Goal: Task Accomplishment & Management: Use online tool/utility

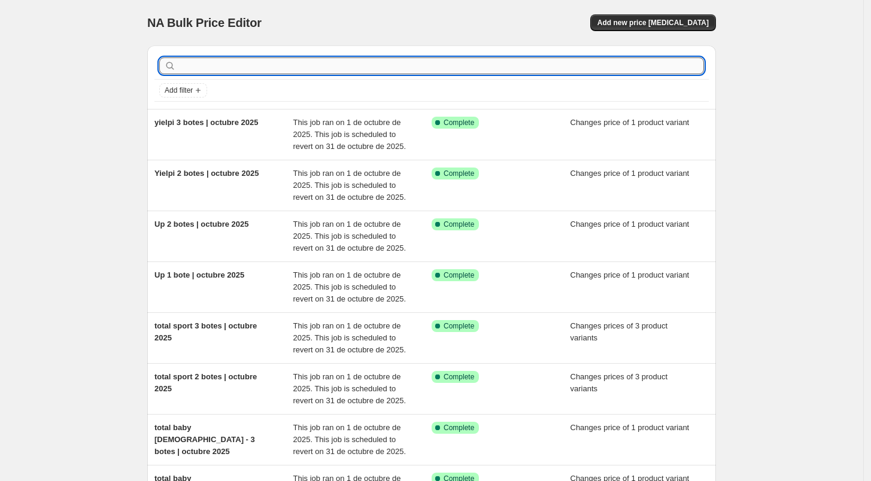
click at [275, 66] on input "text" at bounding box center [441, 65] width 526 height 17
type input "acdrops"
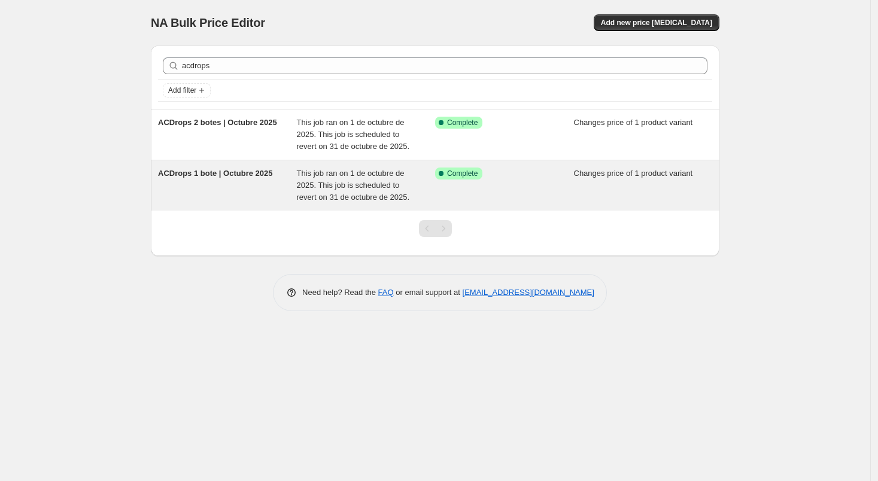
click at [230, 174] on span "ACDrops 1 bote | Octubre 2025" at bounding box center [215, 173] width 114 height 9
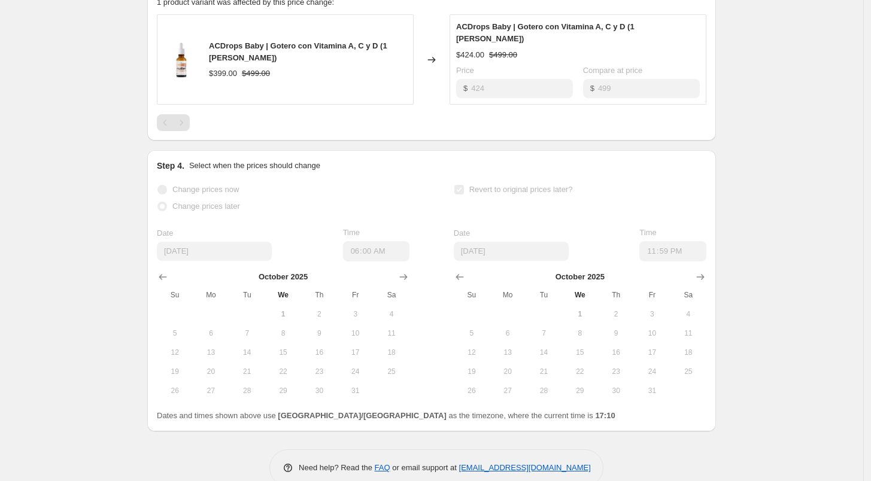
scroll to position [552, 0]
click at [289, 308] on span "1" at bounding box center [283, 313] width 26 height 10
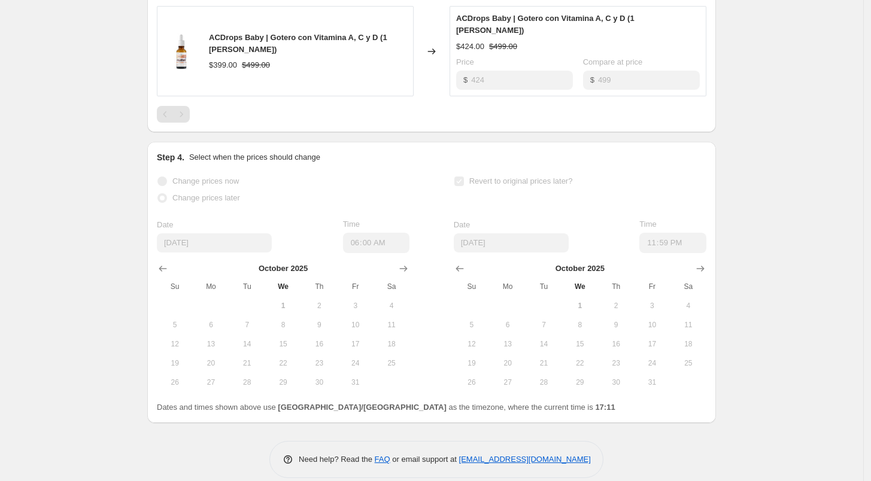
scroll to position [561, 0]
click at [374, 333] on button "17" at bounding box center [356, 342] width 36 height 19
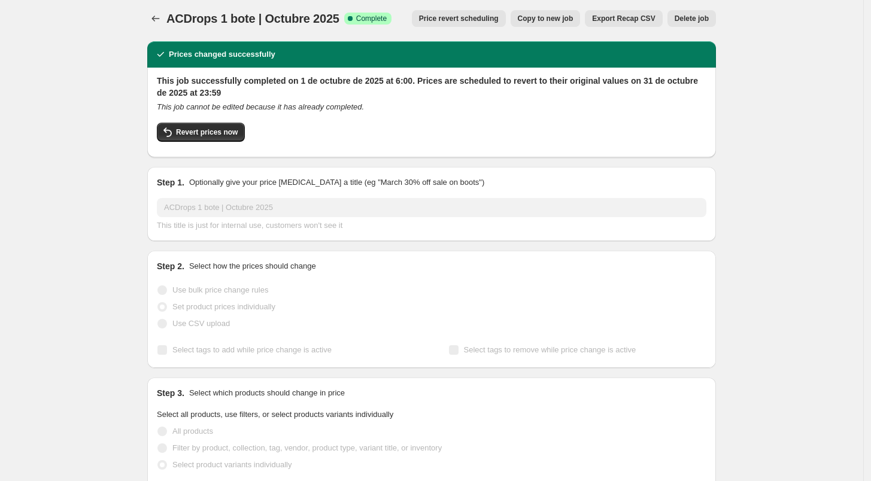
scroll to position [0, 0]
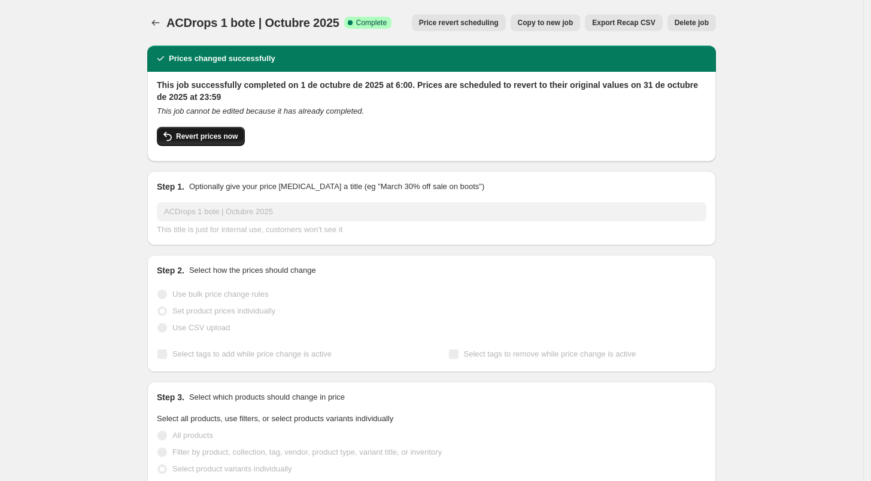
click at [213, 139] on span "Revert prices now" at bounding box center [207, 137] width 62 height 10
checkbox input "false"
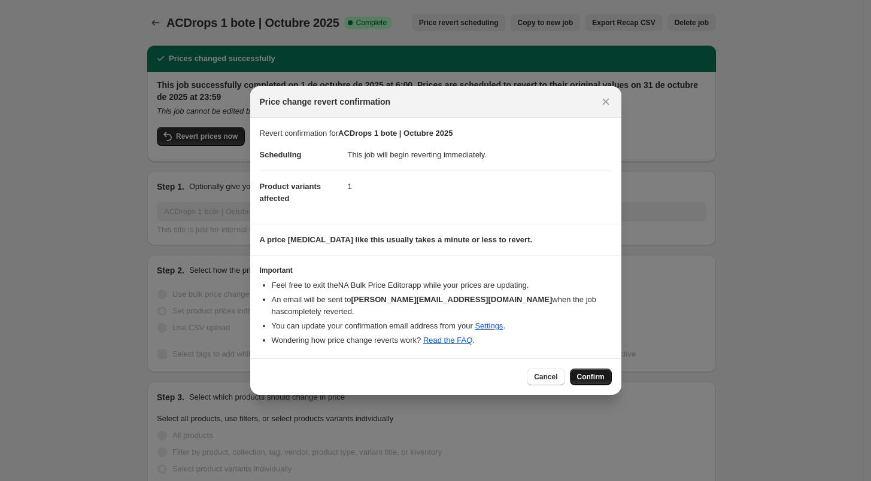
click at [600, 372] on span "Confirm" at bounding box center [591, 377] width 28 height 10
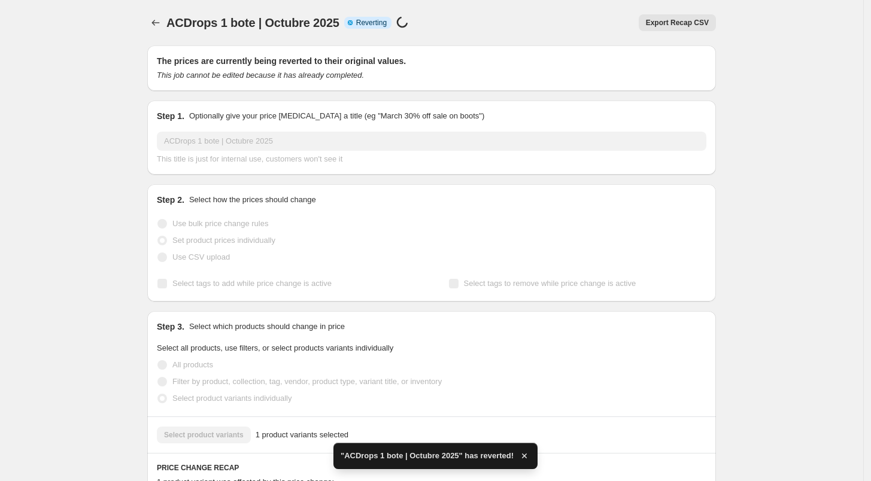
checkbox input "true"
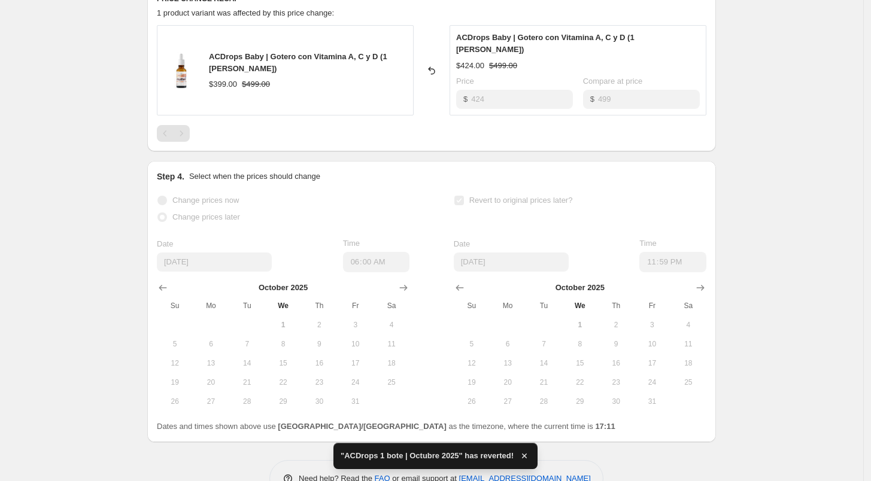
scroll to position [515, 0]
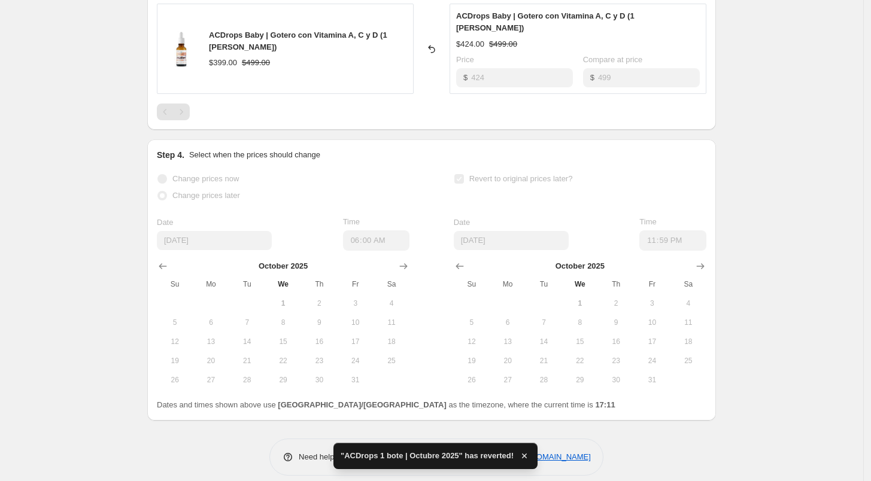
click at [292, 299] on span "1" at bounding box center [283, 304] width 26 height 10
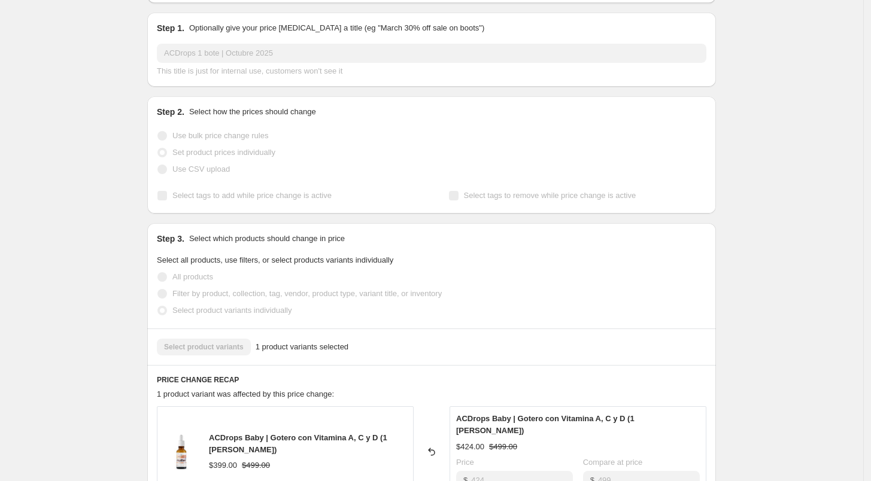
scroll to position [0, 0]
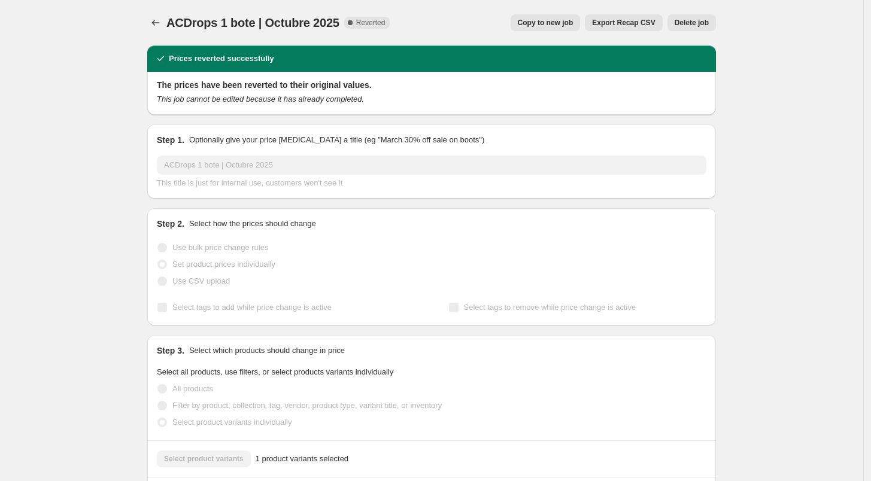
click at [685, 29] on button "Delete job" at bounding box center [691, 22] width 48 height 17
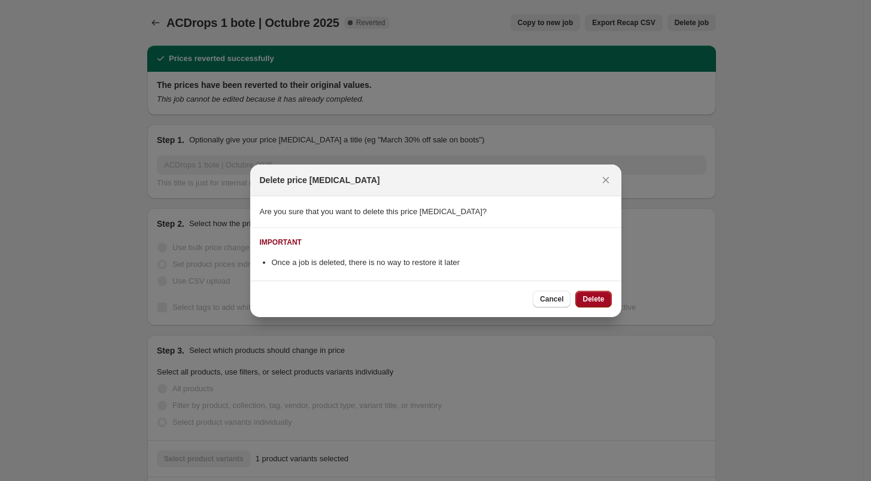
click at [598, 299] on span "Delete" at bounding box center [593, 300] width 22 height 10
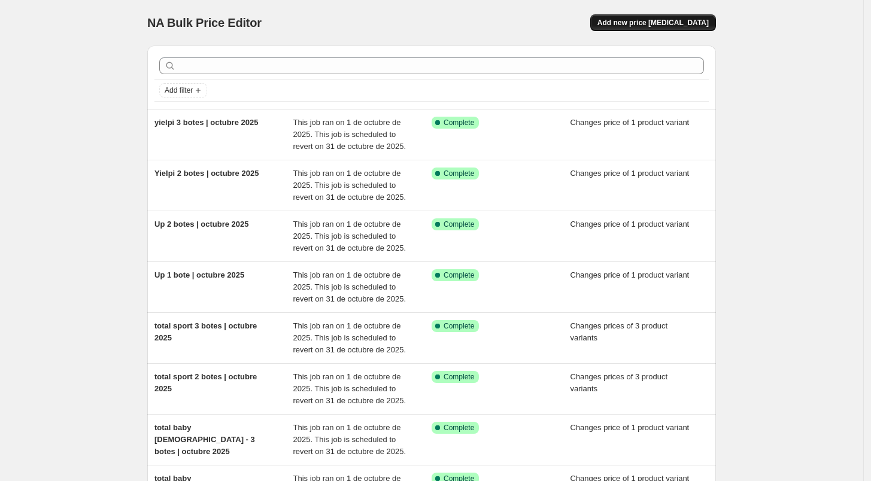
click at [644, 14] on button "Add new price [MEDICAL_DATA]" at bounding box center [653, 22] width 126 height 17
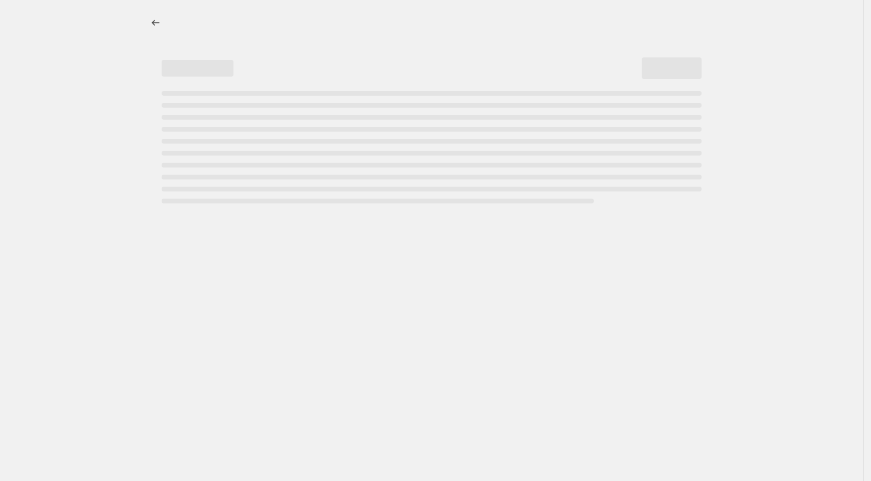
select select "percentage"
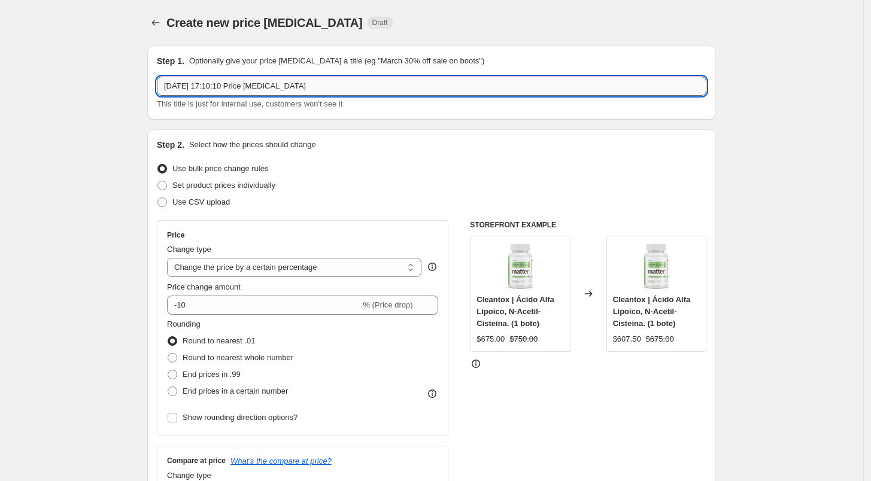
click at [288, 93] on input "[DATE] 17:10:10 Price [MEDICAL_DATA]" at bounding box center [432, 86] width 550 height 19
type input "A"
drag, startPoint x: 284, startPoint y: 85, endPoint x: 226, endPoint y: 94, distance: 58.2
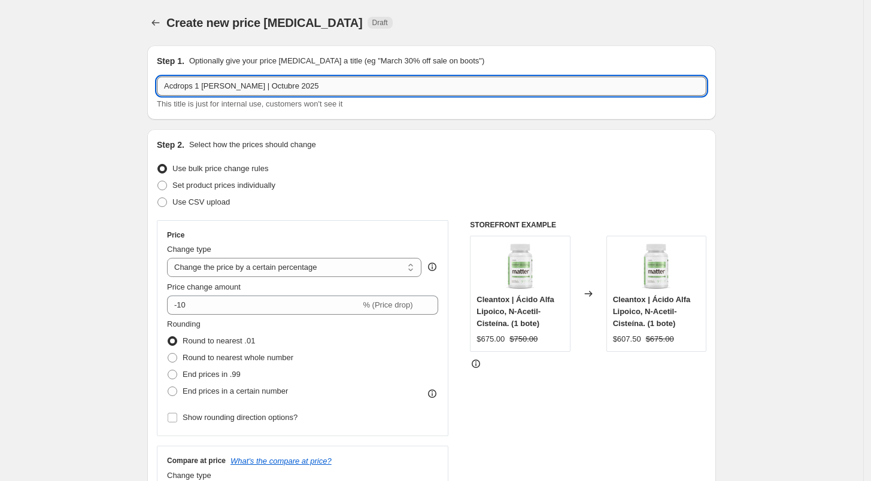
click at [226, 94] on input "Acdrops 1 [PERSON_NAME] | Octubre 2025" at bounding box center [432, 86] width 550 height 19
type input "Acdrops 1 [PERSON_NAME] | Octubre 2025"
click at [340, 148] on div "Step 2. Select how the prices should change" at bounding box center [432, 145] width 550 height 12
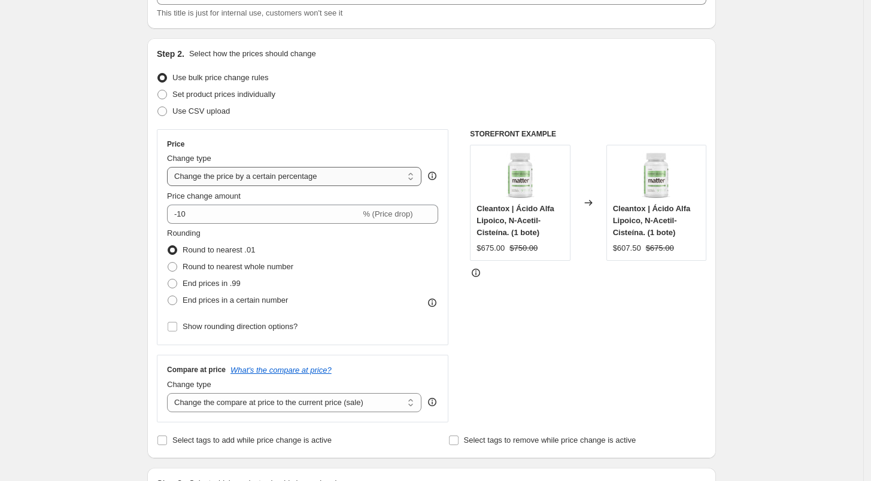
scroll to position [90, 0]
click at [201, 91] on span "Set product prices individually" at bounding box center [223, 95] width 103 height 9
click at [158, 91] on input "Set product prices individually" at bounding box center [157, 91] width 1 height 1
radio input "true"
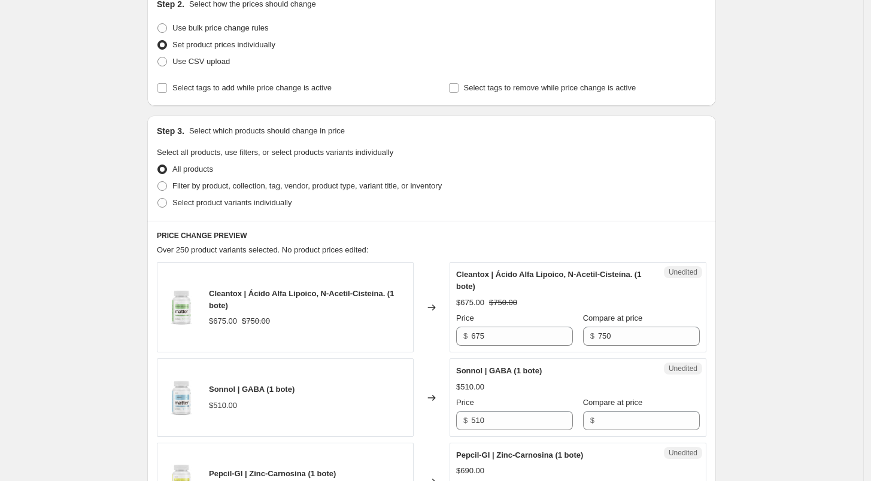
scroll to position [146, 0]
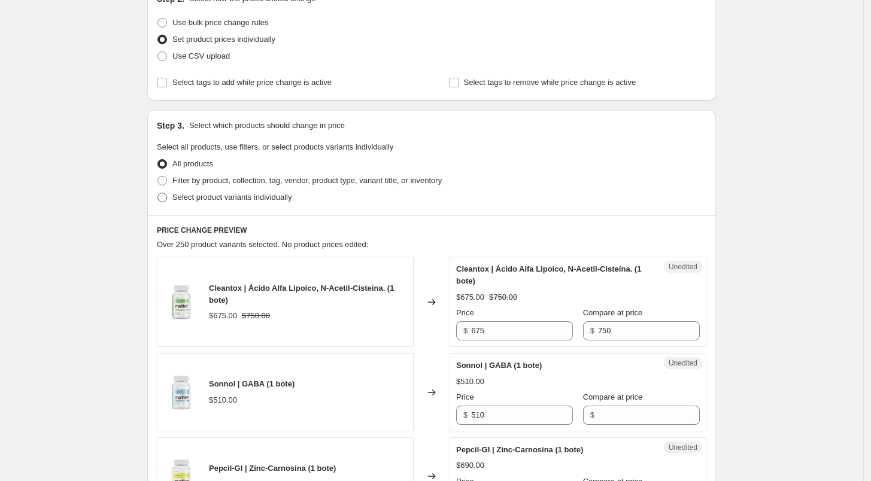
click at [210, 199] on span "Select product variants individually" at bounding box center [231, 197] width 119 height 9
click at [158, 193] on input "Select product variants individually" at bounding box center [157, 193] width 1 height 1
radio input "true"
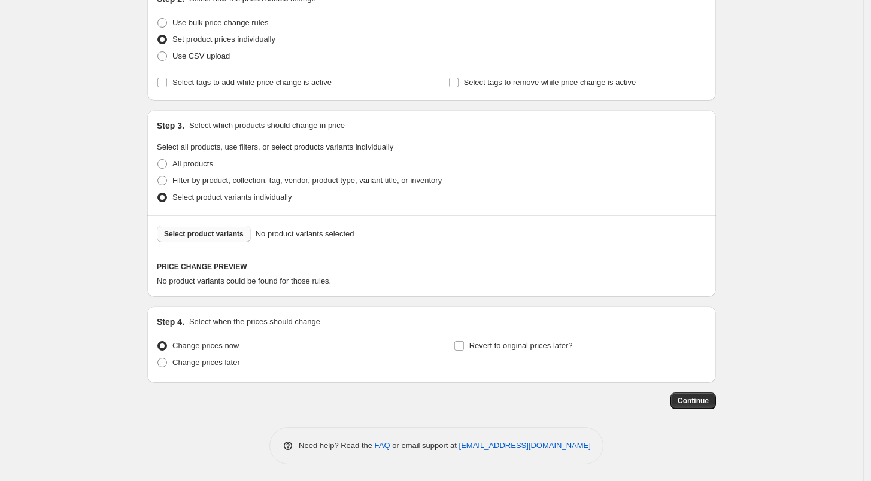
click at [214, 233] on span "Select product variants" at bounding box center [204, 234] width 80 height 10
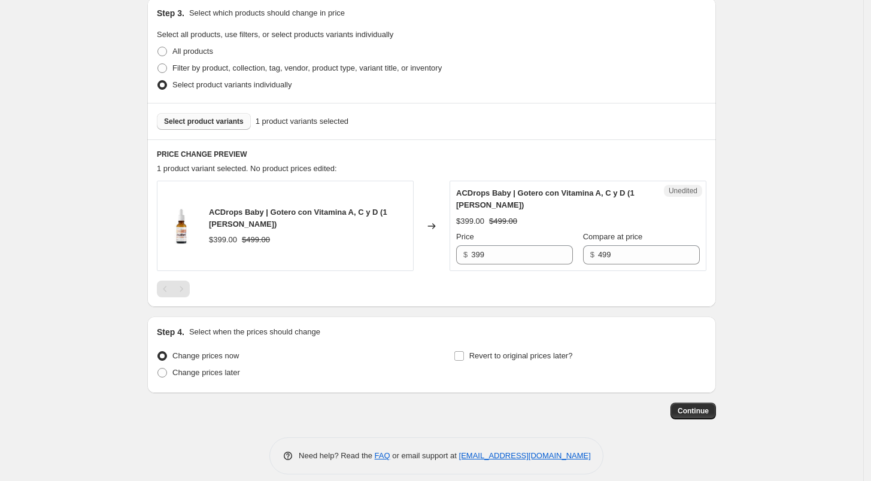
scroll to position [269, 0]
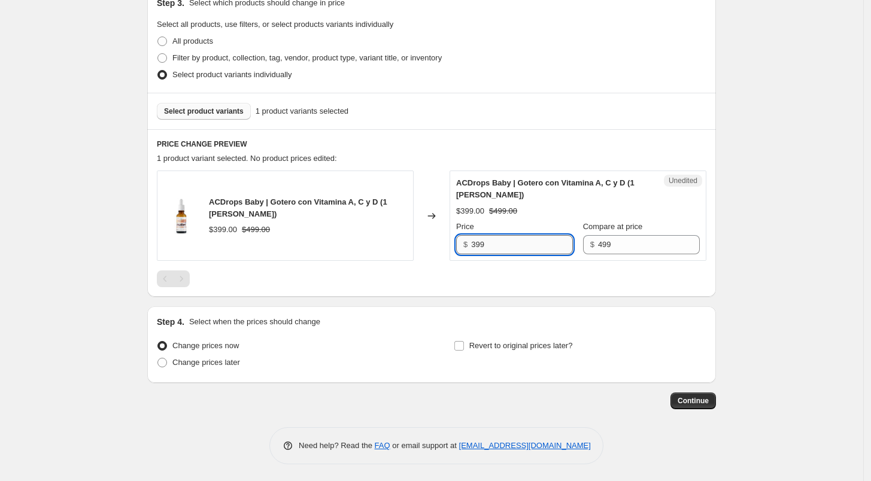
click at [494, 245] on input "399" at bounding box center [522, 244] width 102 height 19
click at [523, 243] on input "399" at bounding box center [522, 244] width 102 height 19
type input "424"
click at [515, 277] on div at bounding box center [432, 279] width 550 height 17
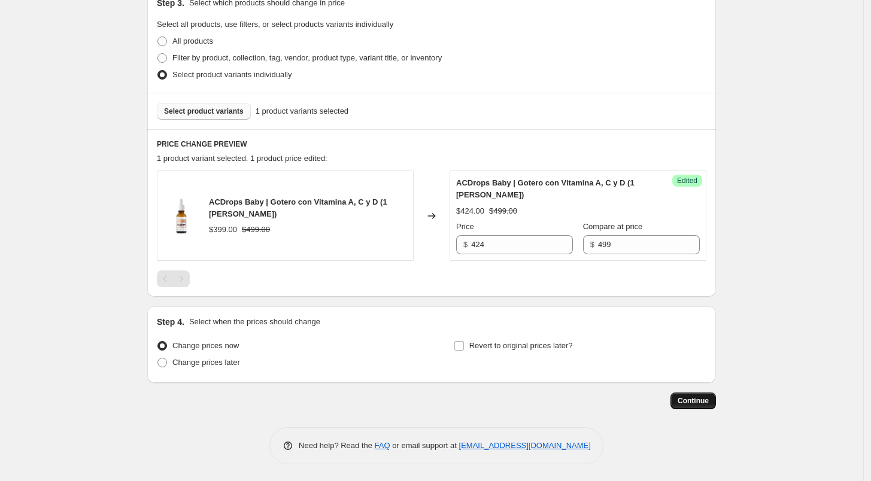
click at [708, 403] on span "Continue" at bounding box center [693, 401] width 31 height 10
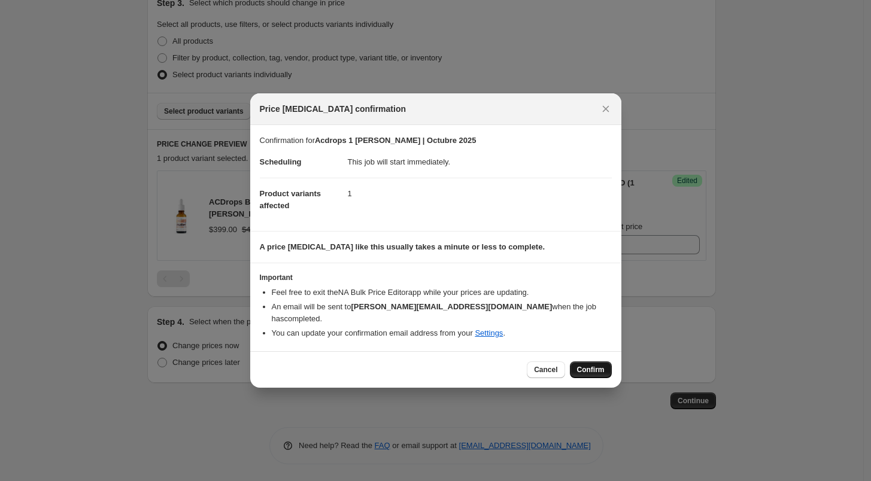
click at [593, 362] on button "Confirm" at bounding box center [591, 370] width 42 height 17
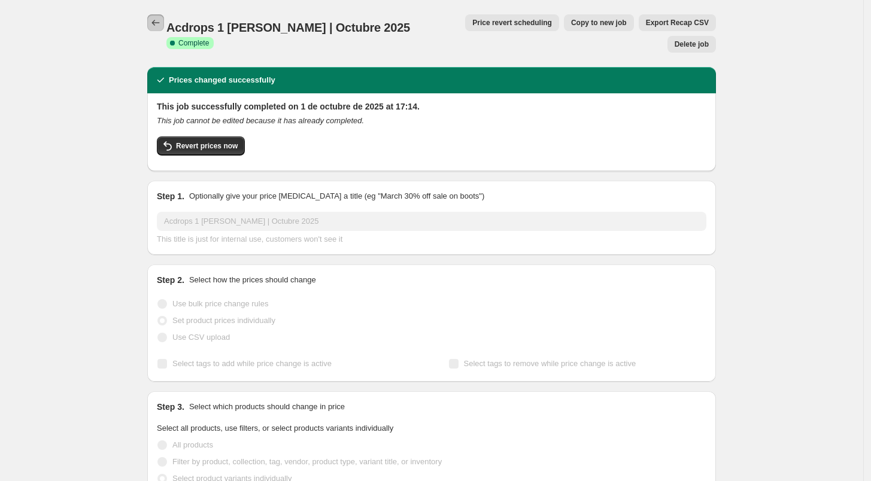
click at [160, 17] on icon "Price change jobs" at bounding box center [156, 23] width 12 height 12
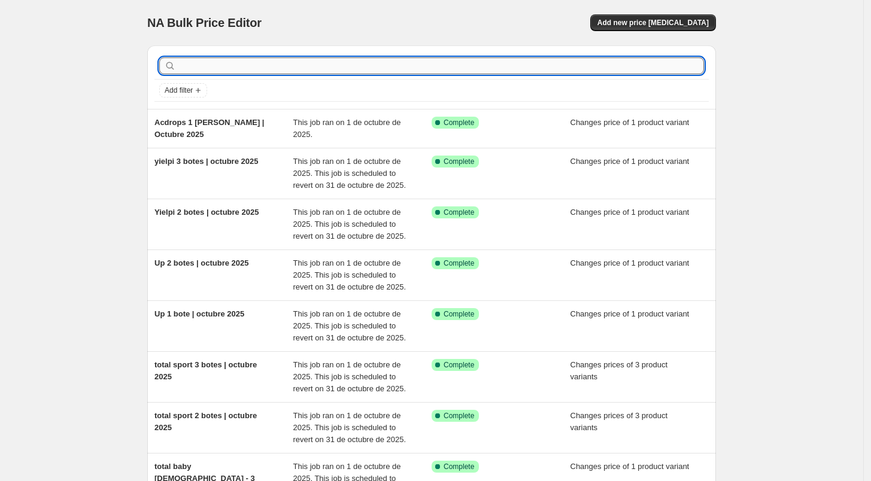
click at [603, 63] on input "text" at bounding box center [441, 65] width 526 height 17
type input "d-fence}"
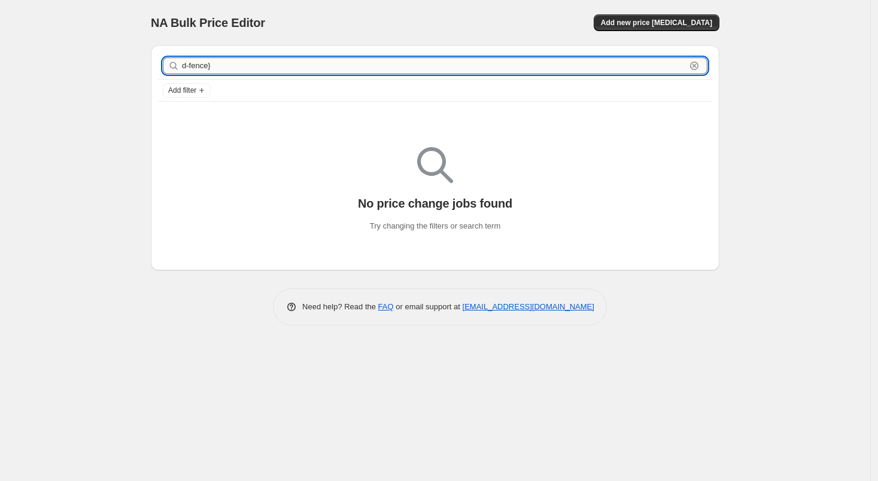
click at [228, 67] on input "d-fence}" at bounding box center [434, 65] width 504 height 17
type input "d-fence"
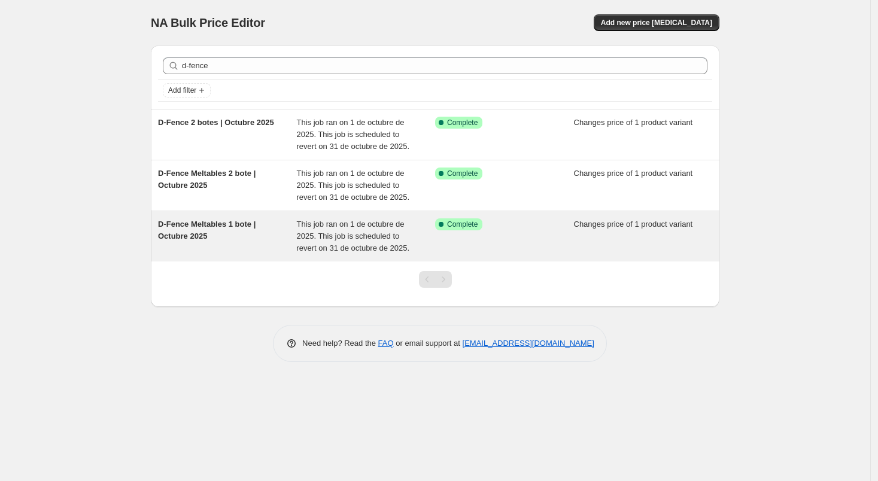
click at [225, 220] on span "D-Fence Meltables 1 bote | Octubre 2025" at bounding box center [207, 230] width 98 height 21
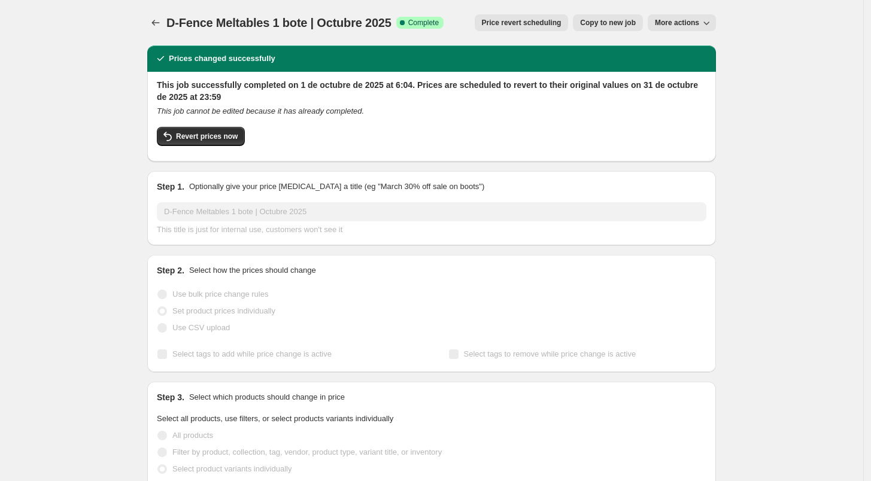
click at [697, 28] on button "More actions" at bounding box center [682, 22] width 68 height 17
click at [697, 67] on span "Delete job" at bounding box center [692, 68] width 65 height 12
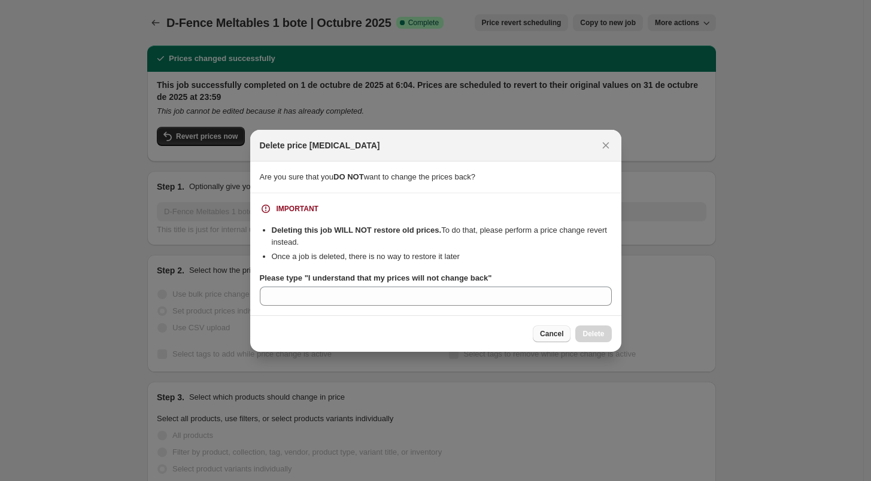
click at [555, 336] on span "Cancel" at bounding box center [551, 334] width 23 height 10
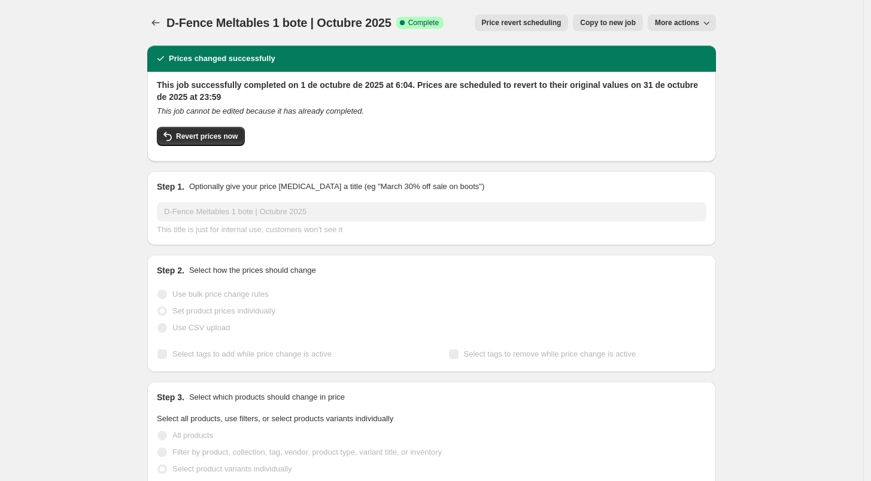
click at [669, 29] on button "More actions" at bounding box center [682, 22] width 68 height 17
click at [693, 71] on span "Delete job" at bounding box center [677, 67] width 35 height 9
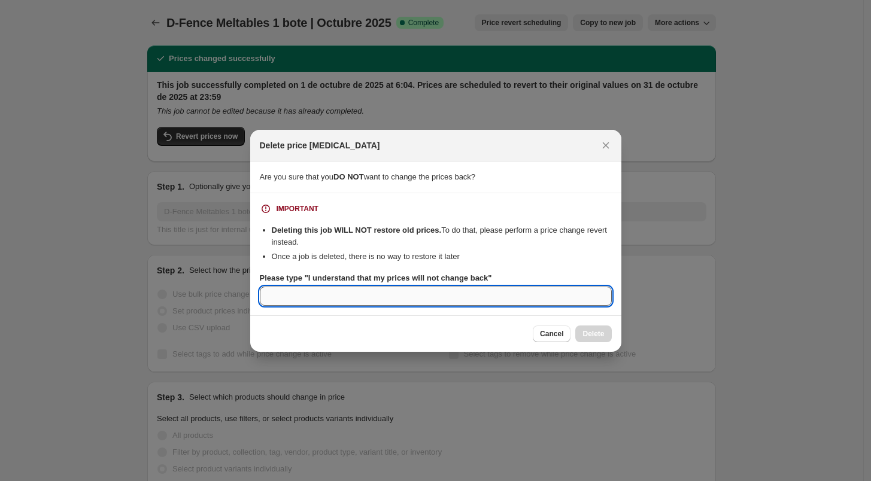
click at [539, 298] on input "Please type "I understand that my prices will not change back"" at bounding box center [436, 296] width 352 height 19
type input "Error"
click at [538, 336] on button "Cancel" at bounding box center [552, 334] width 38 height 17
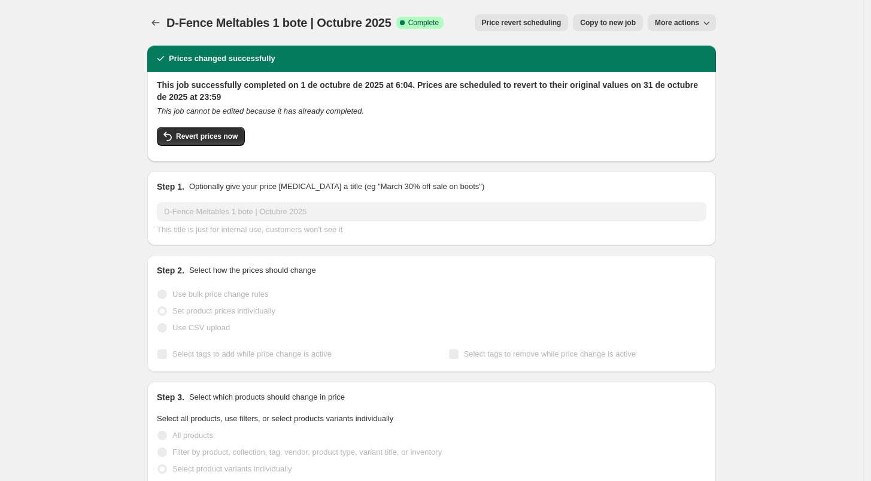
click at [669, 25] on span "More actions" at bounding box center [677, 23] width 44 height 10
click at [687, 68] on span "Delete job" at bounding box center [677, 67] width 35 height 9
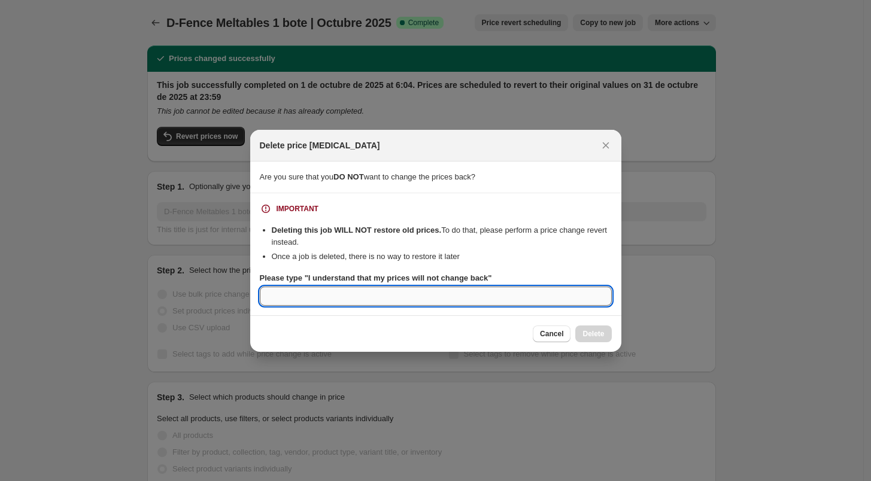
click at [396, 293] on input "Please type "I understand that my prices will not change back"" at bounding box center [436, 296] width 352 height 19
click at [547, 331] on span "Cancel" at bounding box center [551, 334] width 23 height 10
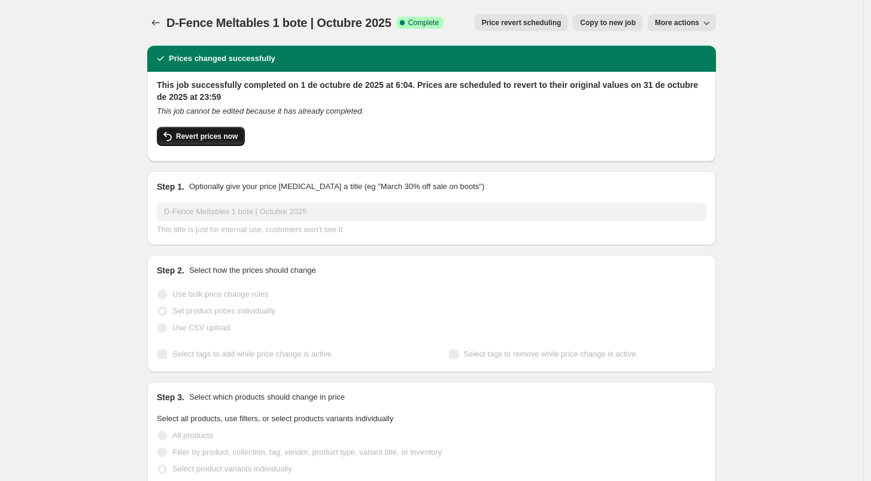
click at [223, 137] on span "Revert prices now" at bounding box center [207, 137] width 62 height 10
checkbox input "false"
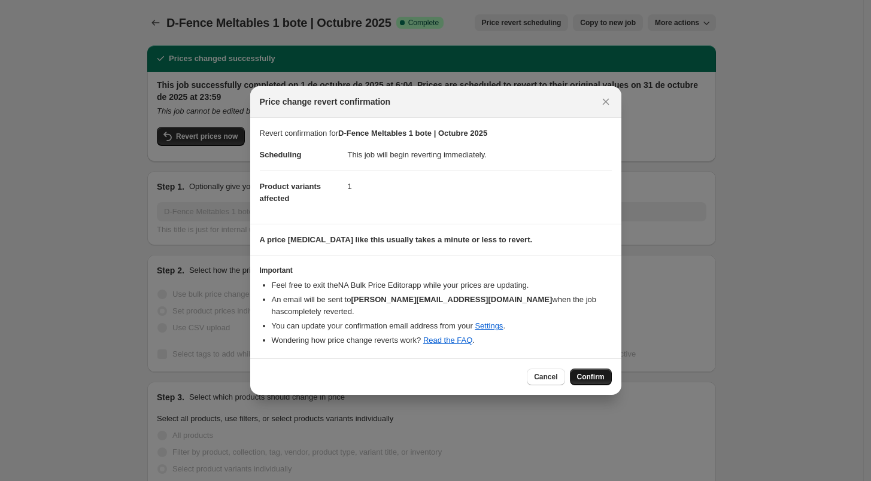
click at [593, 372] on span "Confirm" at bounding box center [591, 377] width 28 height 10
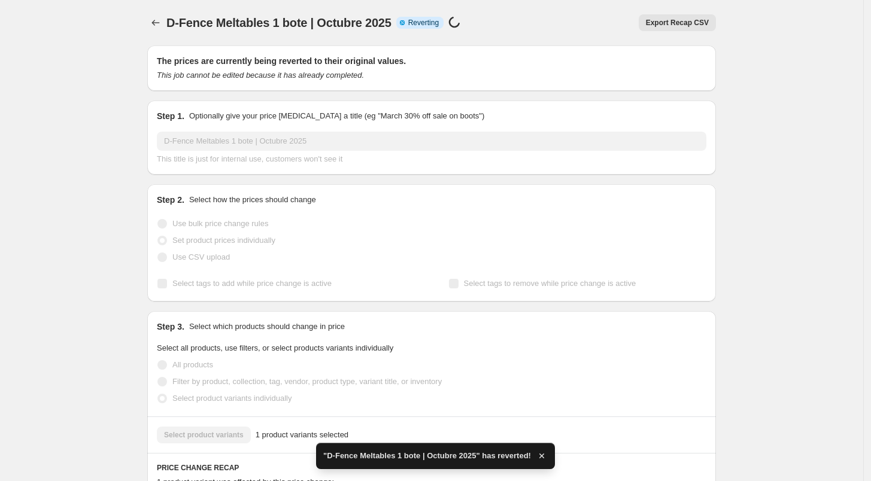
checkbox input "true"
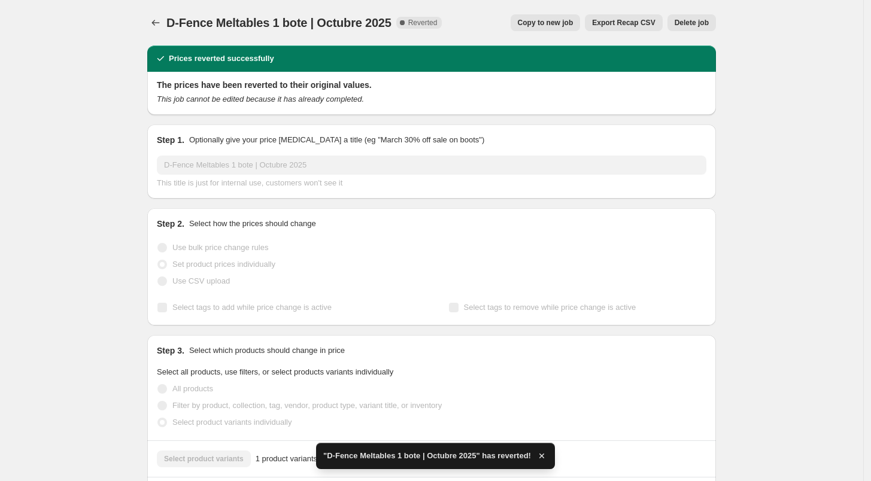
click at [699, 25] on span "Delete job" at bounding box center [692, 23] width 34 height 10
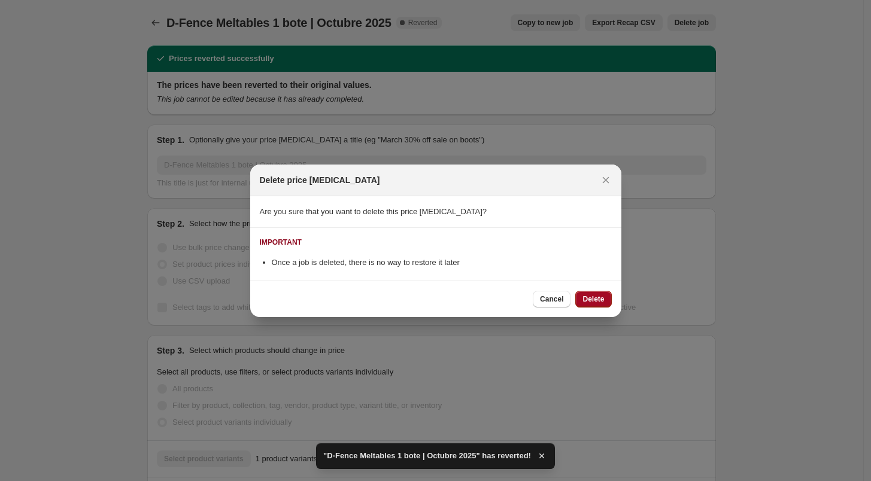
click at [595, 299] on span "Delete" at bounding box center [593, 300] width 22 height 10
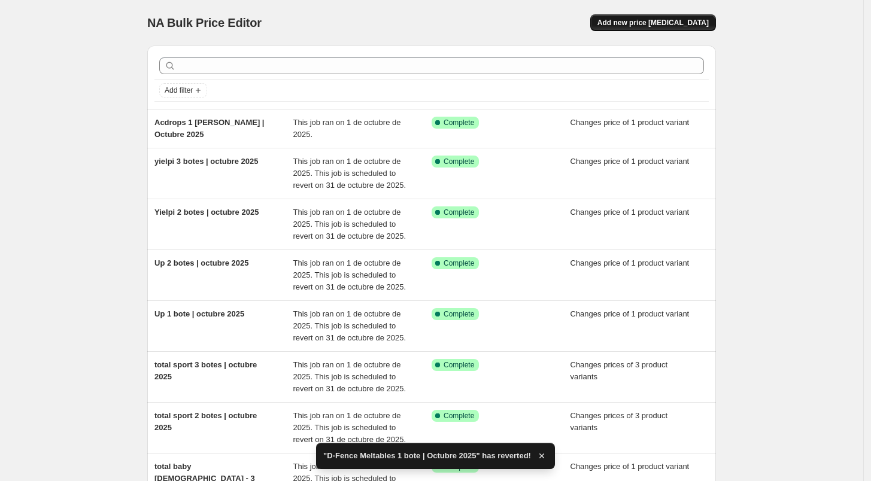
click at [654, 25] on span "Add new price [MEDICAL_DATA]" at bounding box center [652, 23] width 111 height 10
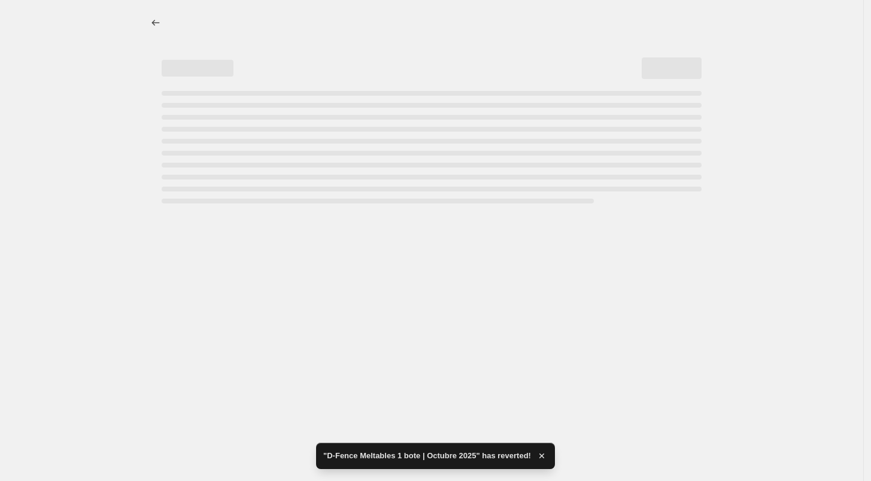
select select "percentage"
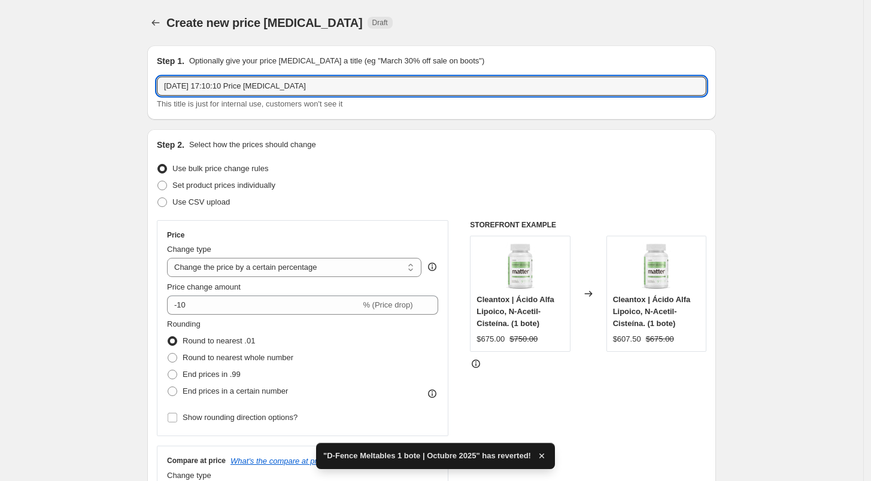
drag, startPoint x: 330, startPoint y: 84, endPoint x: 88, endPoint y: 83, distance: 241.8
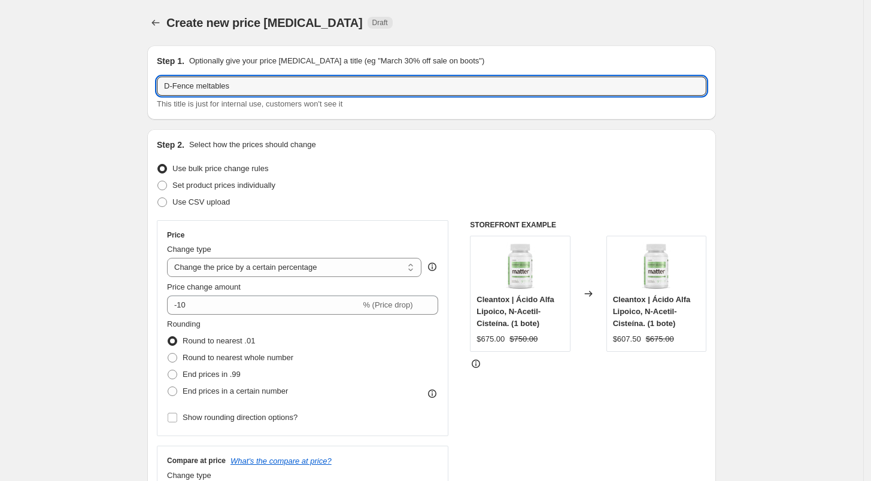
paste input "| Octubre 2025"
click at [232, 87] on input "D-Fence meltables | Octubre 2025" at bounding box center [432, 86] width 550 height 19
type input "D-Fence meltables 1 bote | Octubre 2025"
click at [303, 116] on div "Step 1. Optionally give your price [MEDICAL_DATA] a title (eg "March 30% off sa…" at bounding box center [431, 82] width 569 height 74
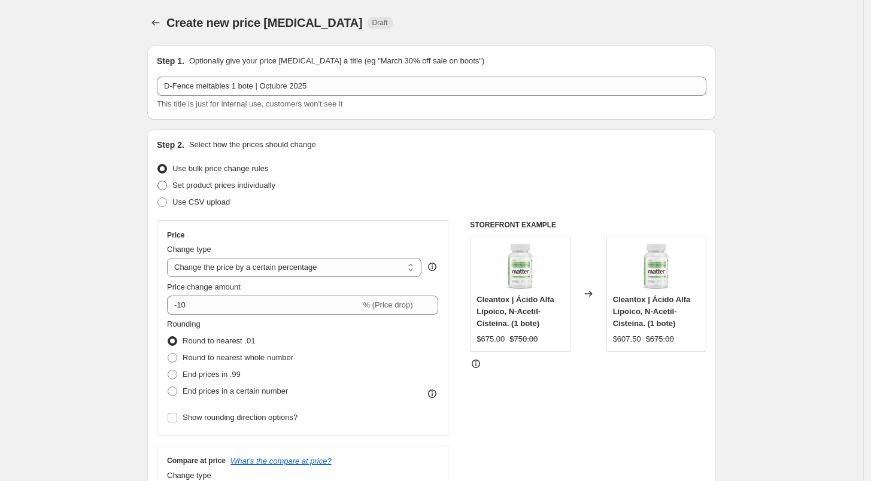
click at [214, 189] on span "Set product prices individually" at bounding box center [223, 185] width 103 height 9
click at [158, 181] on input "Set product prices individually" at bounding box center [157, 181] width 1 height 1
radio input "true"
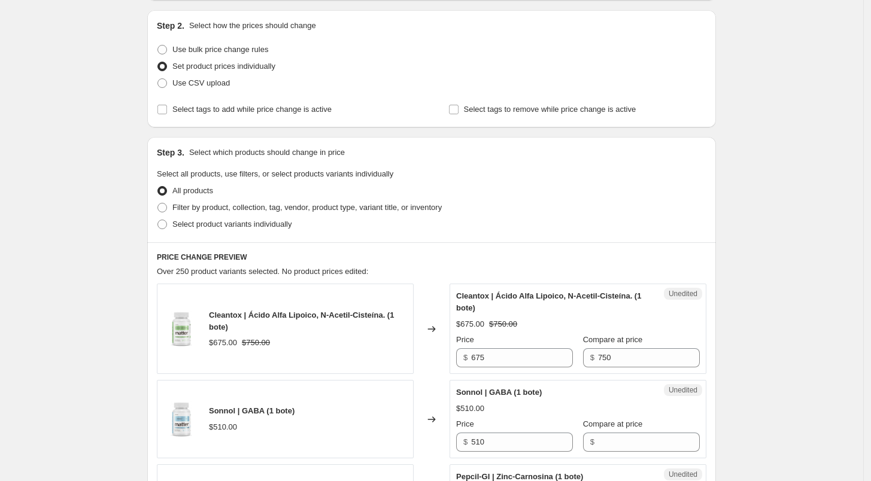
scroll to position [128, 0]
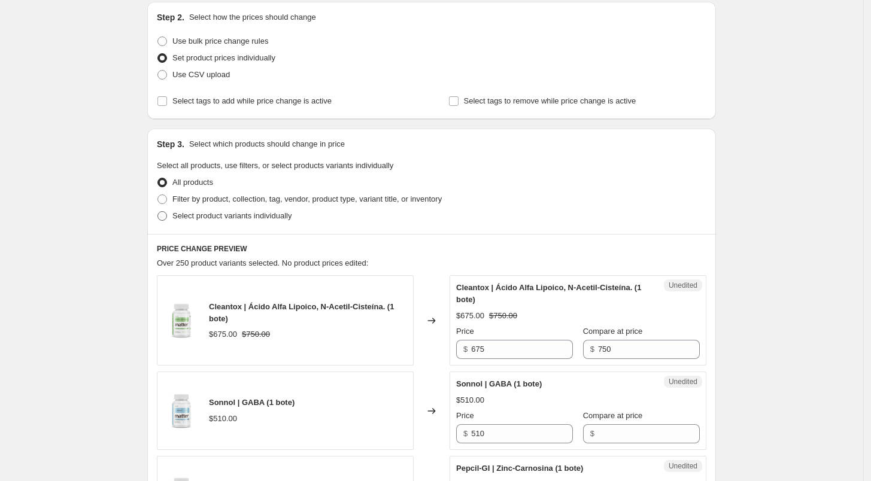
click at [206, 212] on span "Select product variants individually" at bounding box center [231, 215] width 119 height 9
click at [158, 212] on input "Select product variants individually" at bounding box center [157, 211] width 1 height 1
radio input "true"
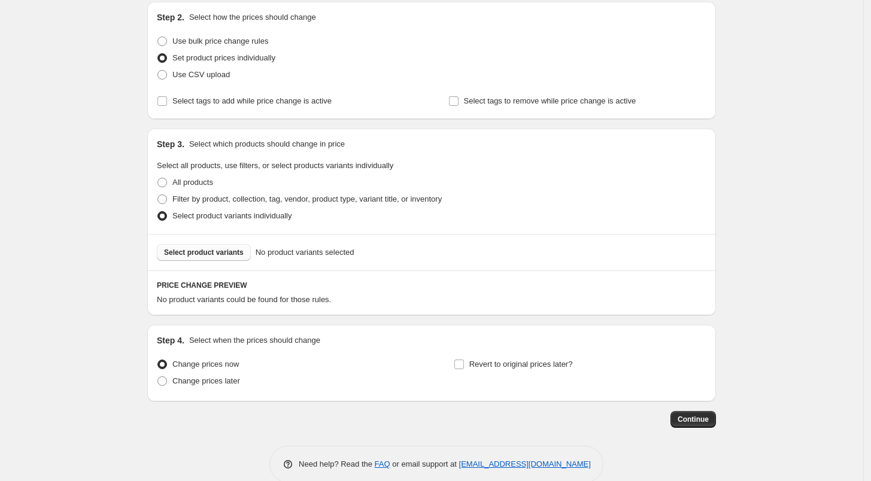
click at [205, 250] on span "Select product variants" at bounding box center [204, 253] width 80 height 10
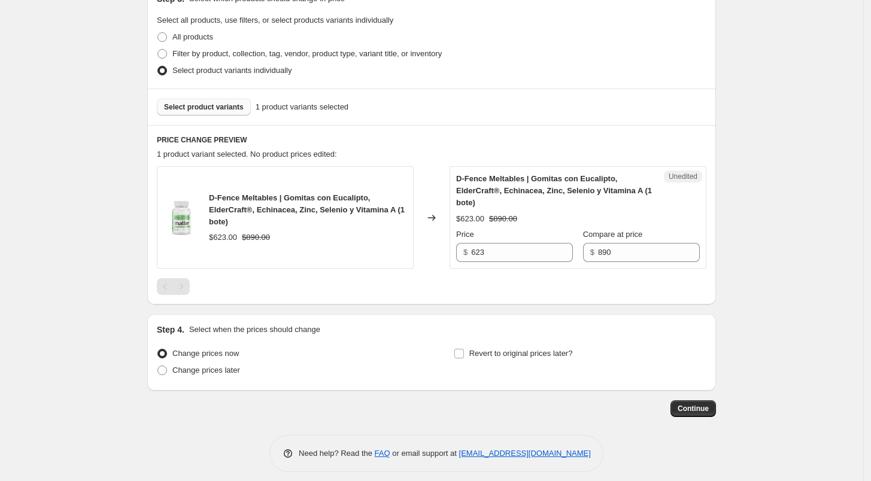
scroll to position [281, 0]
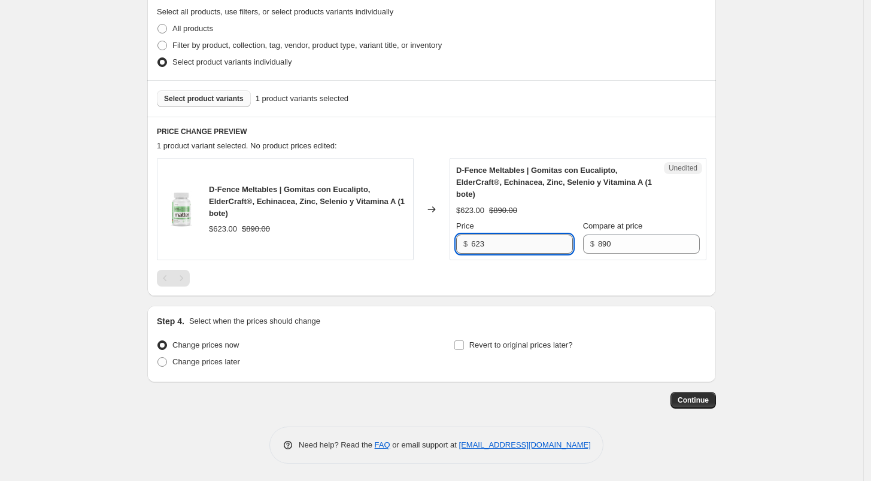
click at [555, 247] on input "623" at bounding box center [522, 244] width 102 height 19
type input "712"
click at [459, 350] on span at bounding box center [459, 345] width 11 height 11
click at [459, 350] on input "Revert to original prices later?" at bounding box center [459, 346] width 10 height 10
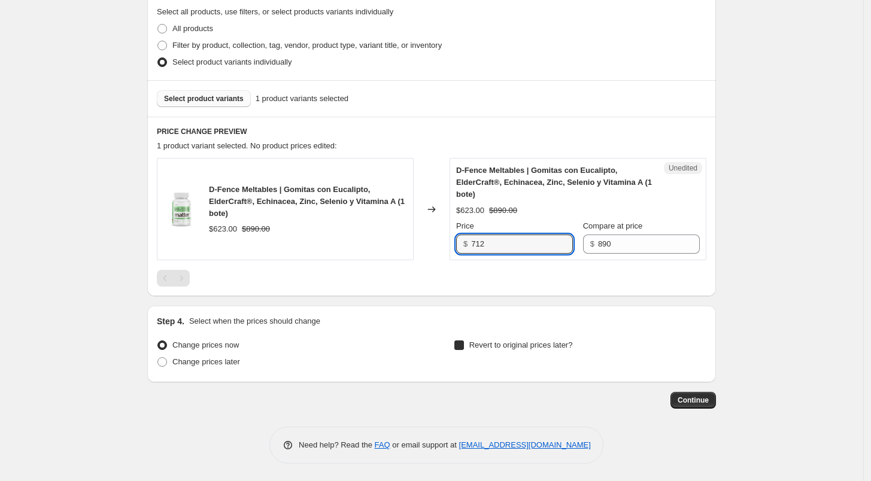
checkbox input "true"
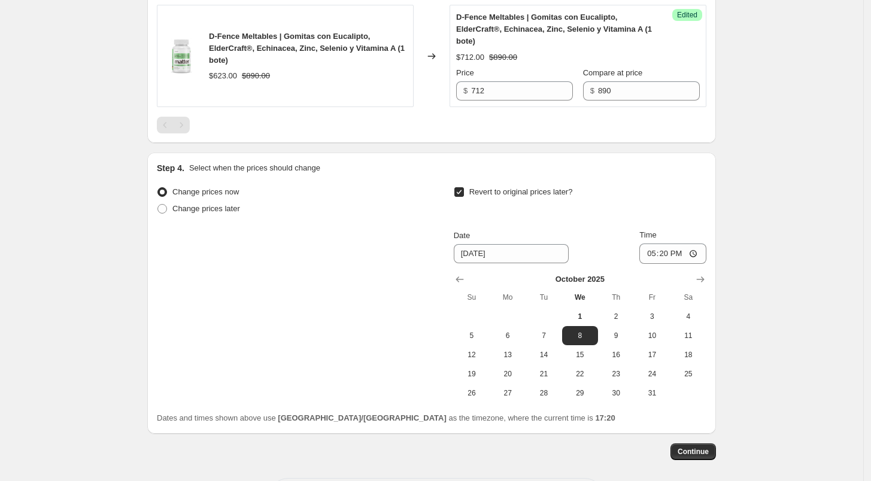
scroll to position [437, 0]
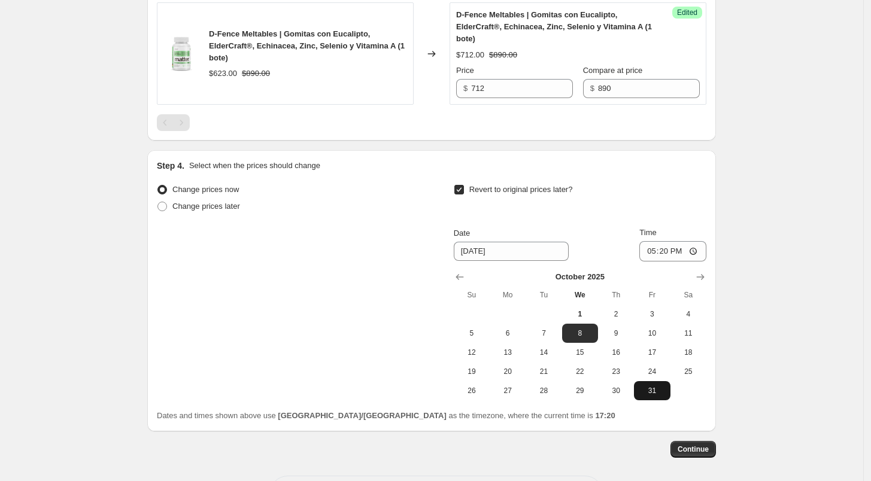
click at [650, 387] on span "31" at bounding box center [652, 391] width 26 height 10
type input "[DATE]"
click at [650, 251] on input "17:20" at bounding box center [672, 251] width 67 height 20
type input "23:59"
click at [703, 445] on span "Continue" at bounding box center [693, 450] width 31 height 10
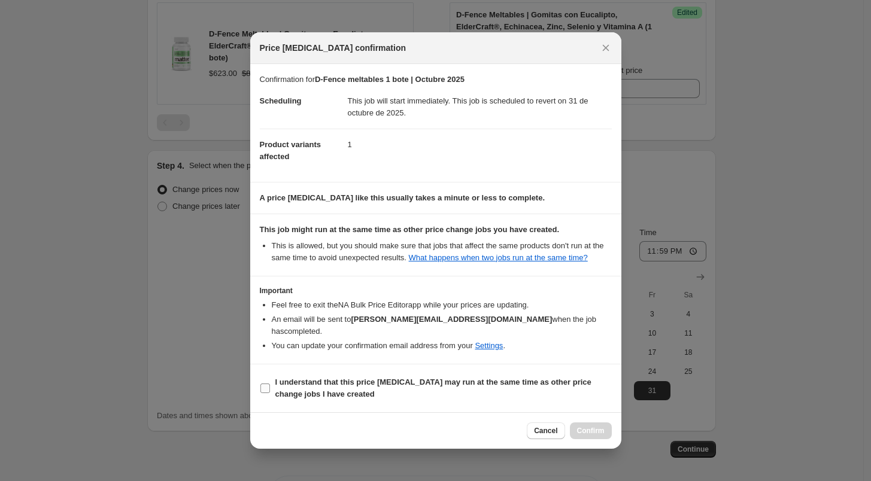
click at [287, 378] on b "I understand that this price [MEDICAL_DATA] may run at the same time as other p…" at bounding box center [433, 388] width 316 height 21
click at [270, 384] on input "I understand that this price [MEDICAL_DATA] may run at the same time as other p…" at bounding box center [265, 389] width 10 height 10
checkbox input "true"
click at [596, 426] on span "Confirm" at bounding box center [591, 431] width 28 height 10
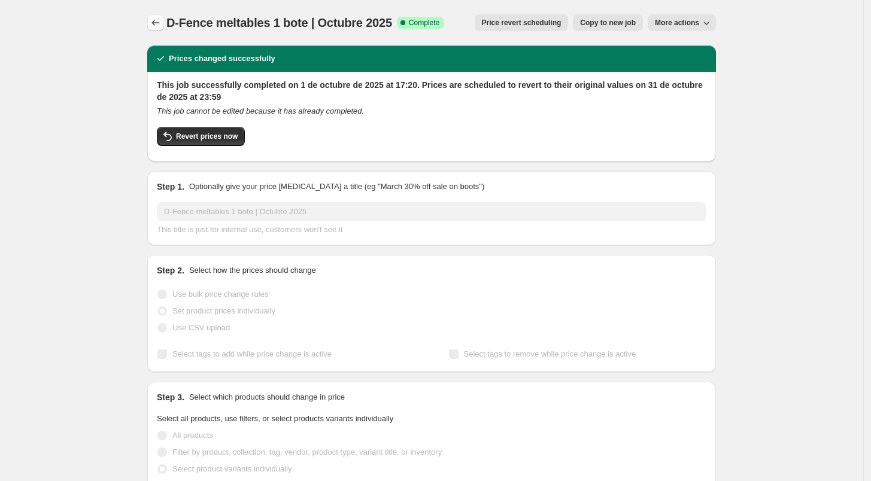
click at [164, 17] on button "Price change jobs" at bounding box center [155, 22] width 17 height 17
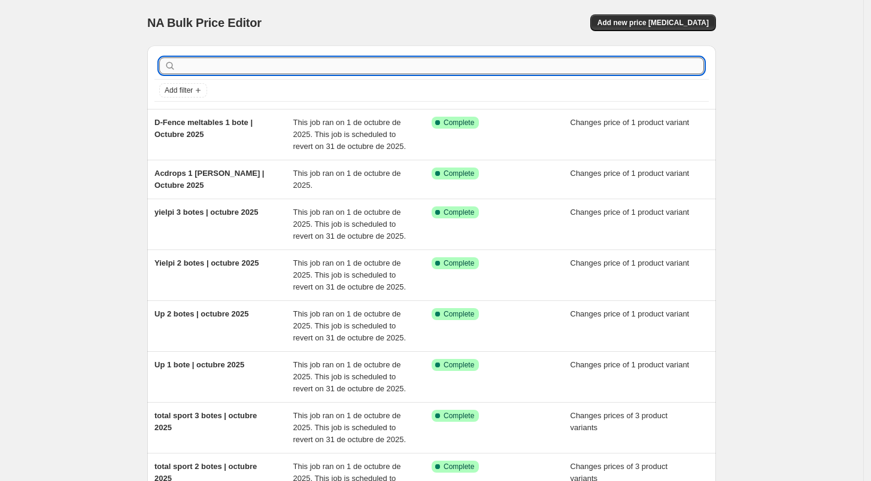
click at [233, 63] on input "text" at bounding box center [441, 65] width 526 height 17
type input "diaria fem"
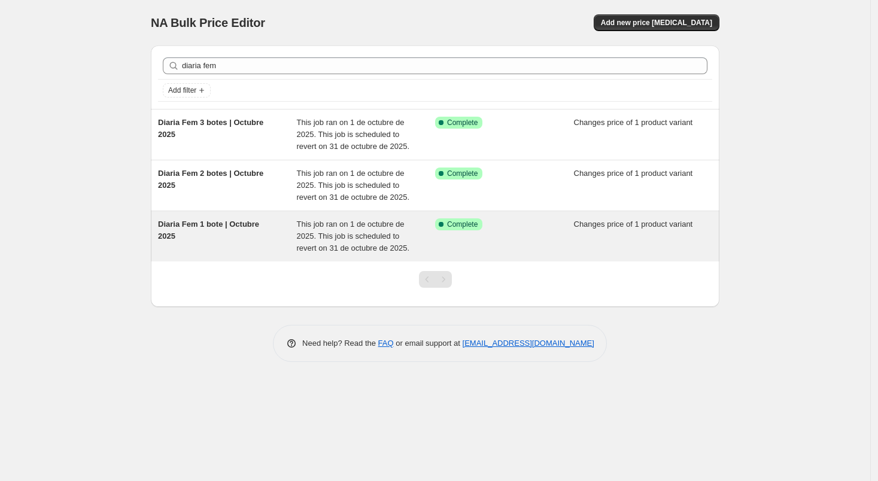
click at [244, 221] on span "Diaria Fem 1 bote | Octubre 2025" at bounding box center [208, 230] width 101 height 21
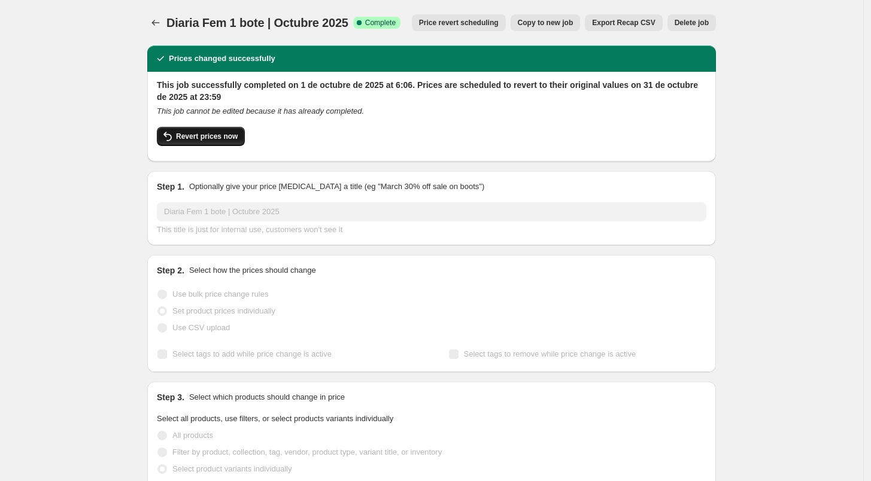
click at [229, 136] on span "Revert prices now" at bounding box center [207, 137] width 62 height 10
checkbox input "false"
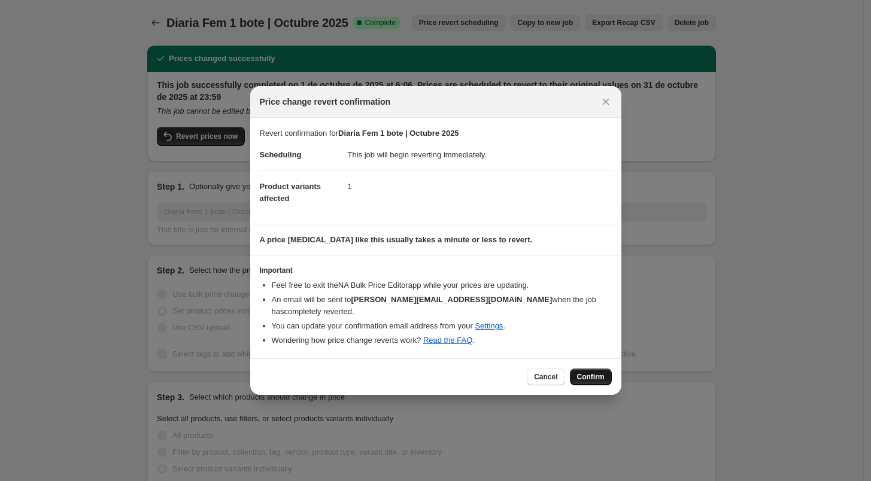
click at [579, 369] on button "Confirm" at bounding box center [591, 377] width 42 height 17
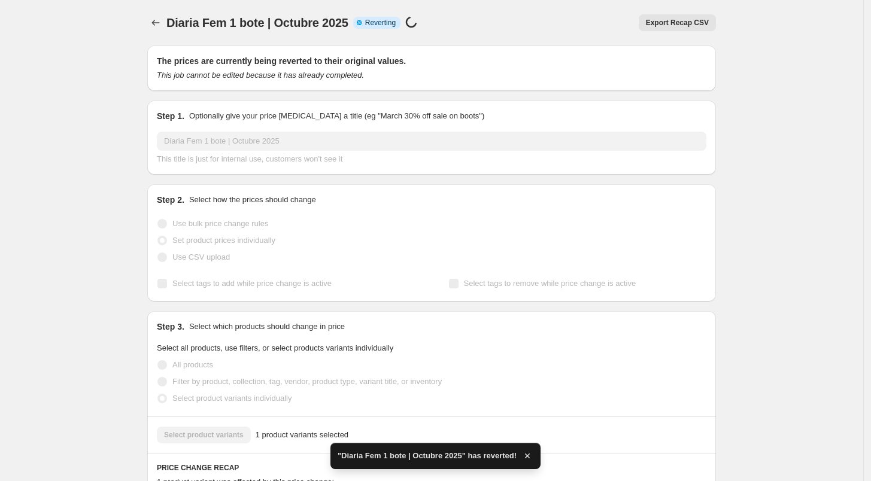
checkbox input "true"
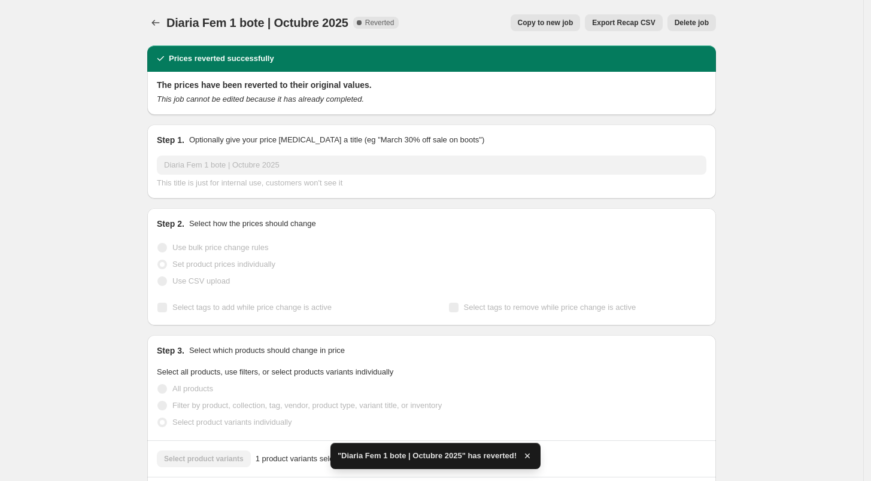
click at [690, 31] on button "Delete job" at bounding box center [691, 22] width 48 height 17
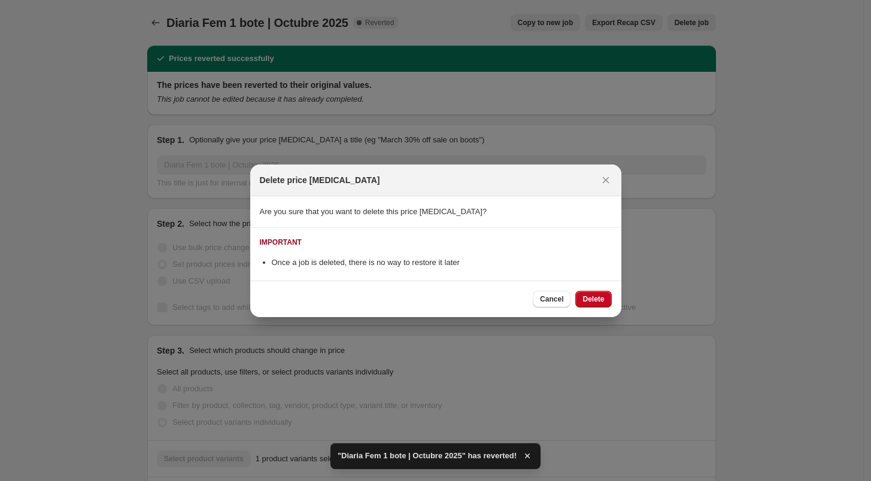
click at [432, 459] on span ""Diaria Fem 1 bote | Octubre 2025" has reverted!" at bounding box center [427, 456] width 179 height 12
click at [599, 307] on button "Delete" at bounding box center [593, 299] width 36 height 17
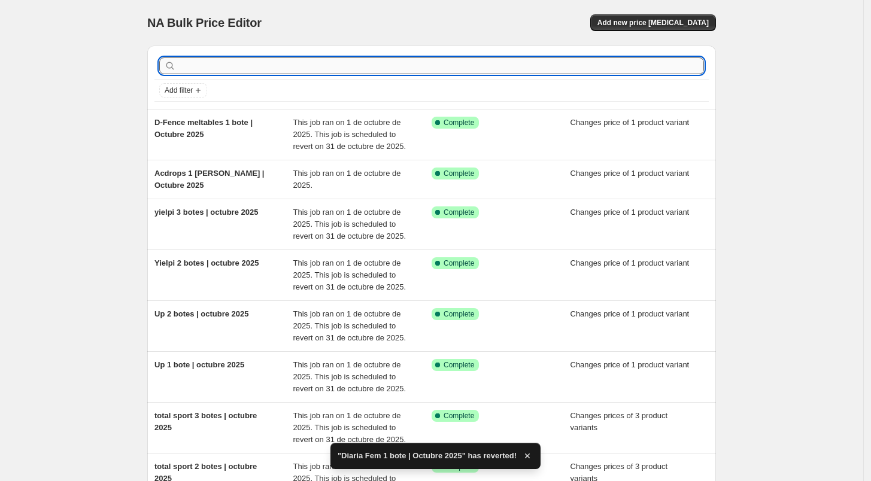
click at [274, 68] on input "text" at bounding box center [441, 65] width 526 height 17
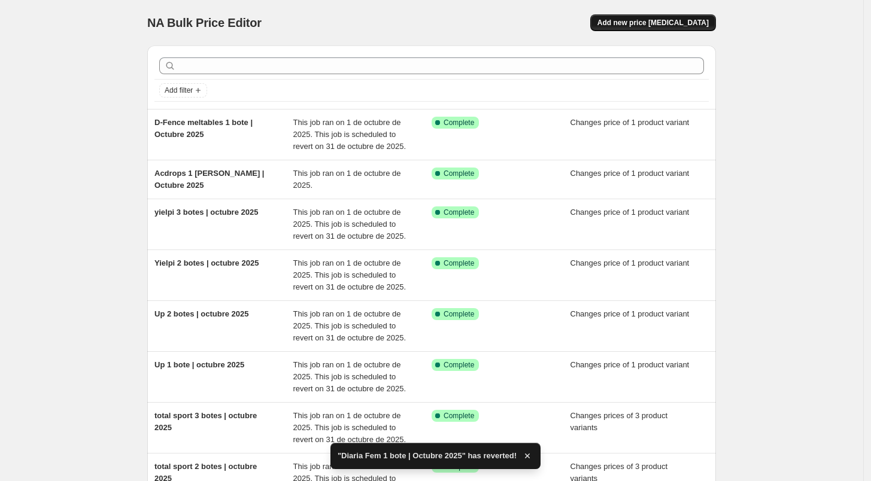
click at [657, 21] on span "Add new price [MEDICAL_DATA]" at bounding box center [652, 23] width 111 height 10
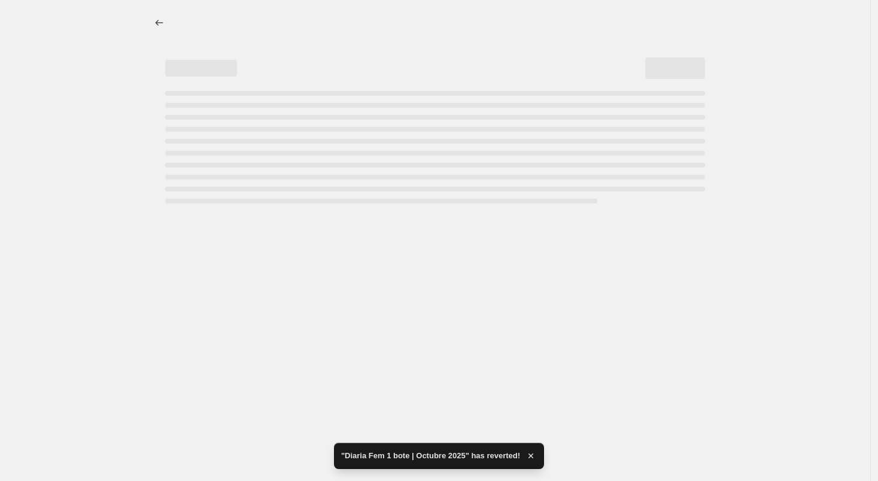
select select "percentage"
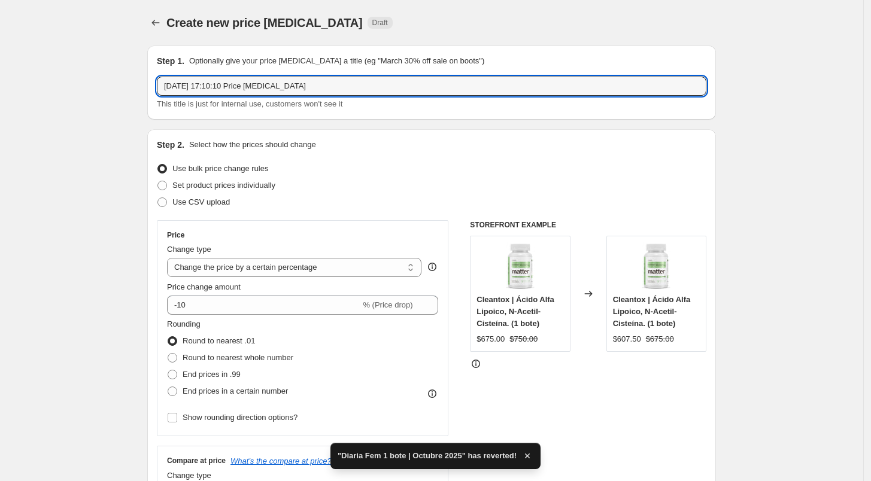
drag, startPoint x: 325, startPoint y: 87, endPoint x: 99, endPoint y: 104, distance: 226.3
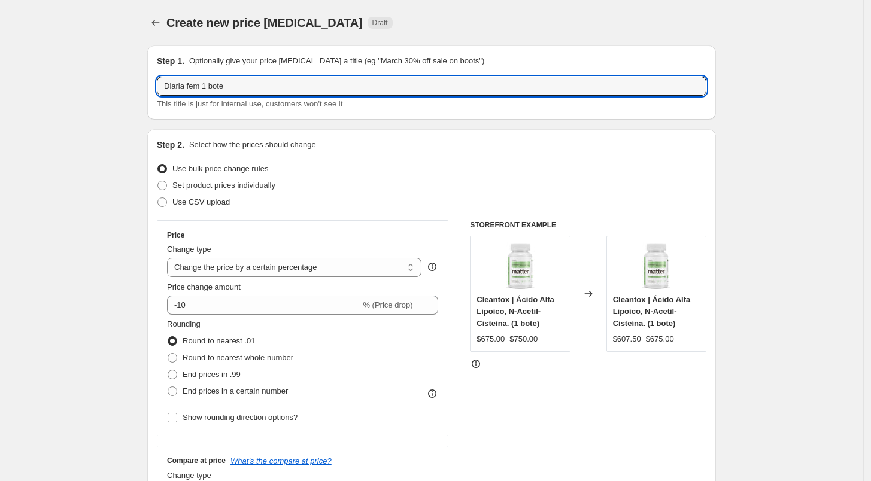
paste input "| Octubre 2025"
type input "Diaria fem 1 bote | Octubre 2025"
click at [240, 181] on span "Set product prices individually" at bounding box center [223, 185] width 103 height 9
click at [158, 181] on input "Set product prices individually" at bounding box center [157, 181] width 1 height 1
radio input "true"
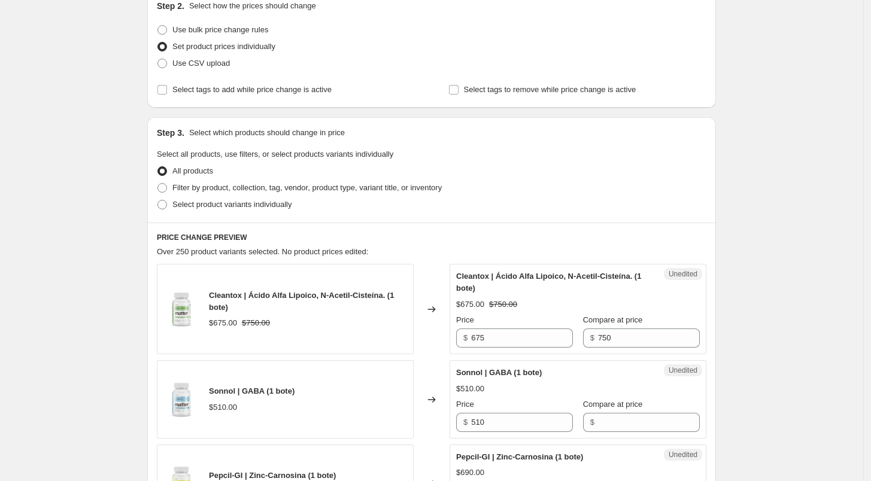
scroll to position [142, 0]
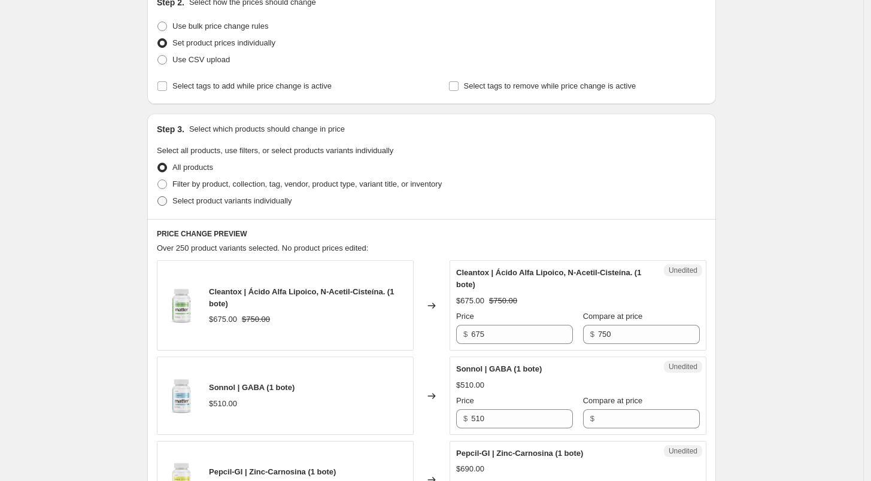
click at [227, 207] on label "Select product variants individually" at bounding box center [224, 201] width 135 height 17
click at [158, 197] on input "Select product variants individually" at bounding box center [157, 196] width 1 height 1
radio input "true"
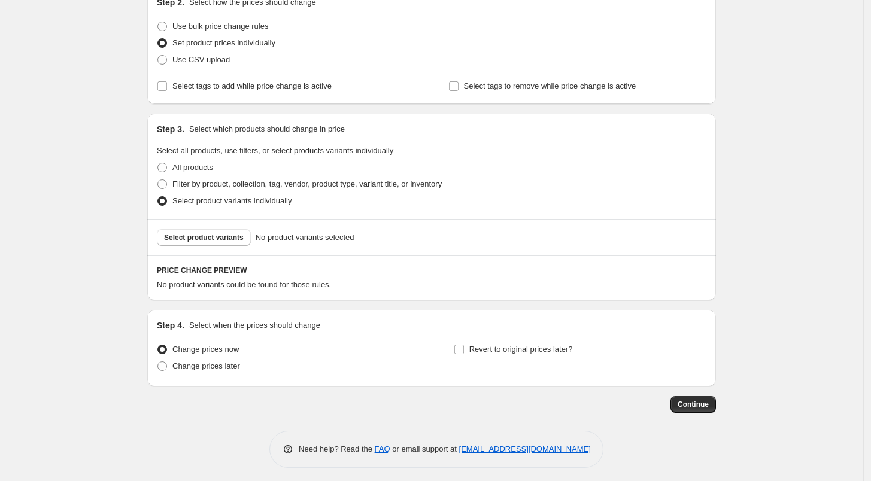
scroll to position [147, 0]
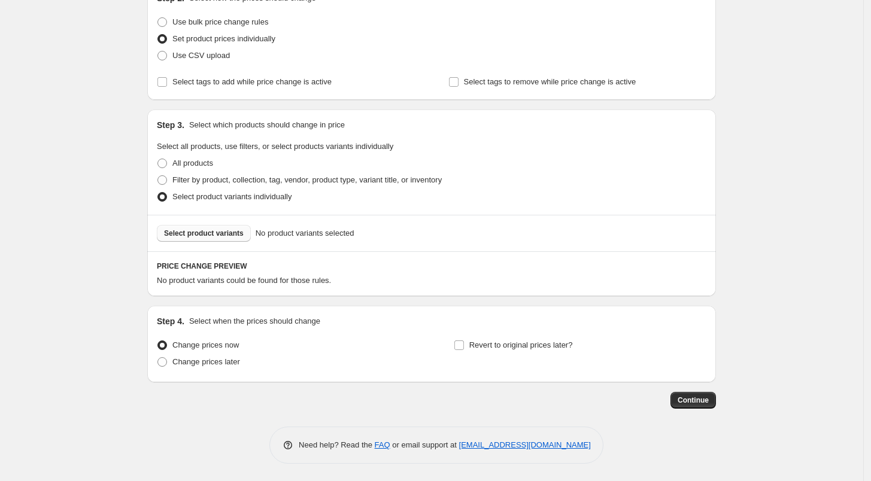
click at [215, 232] on span "Select product variants" at bounding box center [204, 234] width 80 height 10
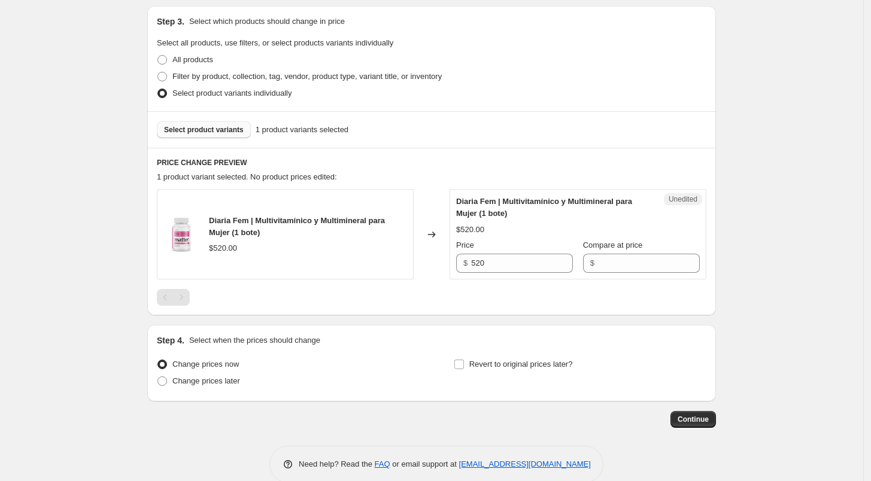
scroll to position [269, 0]
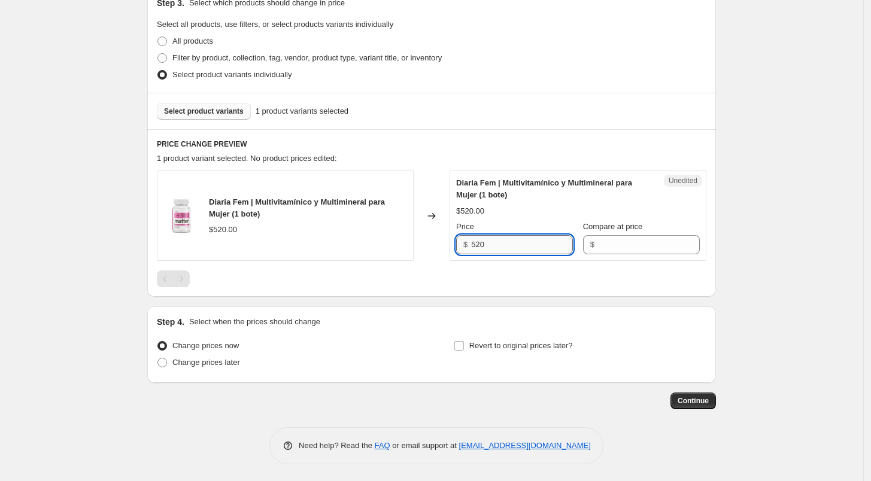
click at [522, 249] on input "520" at bounding box center [522, 244] width 102 height 19
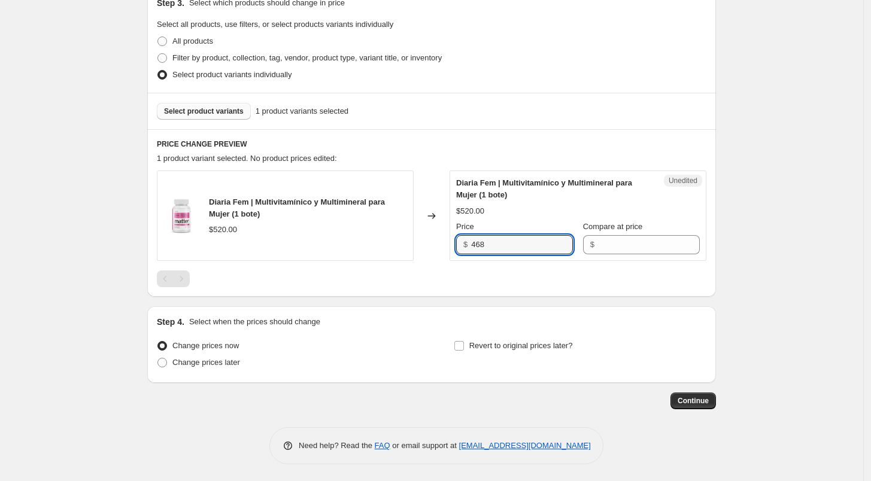
type input "468"
click at [534, 273] on div at bounding box center [432, 279] width 550 height 17
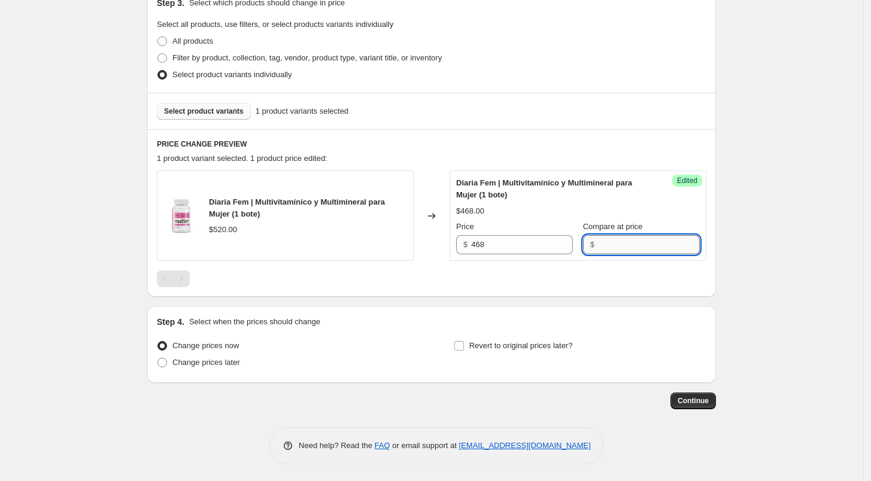
click at [625, 243] on input "Compare at price" at bounding box center [649, 244] width 102 height 19
type input "520"
click at [581, 268] on div "Diaria Fem | Multivitamínico y Multimineral para Mujer (1 bote) $520.00 Changed…" at bounding box center [432, 229] width 550 height 117
click at [463, 342] on input "Revert to original prices later?" at bounding box center [459, 346] width 10 height 10
checkbox input "true"
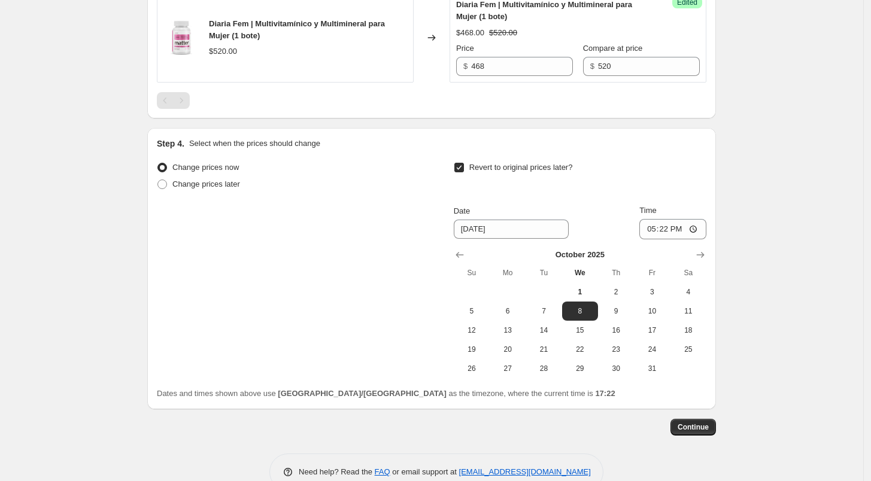
scroll to position [463, 0]
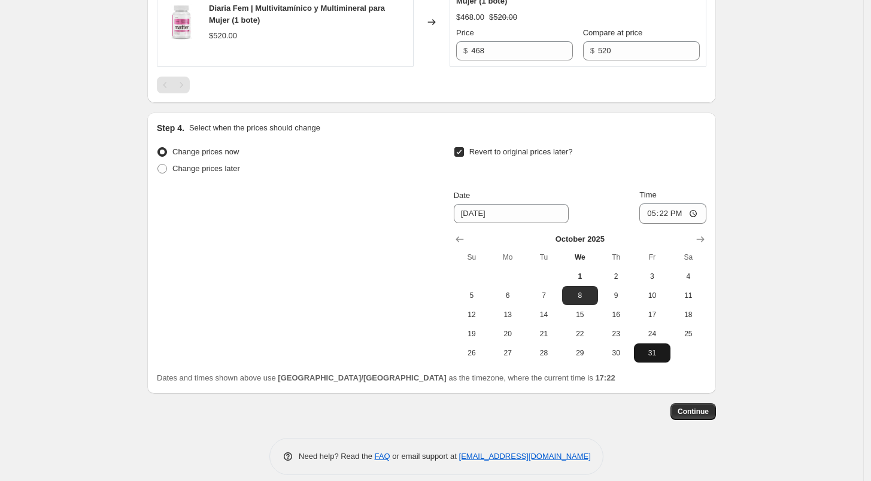
click at [642, 353] on span "31" at bounding box center [652, 353] width 26 height 10
type input "[DATE]"
click at [647, 217] on input "17:22" at bounding box center [672, 214] width 67 height 20
type input "23:59"
click at [703, 408] on span "Continue" at bounding box center [693, 412] width 31 height 10
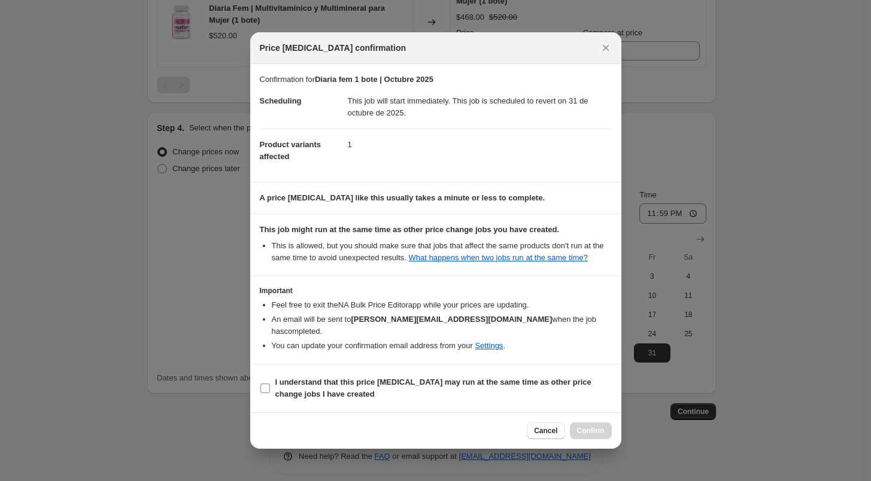
click at [299, 387] on b "I understand that this price [MEDICAL_DATA] may run at the same time as other p…" at bounding box center [433, 388] width 316 height 21
click at [270, 387] on input "I understand that this price [MEDICAL_DATA] may run at the same time as other p…" at bounding box center [265, 389] width 10 height 10
checkbox input "true"
click at [594, 434] on div "Cancel Confirm" at bounding box center [435, 430] width 371 height 37
click at [596, 427] on span "Confirm" at bounding box center [591, 431] width 28 height 10
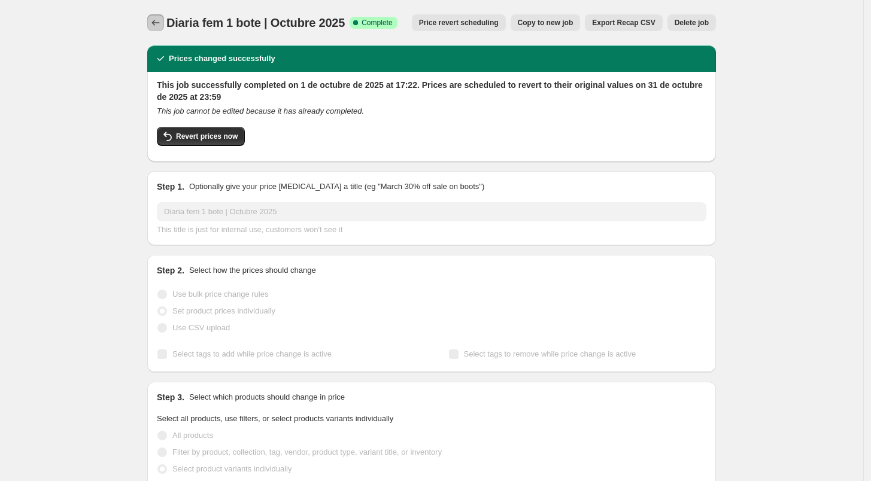
click at [155, 29] on button "Price change jobs" at bounding box center [155, 22] width 17 height 17
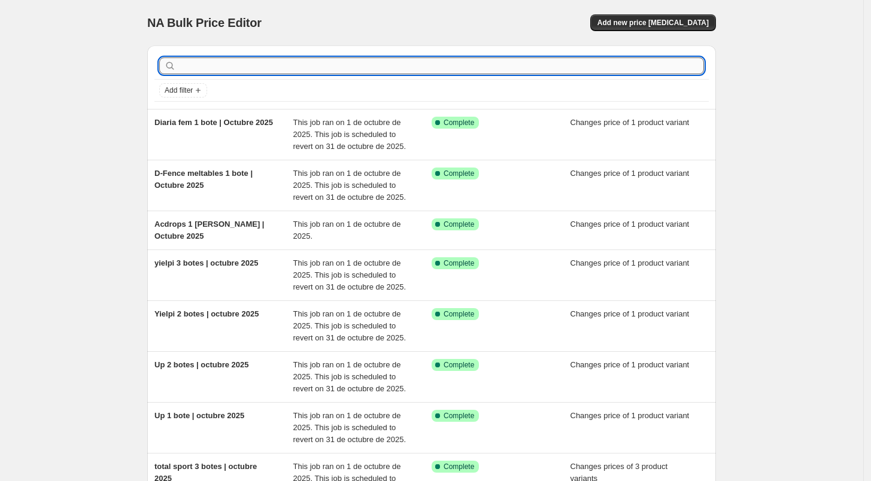
click at [239, 63] on input "text" at bounding box center [441, 65] width 526 height 17
type input "flow"
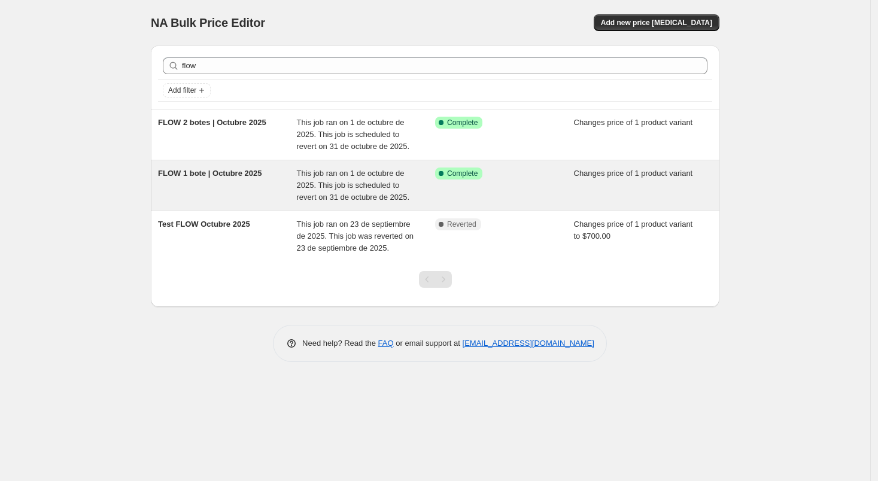
click at [253, 188] on div "FLOW 1 bote | Octubre 2025" at bounding box center [227, 186] width 139 height 36
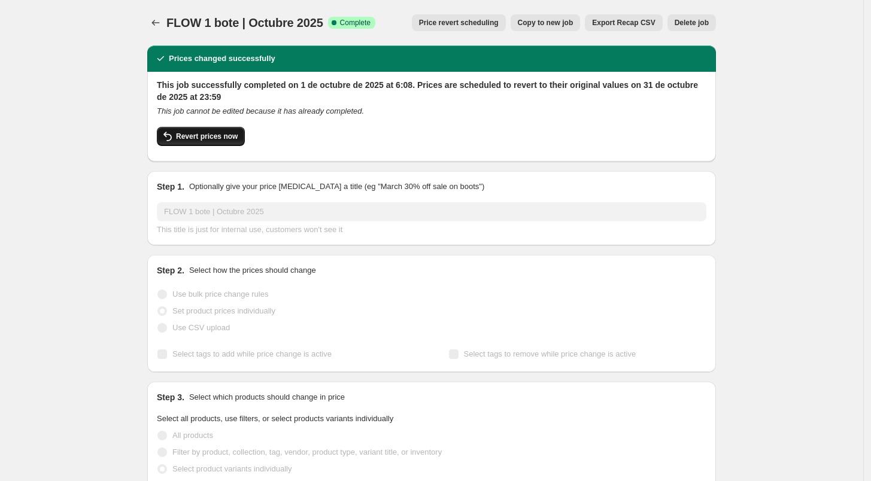
click at [226, 130] on button "Revert prices now" at bounding box center [201, 136] width 88 height 19
checkbox input "false"
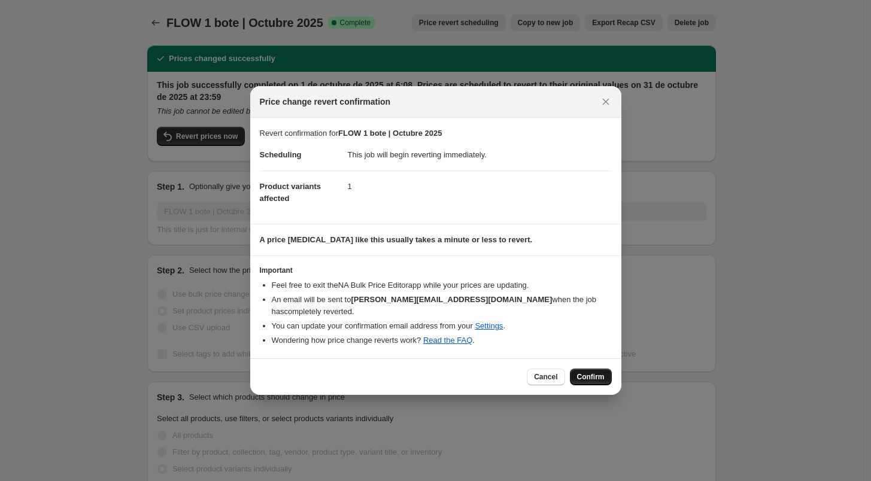
click at [592, 369] on button "Confirm" at bounding box center [591, 377] width 42 height 17
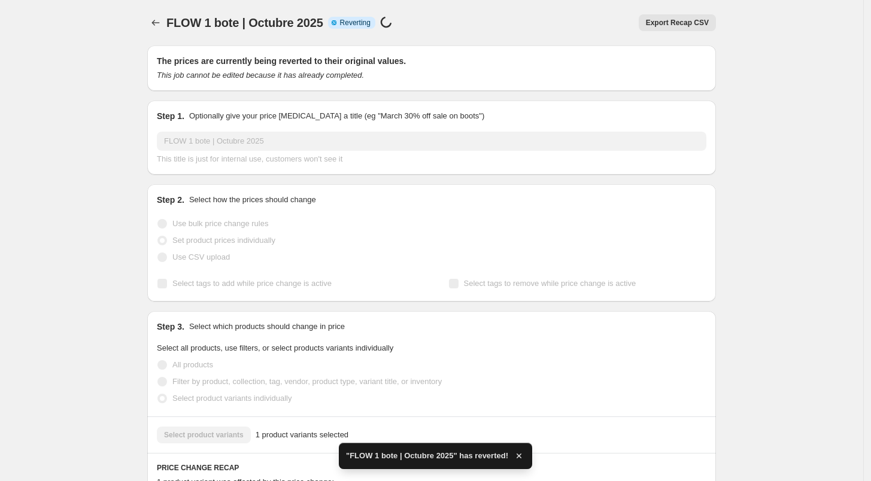
checkbox input "true"
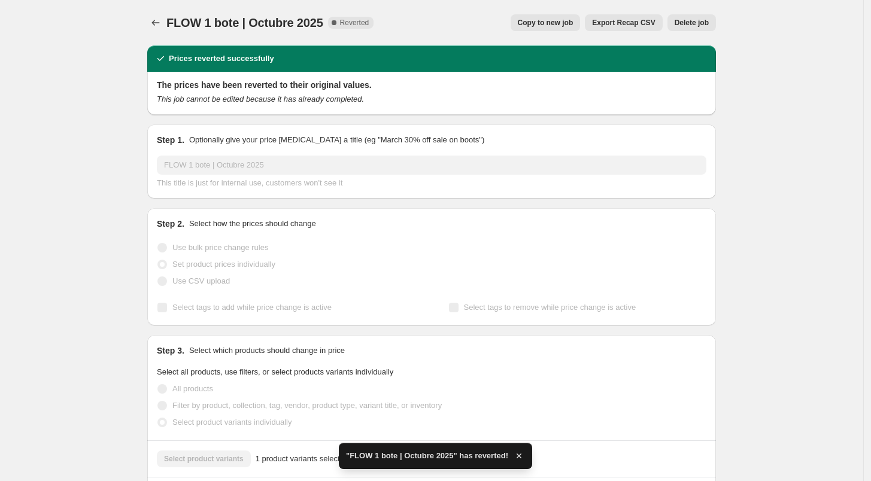
click at [699, 19] on span "Delete job" at bounding box center [692, 23] width 34 height 10
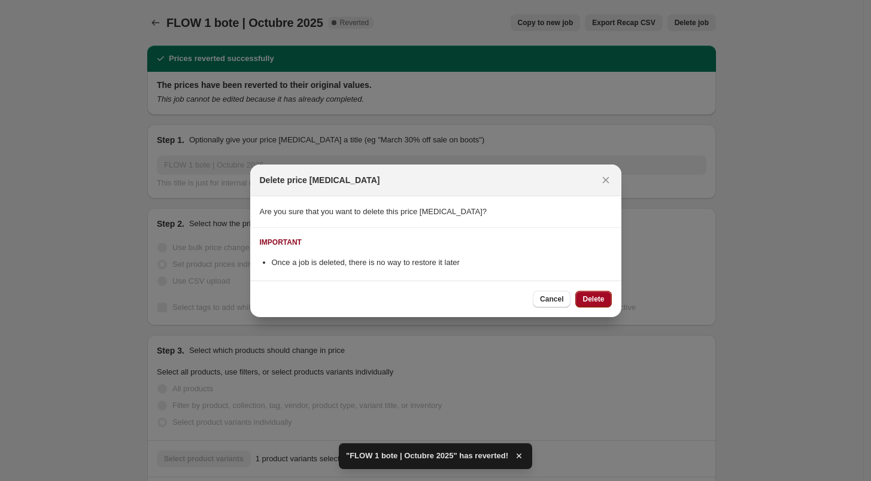
click at [593, 305] on button "Delete" at bounding box center [593, 299] width 36 height 17
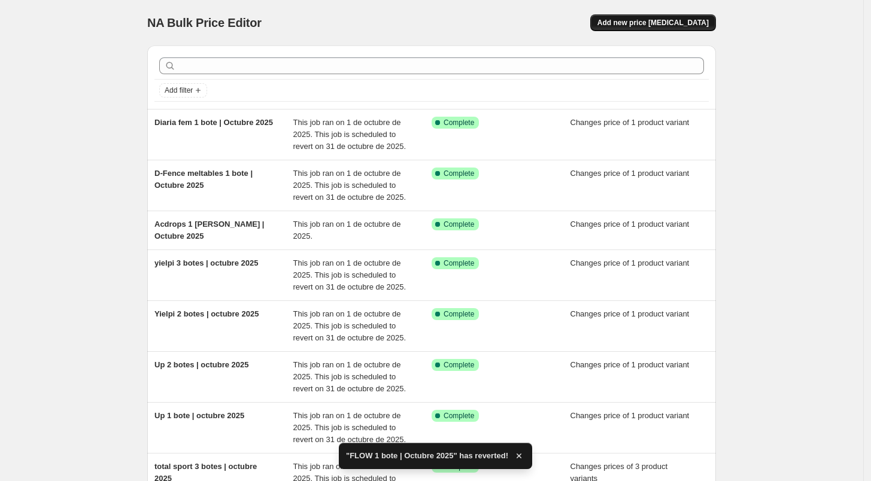
click at [666, 28] on button "Add new price [MEDICAL_DATA]" at bounding box center [653, 22] width 126 height 17
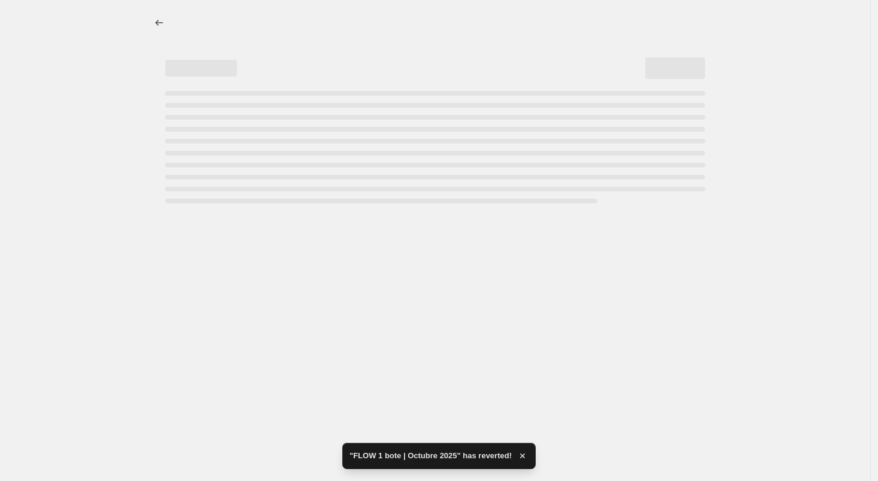
select select "percentage"
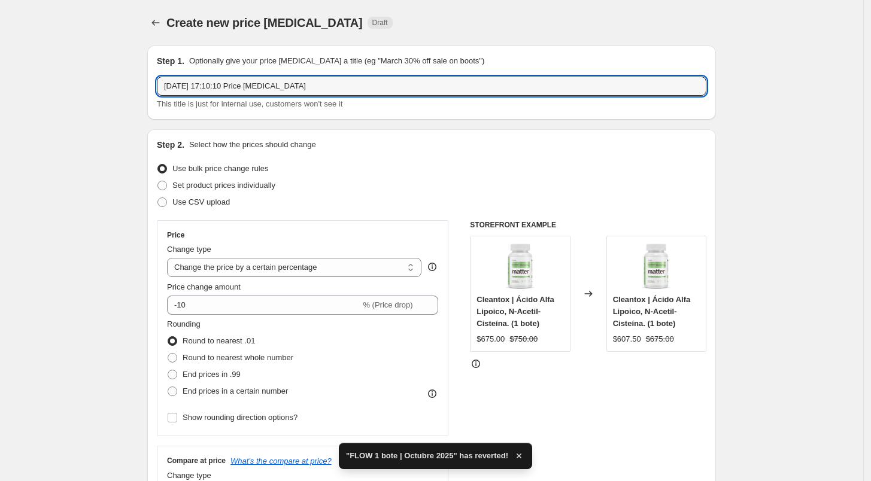
drag, startPoint x: 302, startPoint y: 87, endPoint x: 105, endPoint y: 92, distance: 196.4
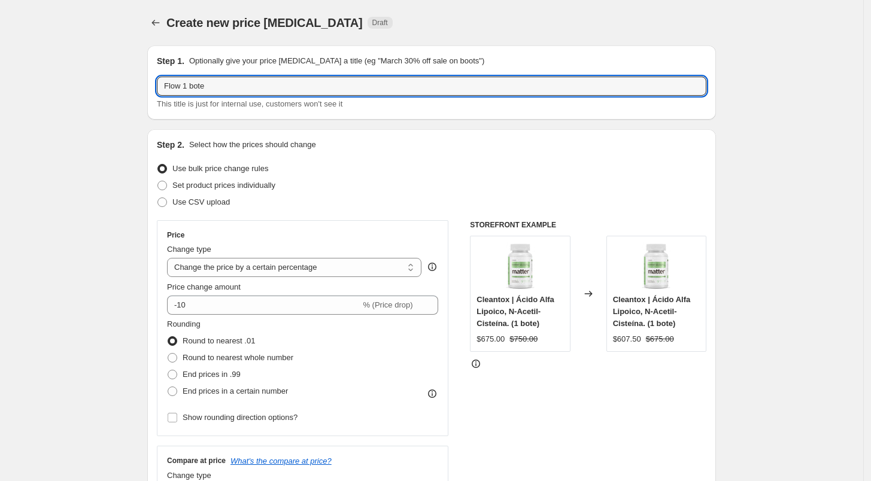
paste input "| Octubre 2025"
type input "Flow 1 bote | Octubre 2025"
click at [214, 191] on span "Set product prices individually" at bounding box center [223, 186] width 103 height 12
click at [158, 181] on input "Set product prices individually" at bounding box center [157, 181] width 1 height 1
radio input "true"
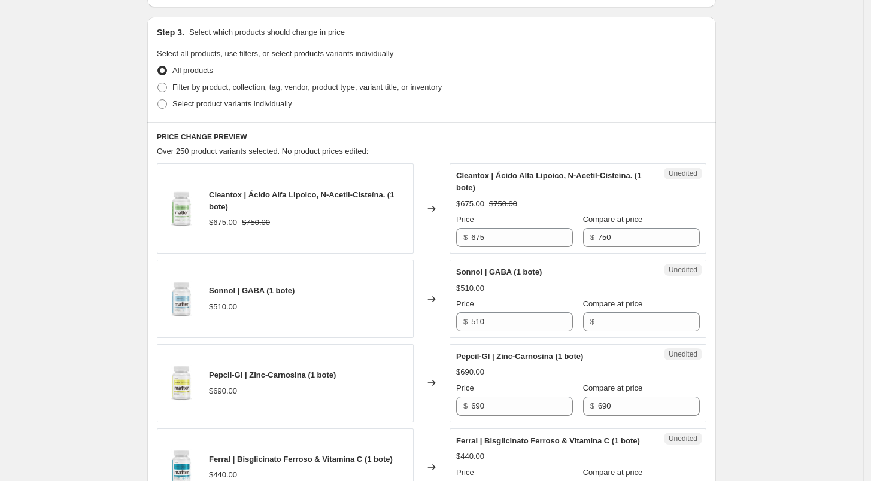
scroll to position [297, 0]
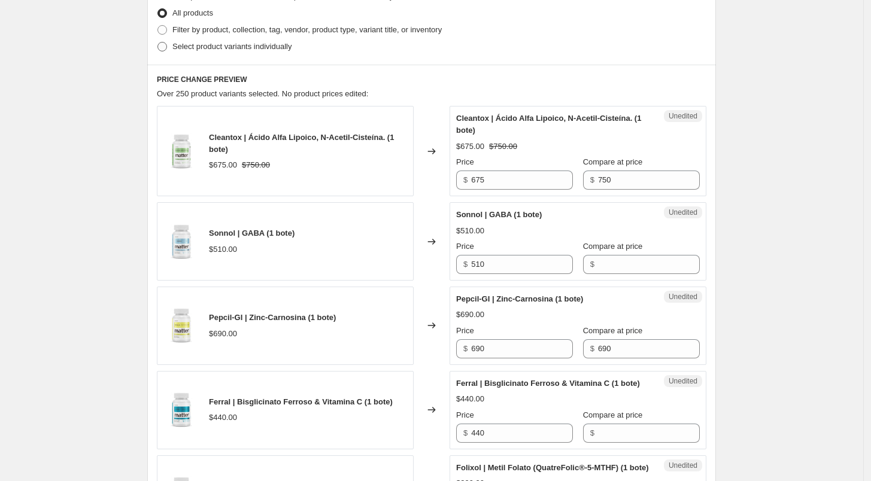
click at [189, 50] on span "Select product variants individually" at bounding box center [231, 46] width 119 height 9
click at [158, 43] on input "Select product variants individually" at bounding box center [157, 42] width 1 height 1
radio input "true"
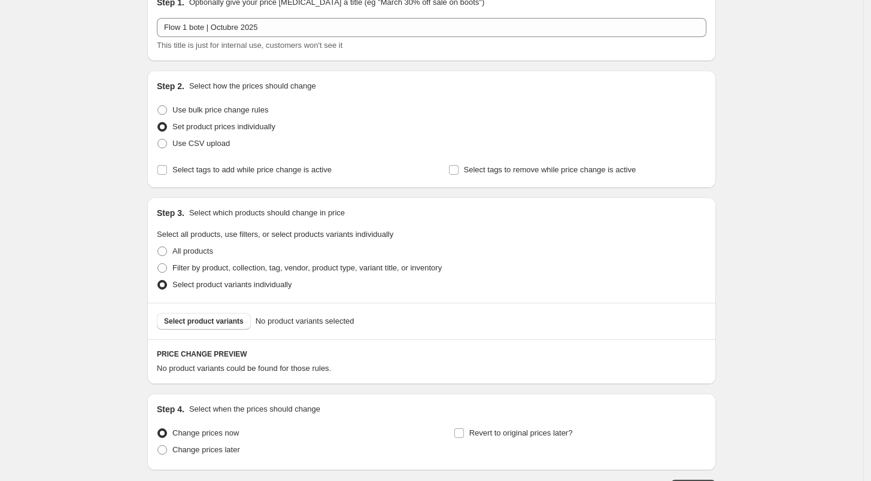
scroll to position [62, 0]
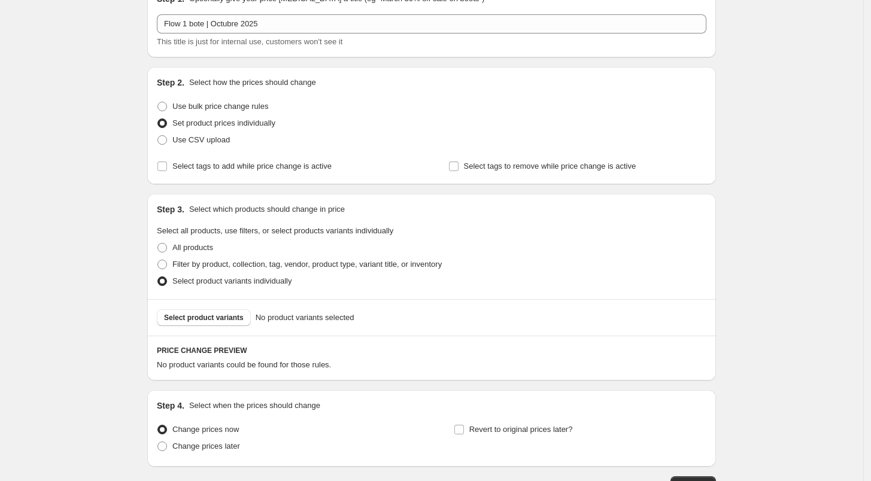
click at [218, 308] on div "Select product variants No product variants selected" at bounding box center [431, 317] width 569 height 37
click at [219, 313] on span "Select product variants" at bounding box center [204, 318] width 80 height 10
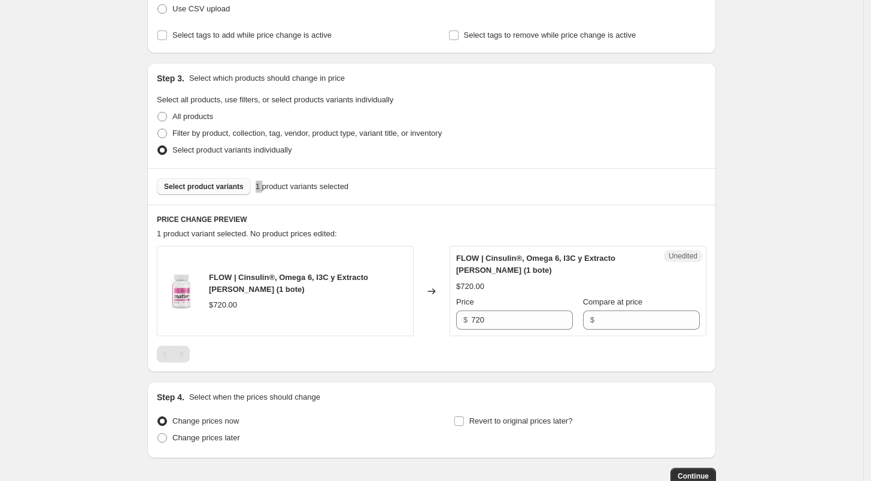
scroll to position [269, 0]
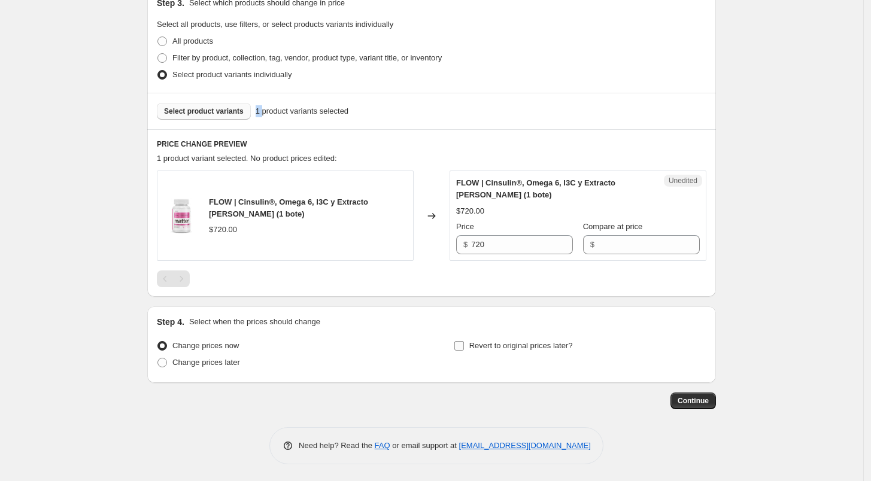
click at [464, 349] on input "Revert to original prices later?" at bounding box center [459, 346] width 10 height 10
checkbox input "true"
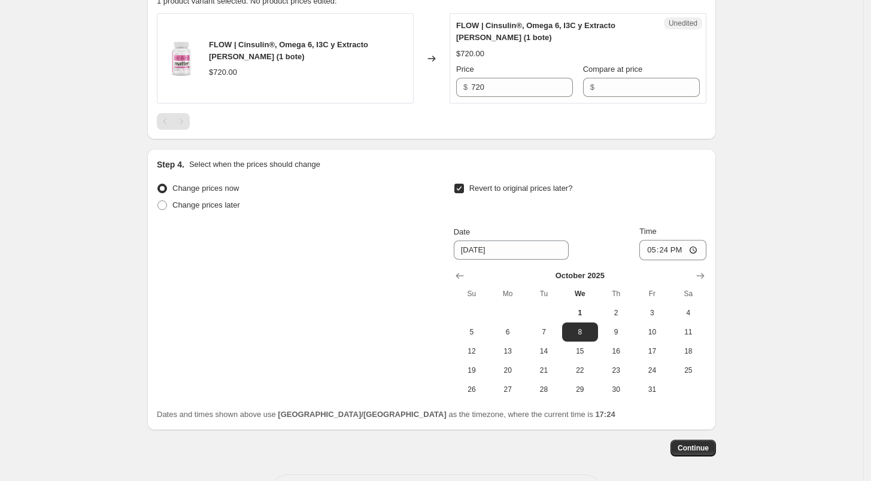
scroll to position [474, 0]
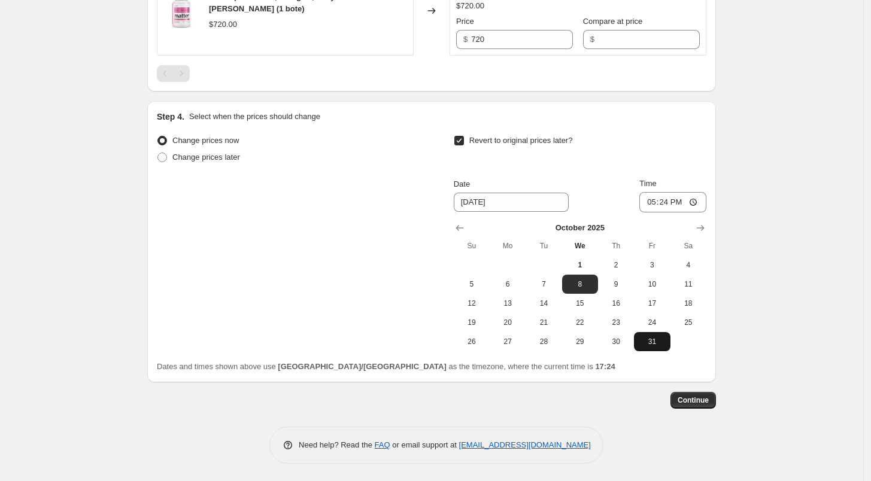
click at [649, 339] on span "31" at bounding box center [652, 342] width 26 height 10
type input "[DATE]"
click at [652, 206] on input "17:24" at bounding box center [672, 202] width 67 height 20
type input "23:59"
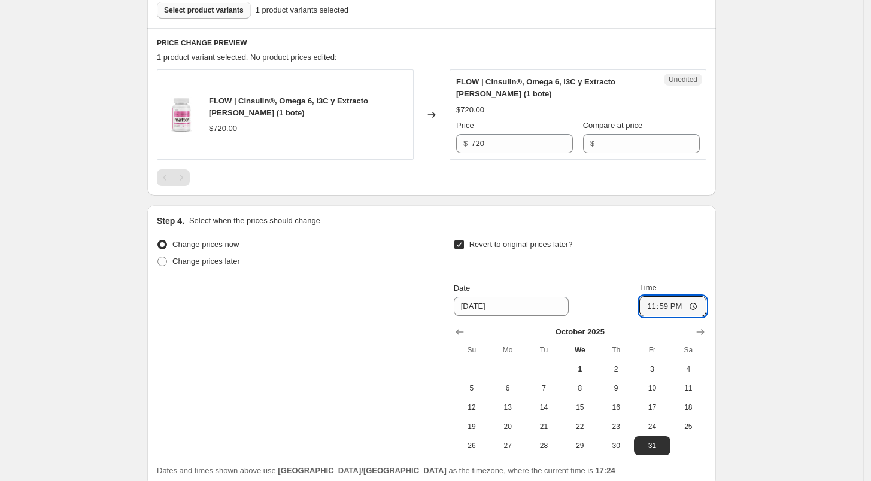
scroll to position [364, 0]
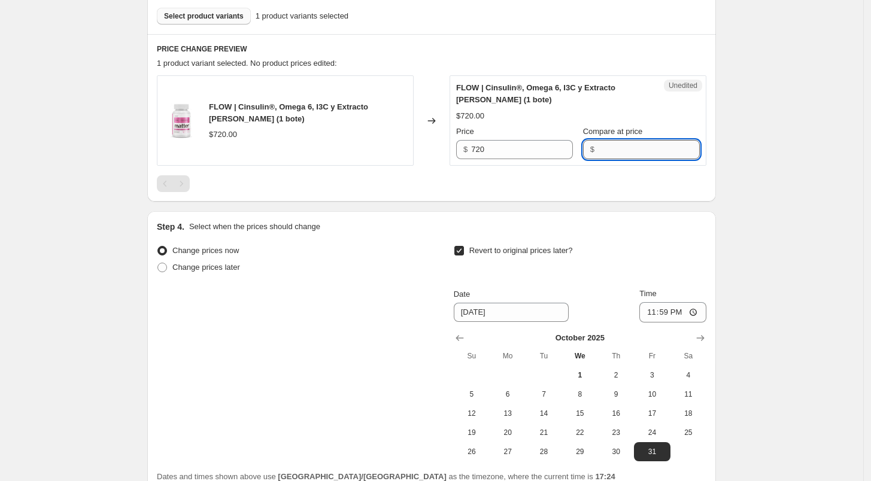
click at [630, 146] on input "Compare at price" at bounding box center [649, 149] width 102 height 19
type input "720"
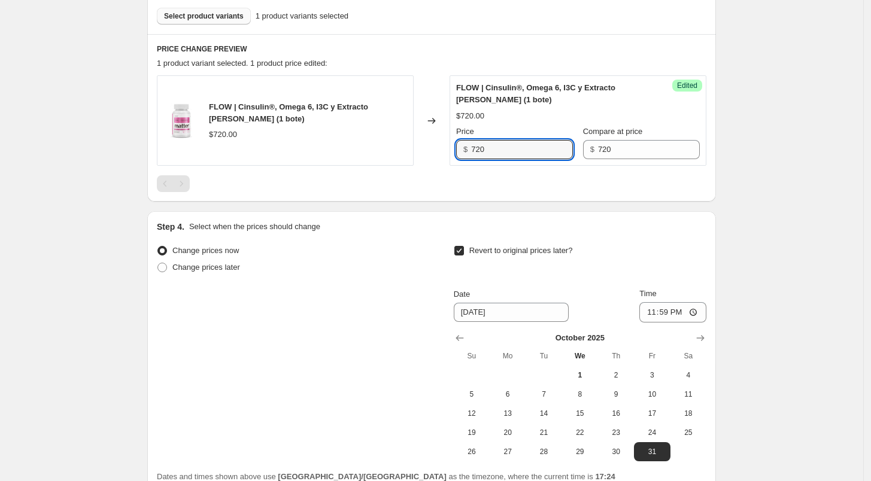
drag, startPoint x: 491, startPoint y: 154, endPoint x: 450, endPoint y: 162, distance: 42.6
click at [450, 162] on div "FLOW | Cinsulin®, Omega 6, I3C y Extracto [PERSON_NAME] (1 bote) $720.00 Change…" at bounding box center [432, 120] width 550 height 90
type input "648"
click at [534, 204] on div "Step 1. Optionally give your price [MEDICAL_DATA] a title (eg "March 30% off sa…" at bounding box center [427, 95] width 578 height 847
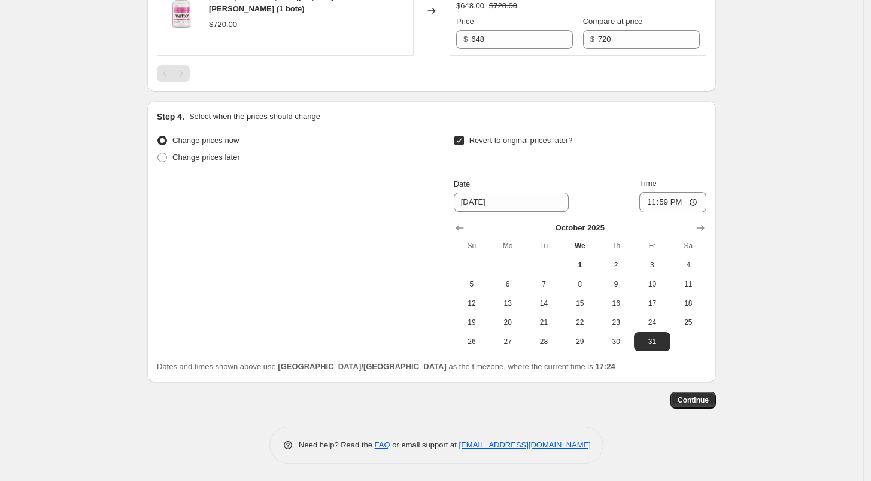
scroll to position [474, 0]
click at [703, 403] on span "Continue" at bounding box center [693, 401] width 31 height 10
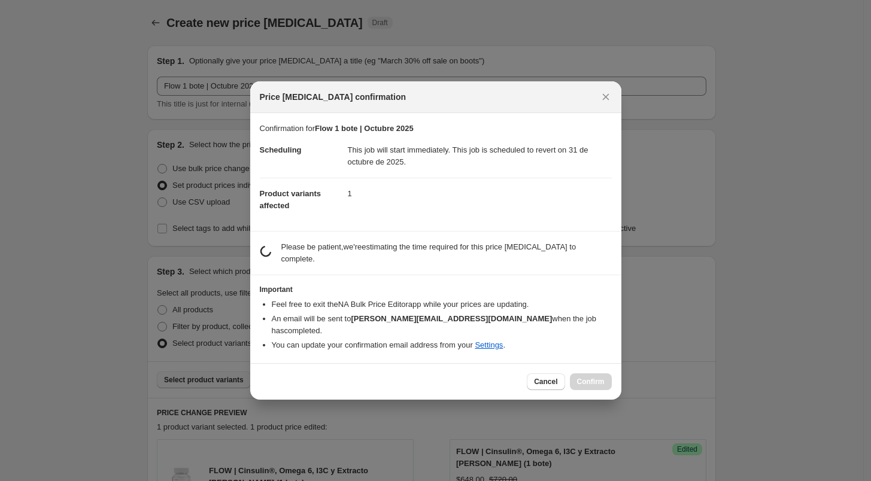
scroll to position [0, 0]
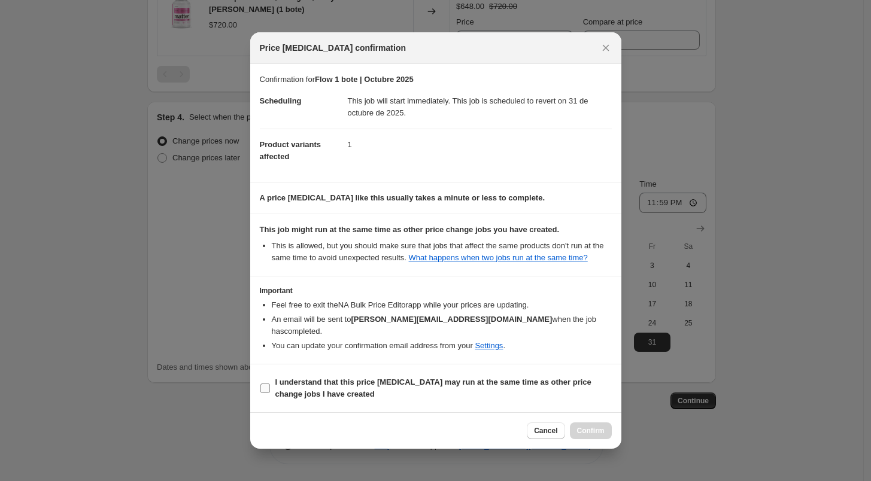
click at [264, 384] on input "I understand that this price [MEDICAL_DATA] may run at the same time as other p…" at bounding box center [265, 389] width 10 height 10
checkbox input "true"
click at [594, 426] on span "Confirm" at bounding box center [591, 431] width 28 height 10
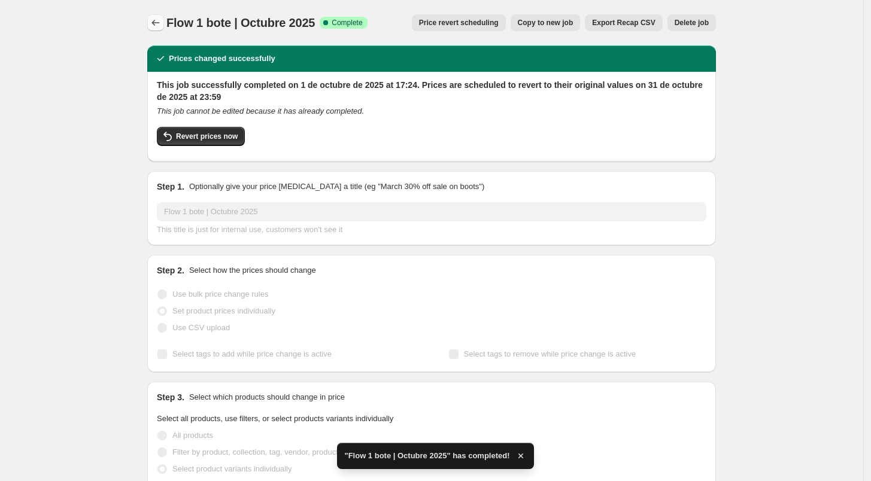
click at [159, 25] on icon "Price change jobs" at bounding box center [156, 23] width 12 height 12
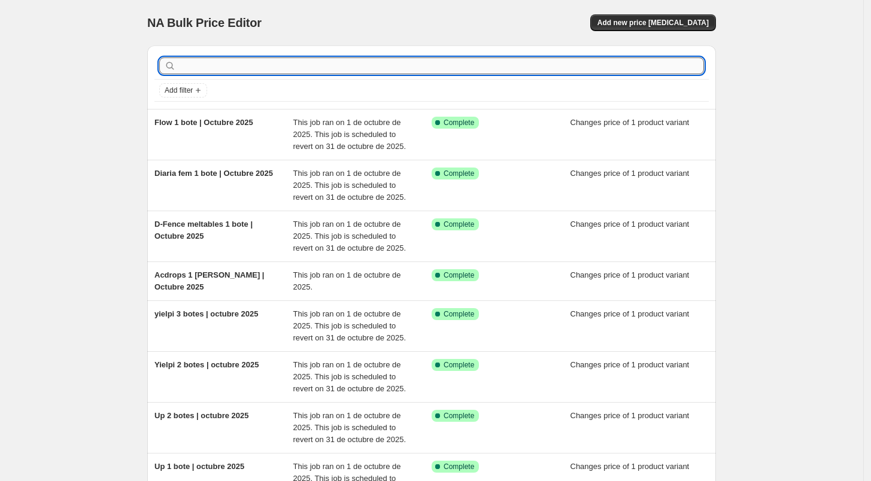
click at [232, 63] on input "text" at bounding box center [441, 65] width 526 height 17
type input "glow"
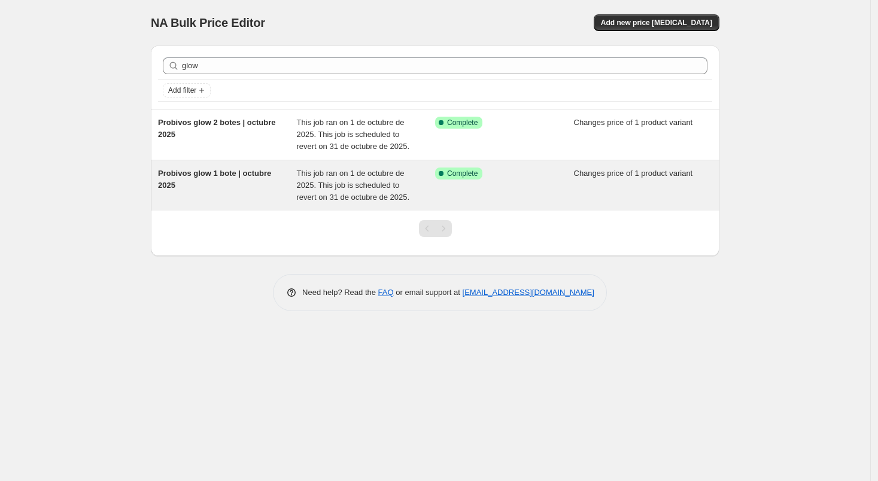
click at [245, 171] on span "Probivos glow 1 bote | octubre 2025" at bounding box center [214, 179] width 113 height 21
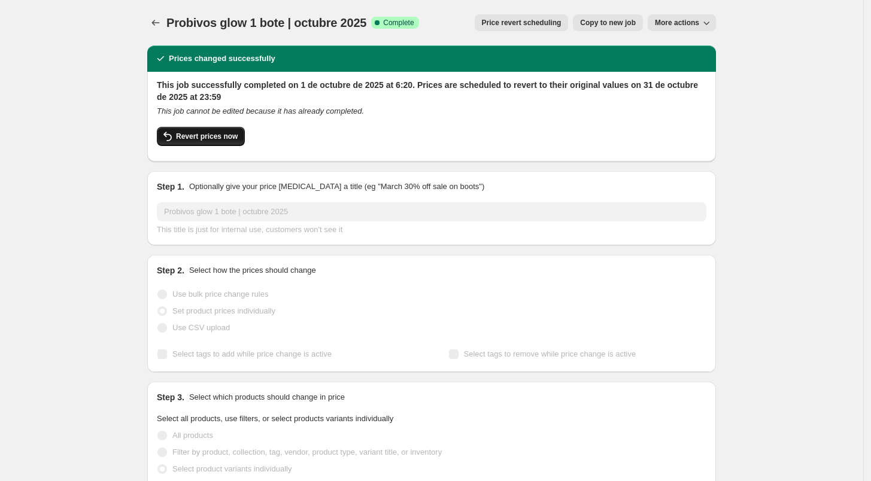
click at [212, 142] on button "Revert prices now" at bounding box center [201, 136] width 88 height 19
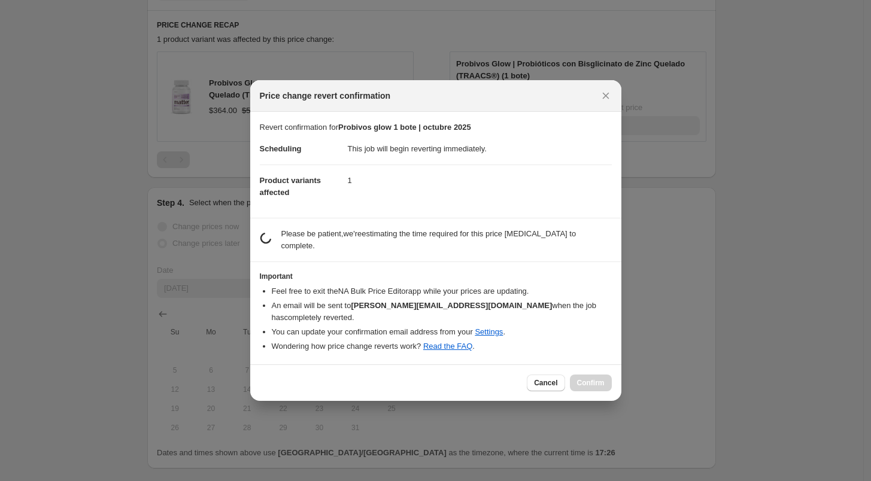
checkbox input "false"
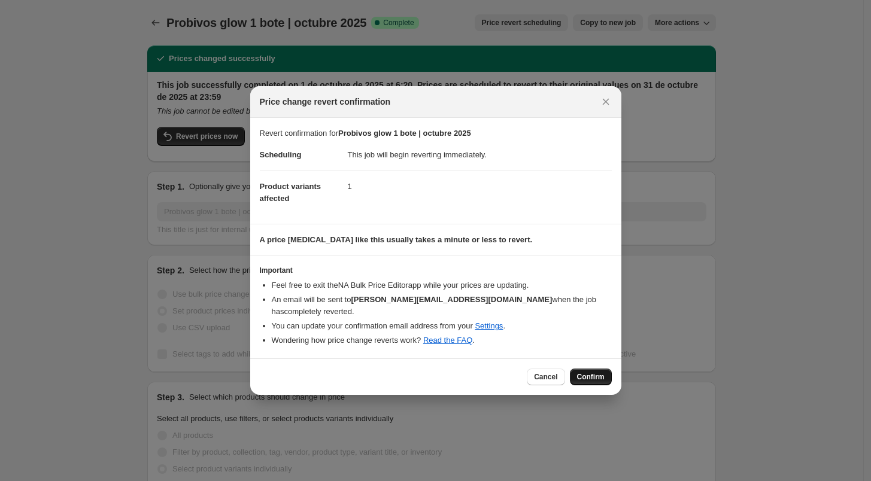
click at [595, 374] on span "Confirm" at bounding box center [591, 377] width 28 height 10
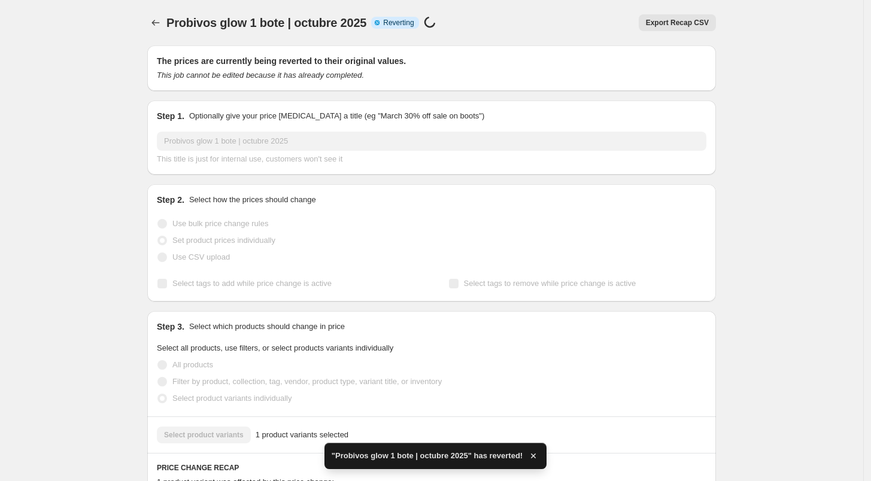
checkbox input "true"
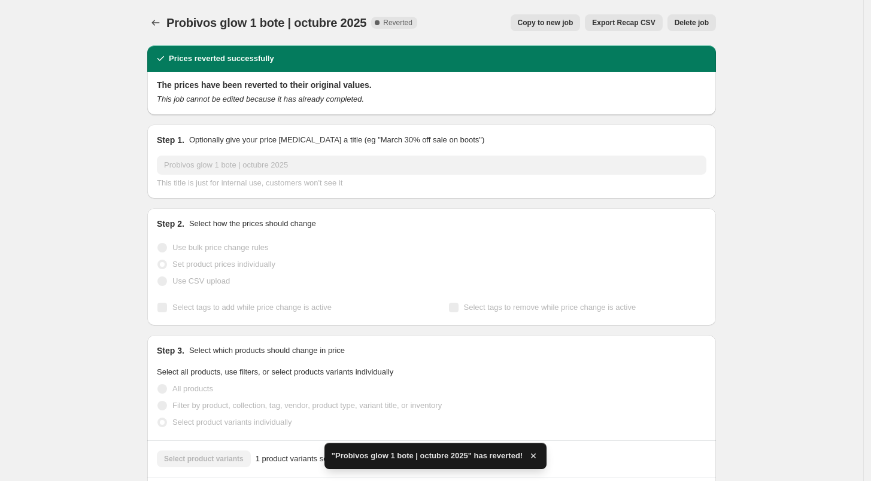
click at [692, 25] on span "Delete job" at bounding box center [692, 23] width 34 height 10
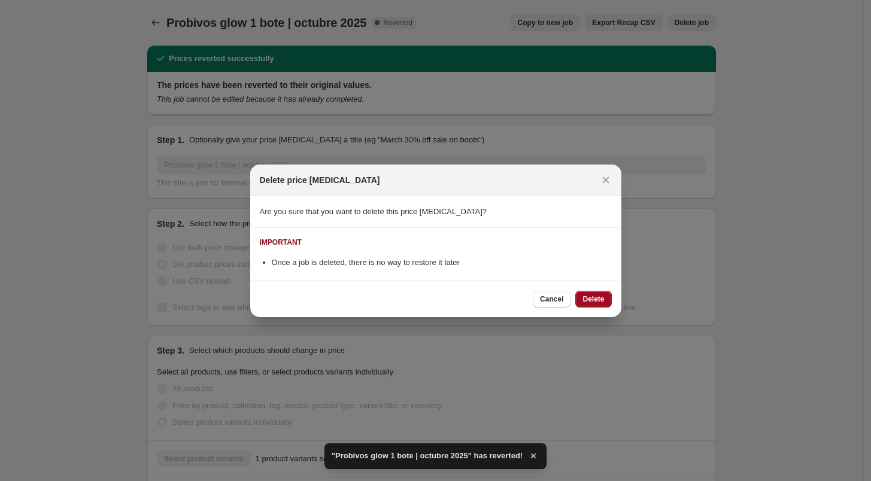
click at [598, 295] on span "Delete" at bounding box center [593, 300] width 22 height 10
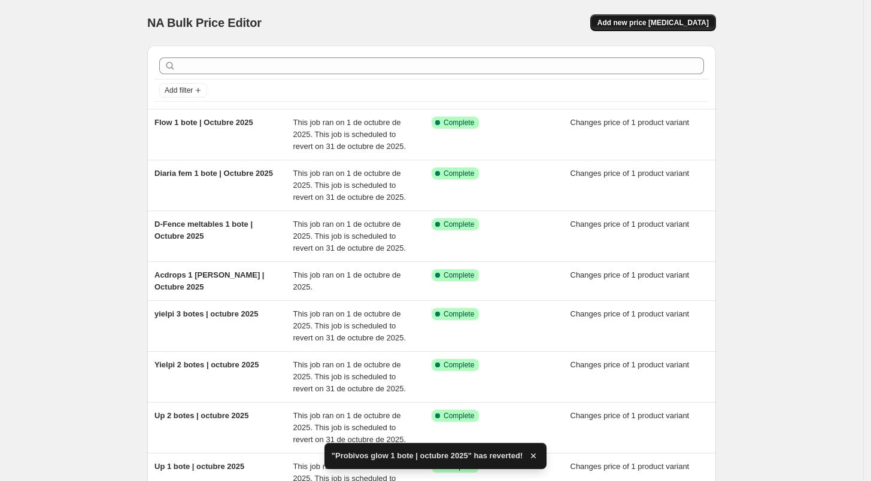
click at [652, 18] on span "Add new price [MEDICAL_DATA]" at bounding box center [652, 23] width 111 height 10
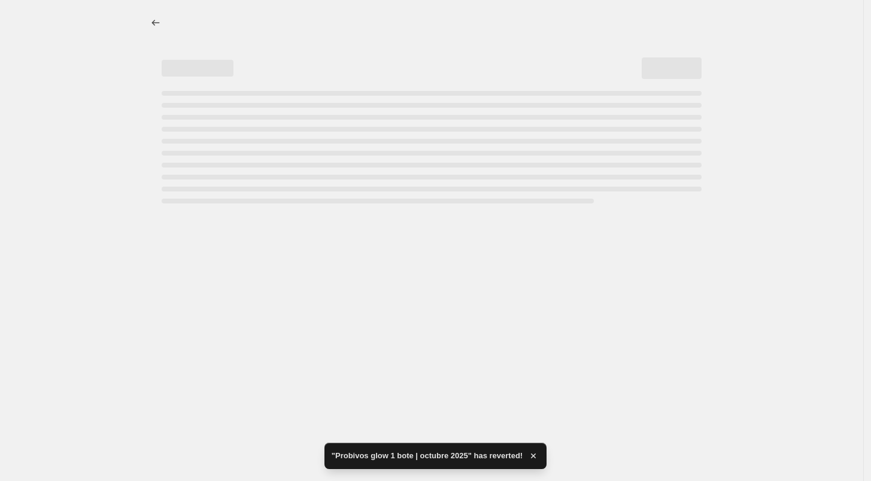
select select "percentage"
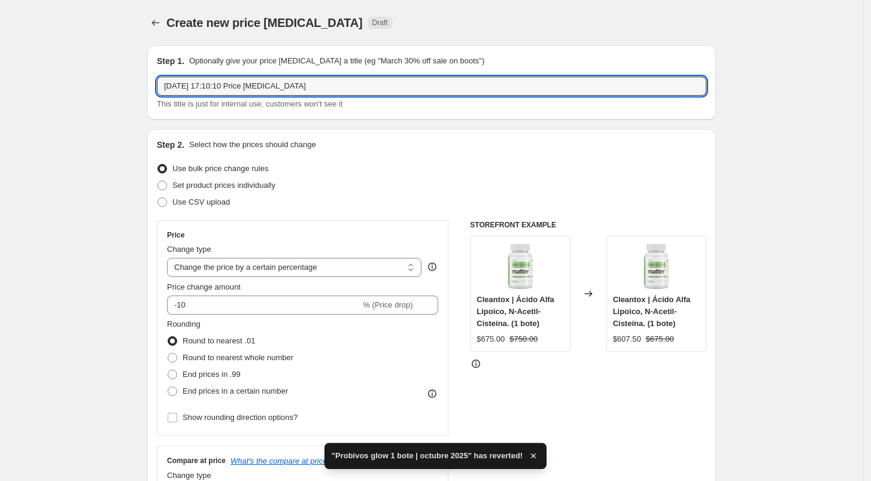
drag, startPoint x: 306, startPoint y: 87, endPoint x: 113, endPoint y: 107, distance: 194.3
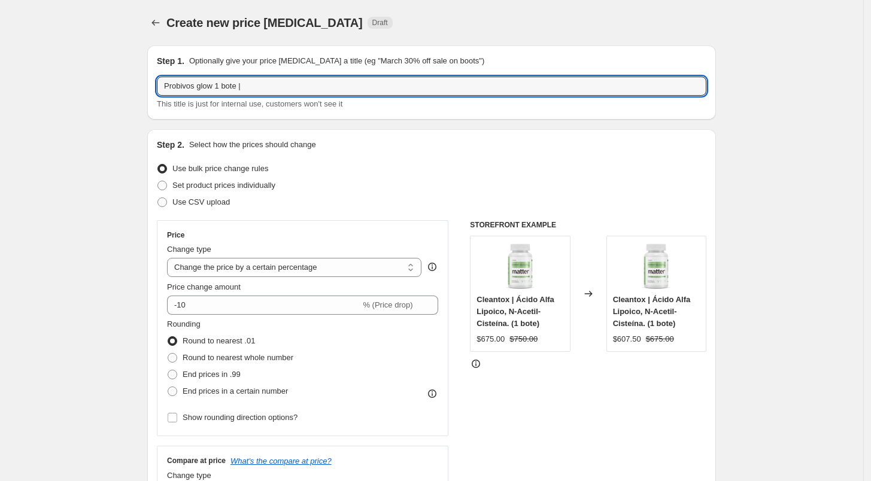
paste input "| Octubre 2025"
type input "Probivos glow 1 bote | | Octubre 2025"
click at [195, 181] on span "Set product prices individually" at bounding box center [223, 185] width 103 height 9
click at [158, 181] on input "Set product prices individually" at bounding box center [157, 181] width 1 height 1
radio input "true"
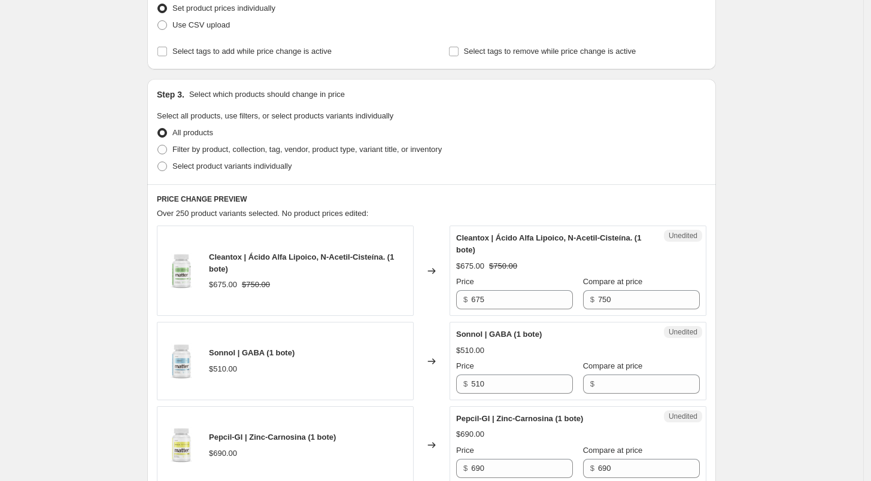
scroll to position [181, 0]
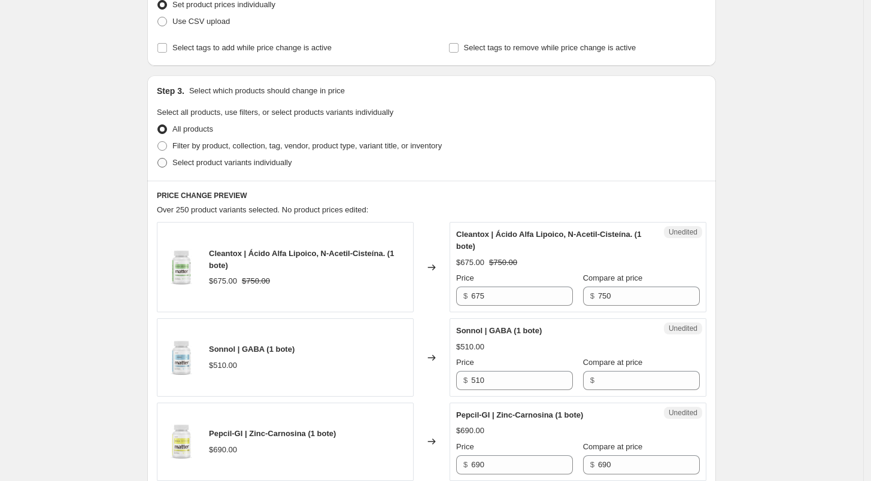
click at [211, 163] on span "Select product variants individually" at bounding box center [231, 162] width 119 height 9
click at [158, 159] on input "Select product variants individually" at bounding box center [157, 158] width 1 height 1
radio input "true"
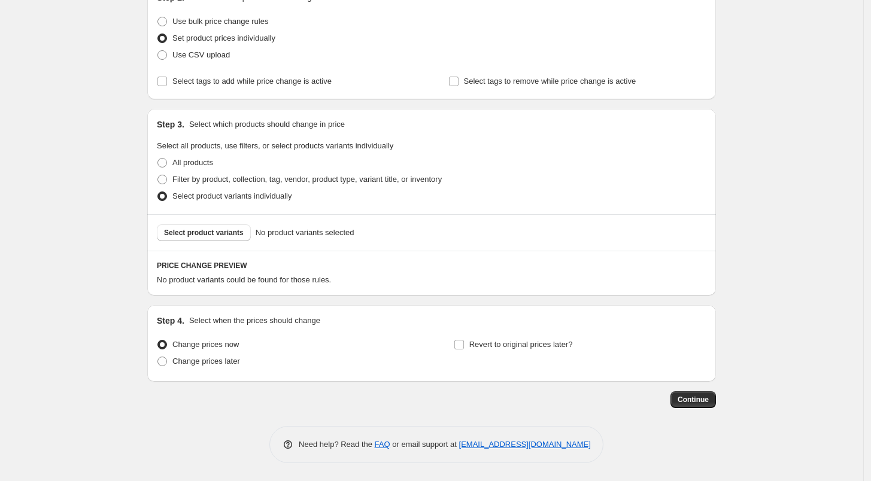
scroll to position [147, 0]
click at [229, 230] on span "Select product variants" at bounding box center [204, 234] width 80 height 10
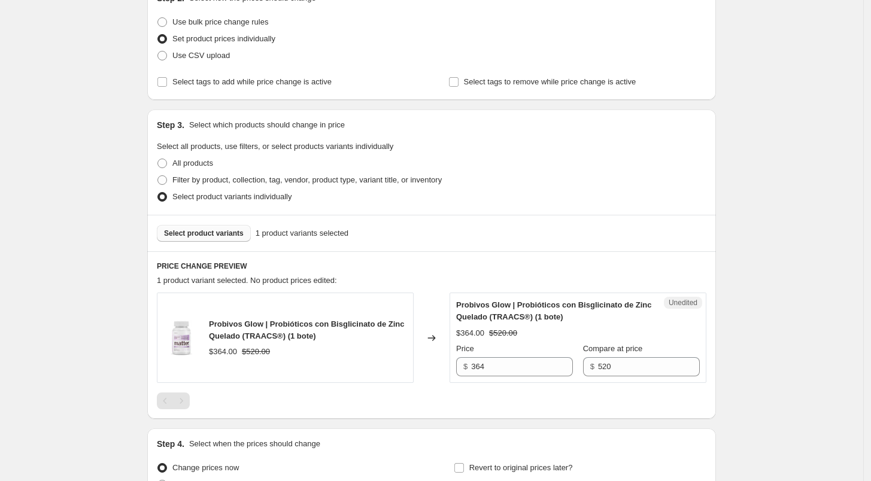
scroll to position [269, 0]
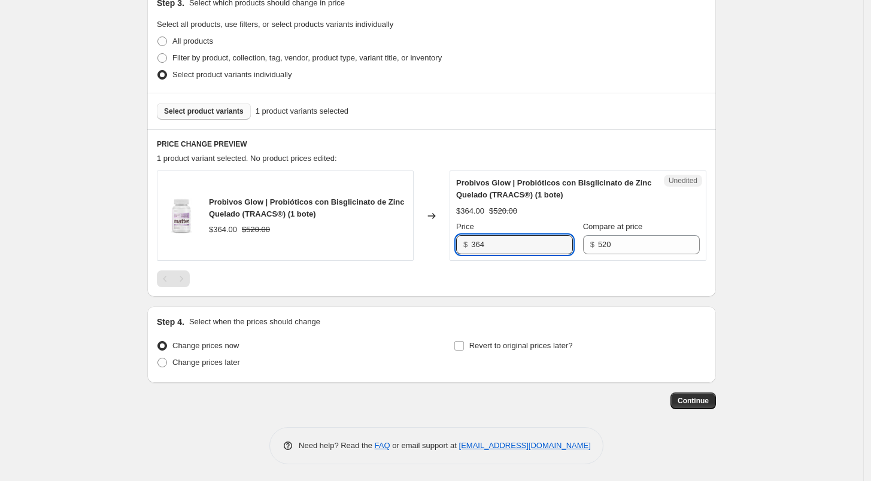
drag, startPoint x: 508, startPoint y: 235, endPoint x: 446, endPoint y: 244, distance: 62.9
click at [446, 244] on div "Probivos Glow | Probióticos con Bisglicinato de Zinc Quelado (TRAACS®) (1 bote)…" at bounding box center [432, 216] width 550 height 90
type input "416"
click at [508, 271] on div at bounding box center [432, 279] width 550 height 17
click at [464, 348] on input "Revert to original prices later?" at bounding box center [459, 346] width 10 height 10
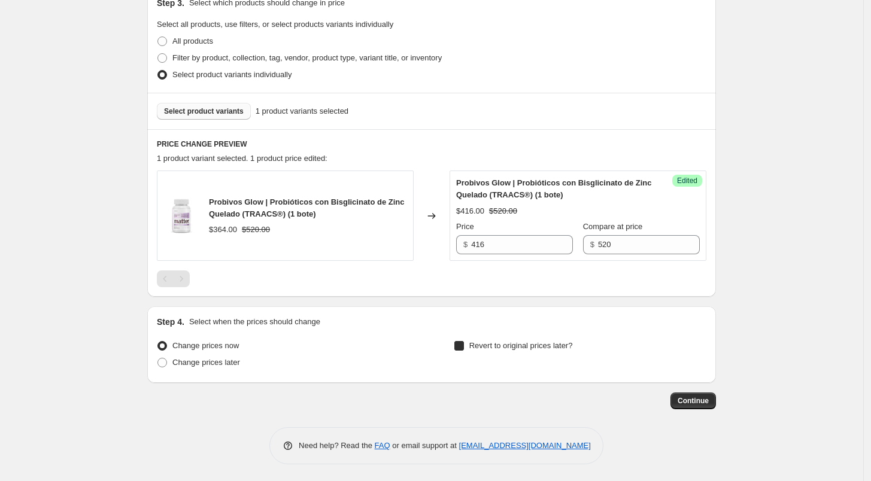
checkbox input "true"
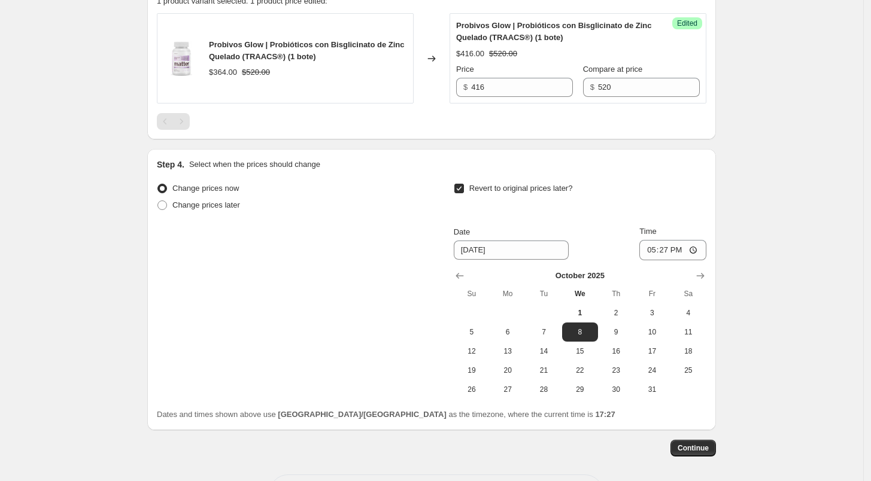
scroll to position [429, 0]
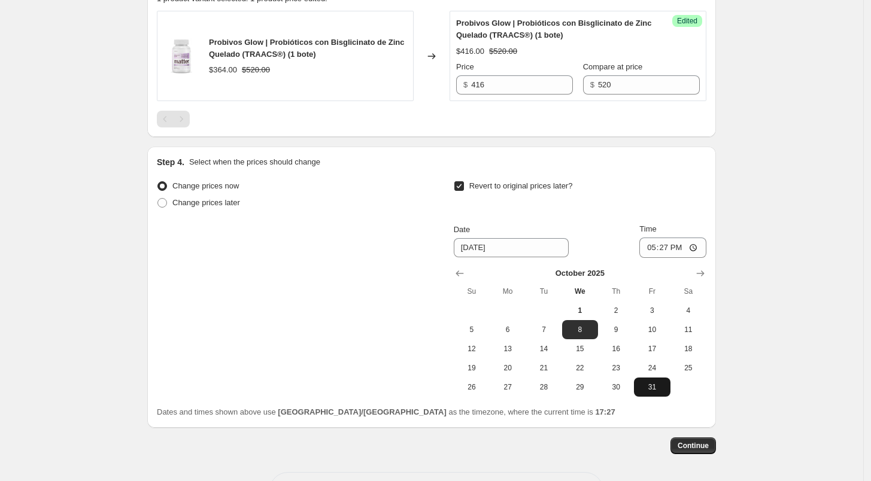
click at [652, 387] on span "31" at bounding box center [652, 388] width 26 height 10
type input "[DATE]"
click at [647, 245] on input "17:27" at bounding box center [672, 248] width 67 height 20
type input "23:59"
click at [714, 442] on button "Continue" at bounding box center [692, 446] width 45 height 17
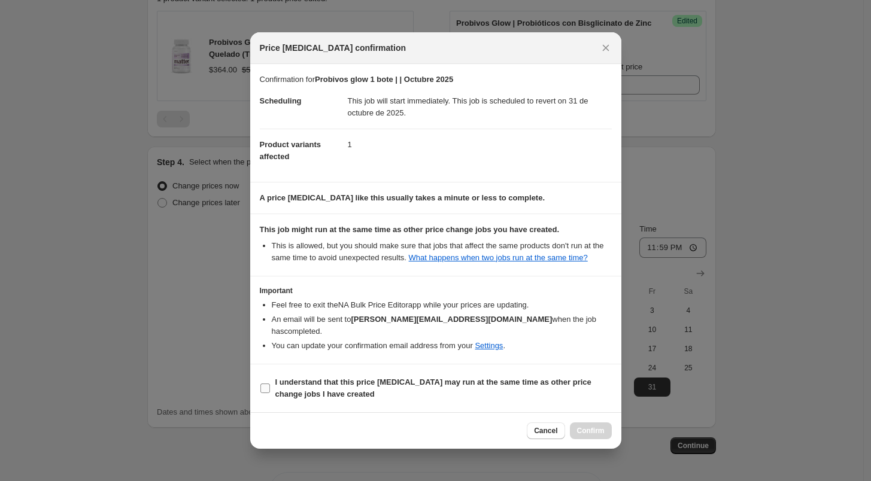
click at [272, 380] on label "I understand that this price [MEDICAL_DATA] may run at the same time as other p…" at bounding box center [436, 388] width 352 height 29
click at [270, 384] on input "I understand that this price [MEDICAL_DATA] may run at the same time as other p…" at bounding box center [265, 389] width 10 height 10
checkbox input "true"
click at [597, 426] on span "Confirm" at bounding box center [591, 431] width 28 height 10
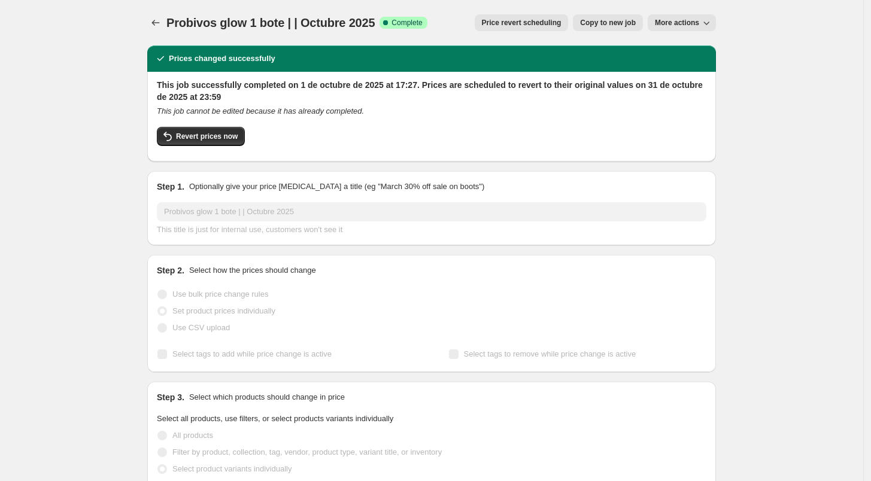
click at [169, 10] on div "Probivos glow 1 bote | | Octubre 2025. This page is ready Probivos glow 1 bote …" at bounding box center [431, 22] width 569 height 45
click at [168, 11] on div "Probivos glow 1 bote | | Octubre 2025. This page is ready Probivos glow 1 bote …" at bounding box center [431, 22] width 569 height 45
click at [151, 22] on button "Price change jobs" at bounding box center [155, 22] width 17 height 17
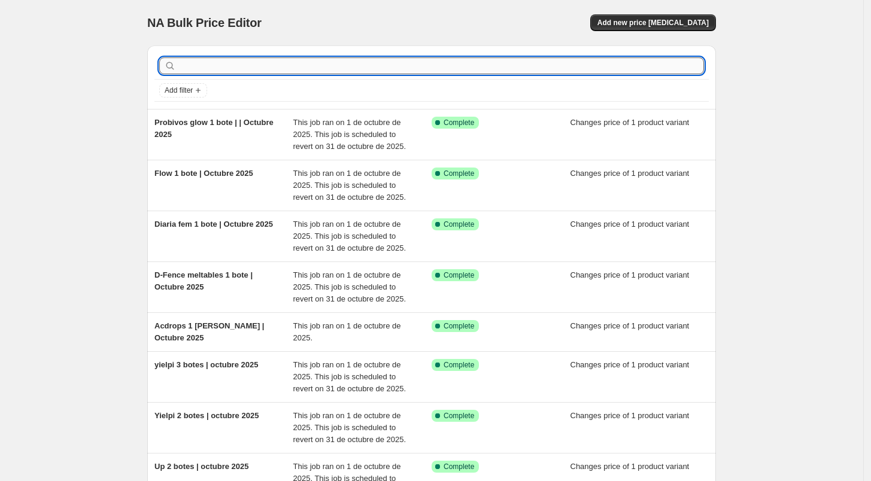
click at [244, 65] on input "text" at bounding box center [441, 65] width 526 height 17
type input "probivos lean"
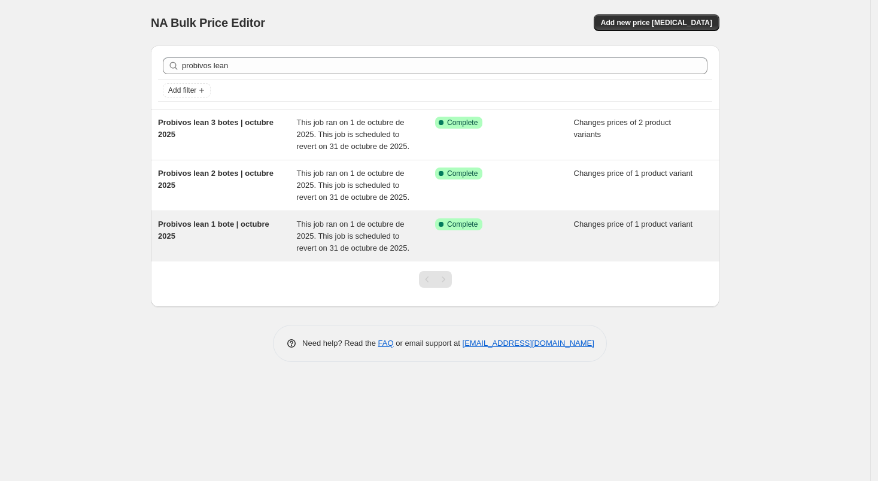
click at [256, 232] on div "Probivos lean 1 bote | octubre 2025" at bounding box center [227, 236] width 139 height 36
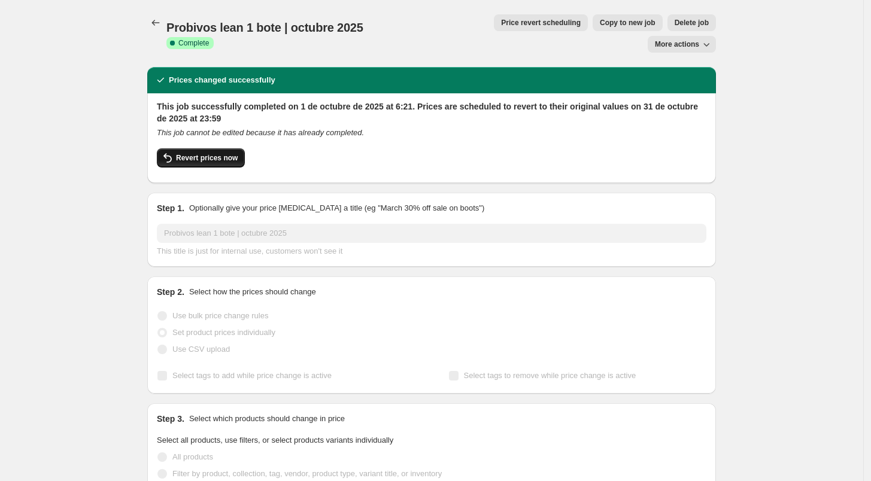
click at [184, 148] on button "Revert prices now" at bounding box center [201, 157] width 88 height 19
checkbox input "false"
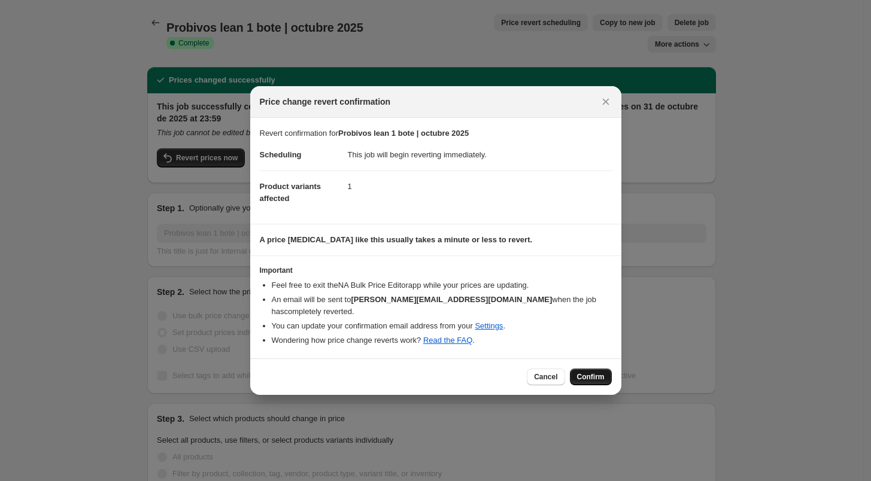
click at [590, 372] on span "Confirm" at bounding box center [591, 377] width 28 height 10
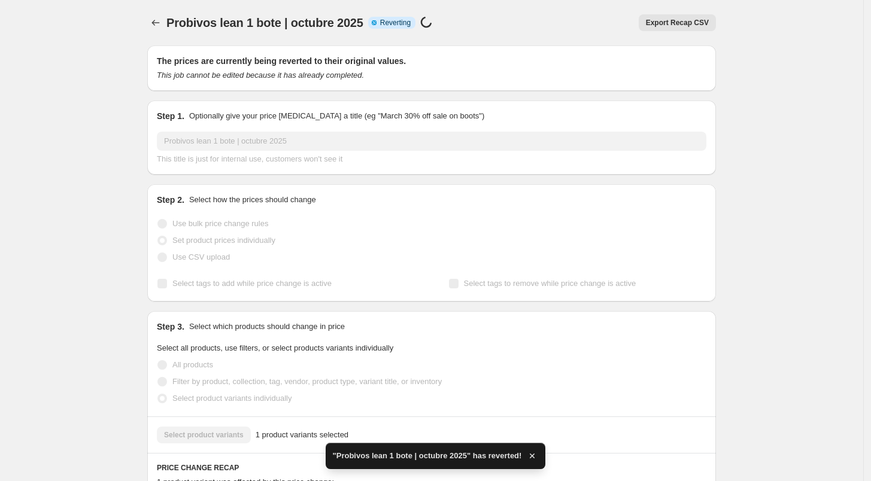
checkbox input "true"
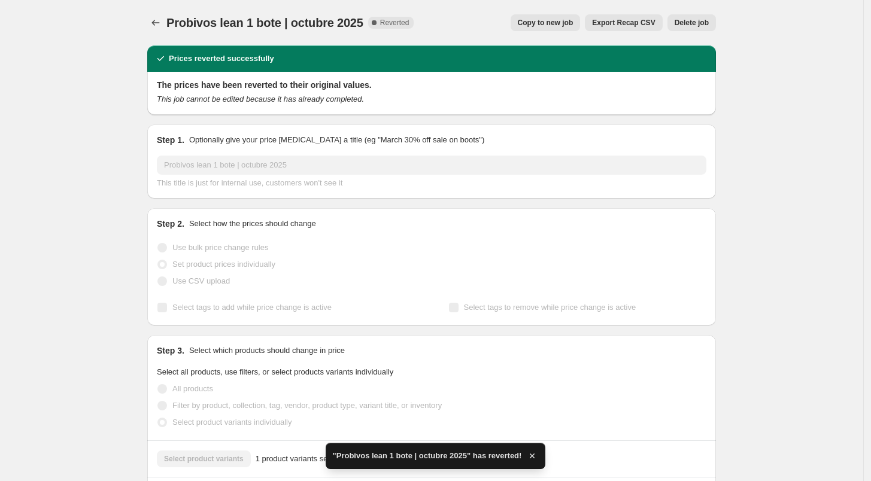
click at [716, 25] on button "Delete job" at bounding box center [691, 22] width 48 height 17
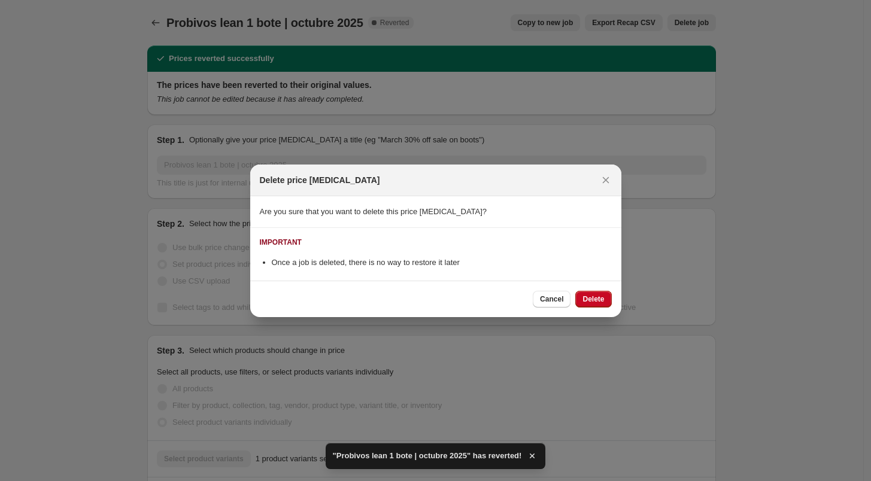
click at [596, 288] on div "Cancel Delete" at bounding box center [435, 299] width 371 height 37
click at [596, 300] on span "Delete" at bounding box center [593, 300] width 22 height 10
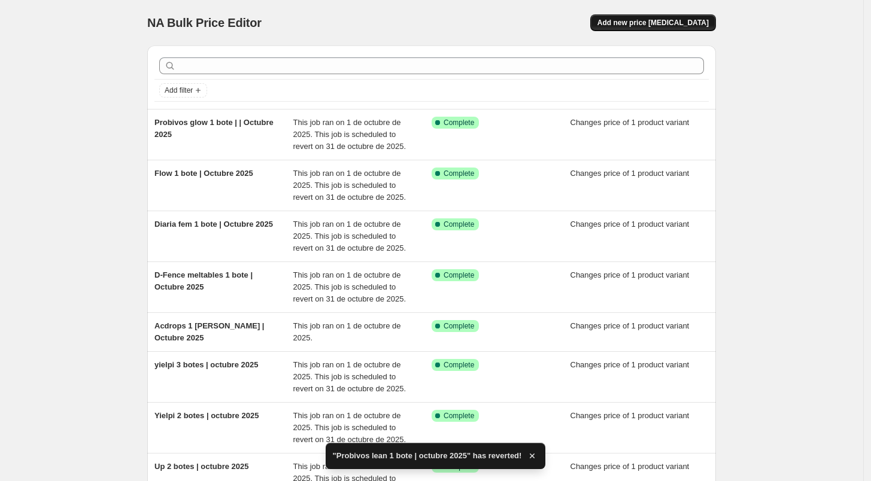
click at [637, 28] on button "Add new price [MEDICAL_DATA]" at bounding box center [653, 22] width 126 height 17
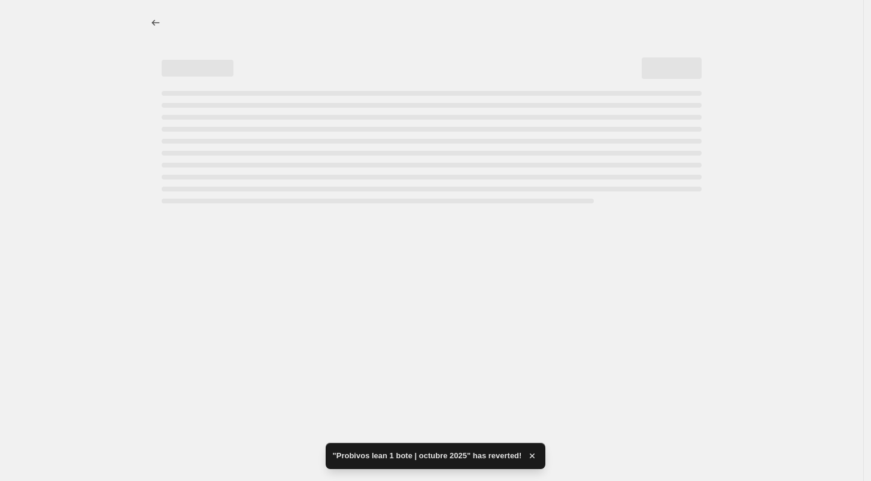
select select "percentage"
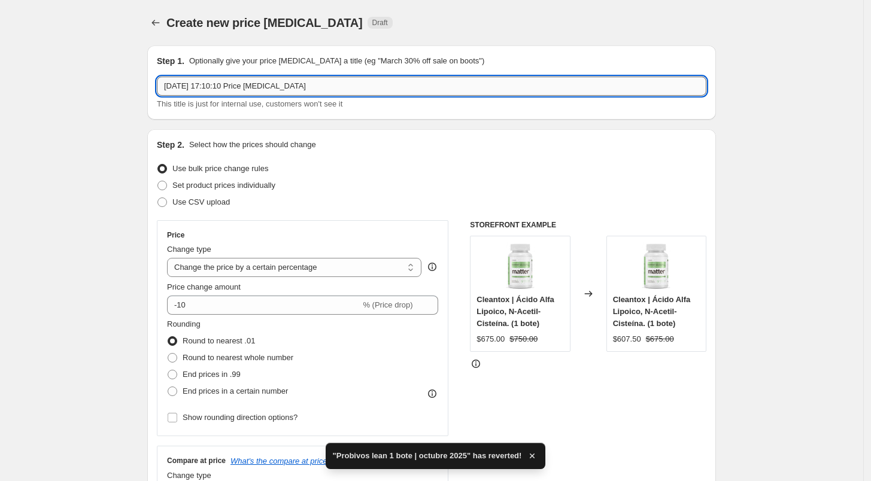
click at [253, 93] on input "[DATE] 17:10:10 Price [MEDICAL_DATA]" at bounding box center [432, 86] width 550 height 19
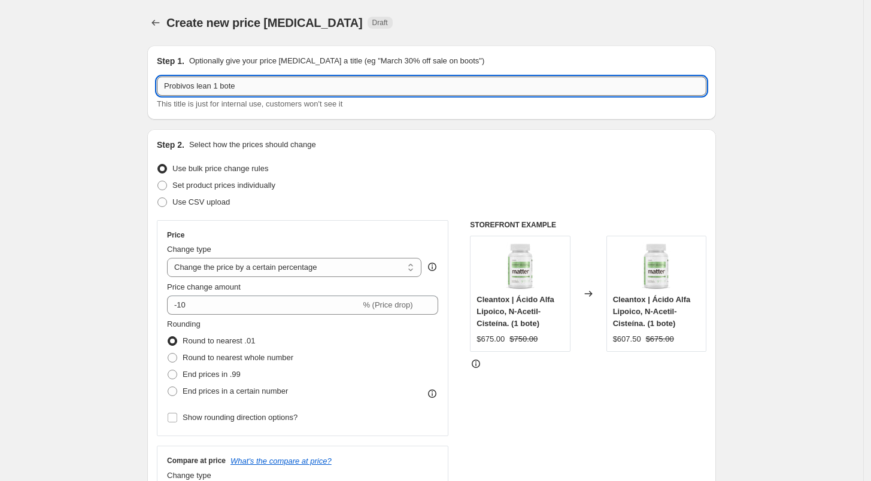
paste input "| Octubre 2025"
type input "Probivos lean 1 bote | Octubre 2025"
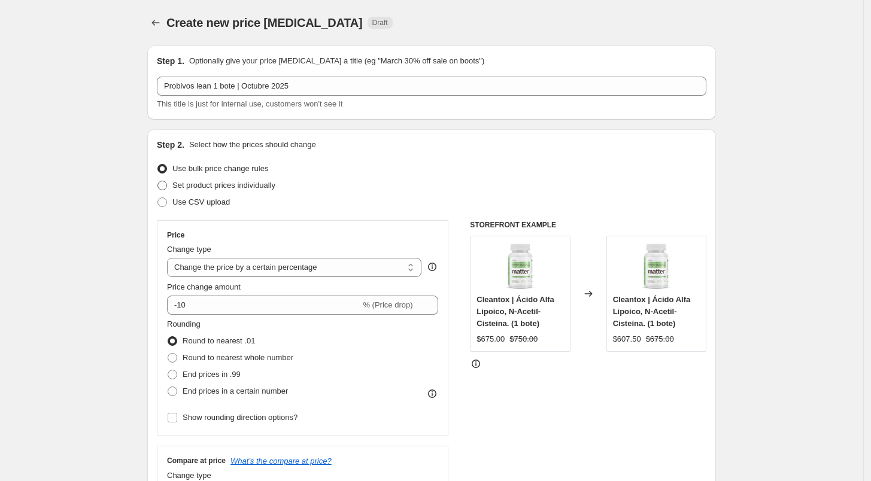
click at [228, 181] on span "Set product prices individually" at bounding box center [223, 185] width 103 height 9
click at [158, 181] on input "Set product prices individually" at bounding box center [157, 181] width 1 height 1
radio input "true"
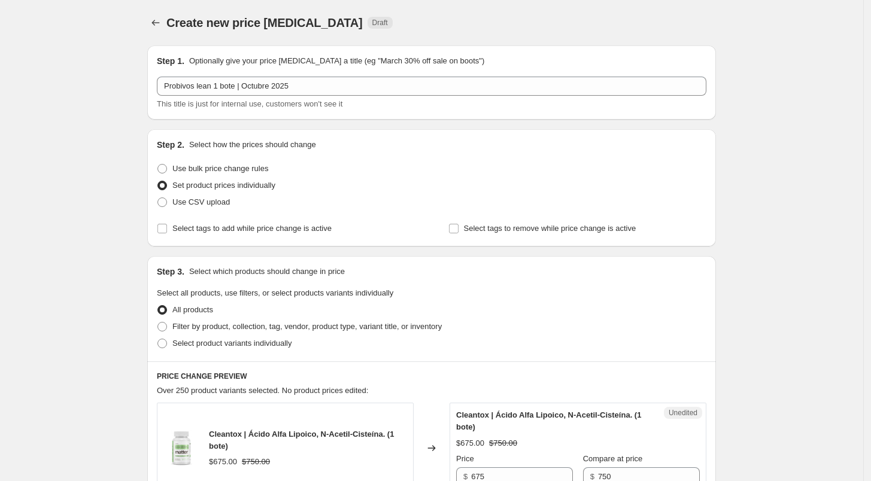
scroll to position [74, 0]
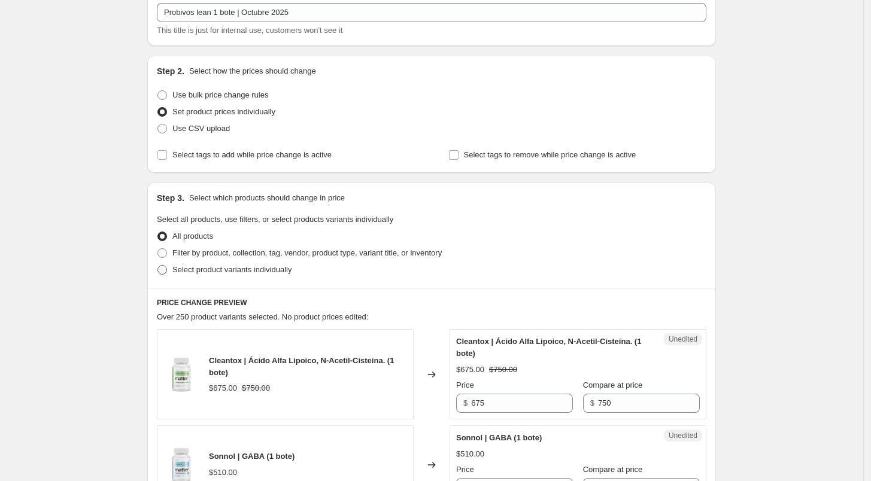
click at [214, 263] on label "Select product variants individually" at bounding box center [224, 270] width 135 height 17
click at [158, 265] on input "Select product variants individually" at bounding box center [157, 265] width 1 height 1
radio input "true"
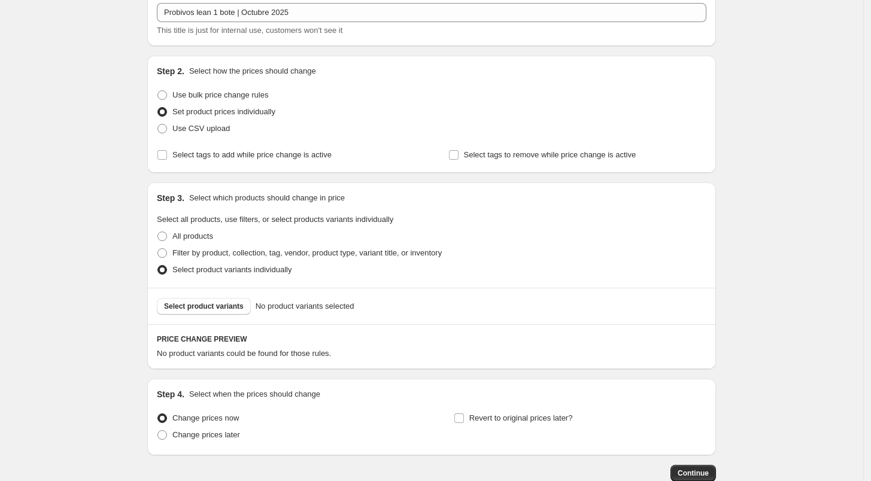
scroll to position [147, 0]
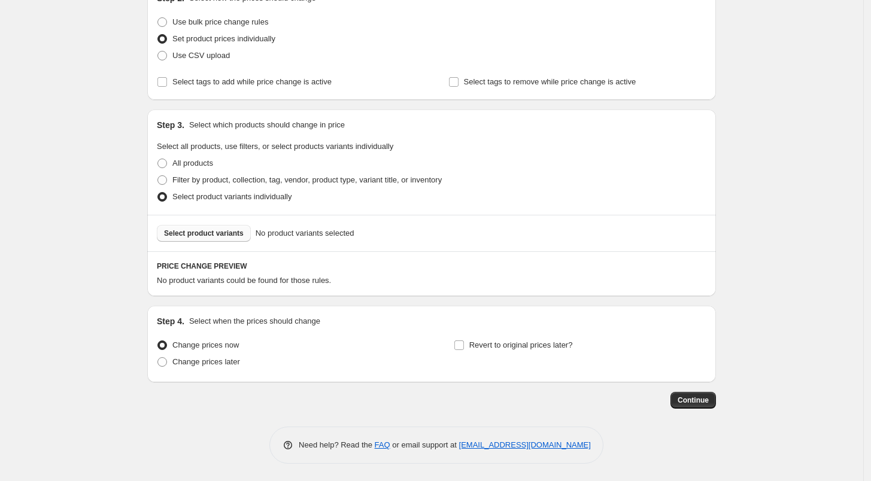
click at [221, 231] on span "Select product variants" at bounding box center [204, 234] width 80 height 10
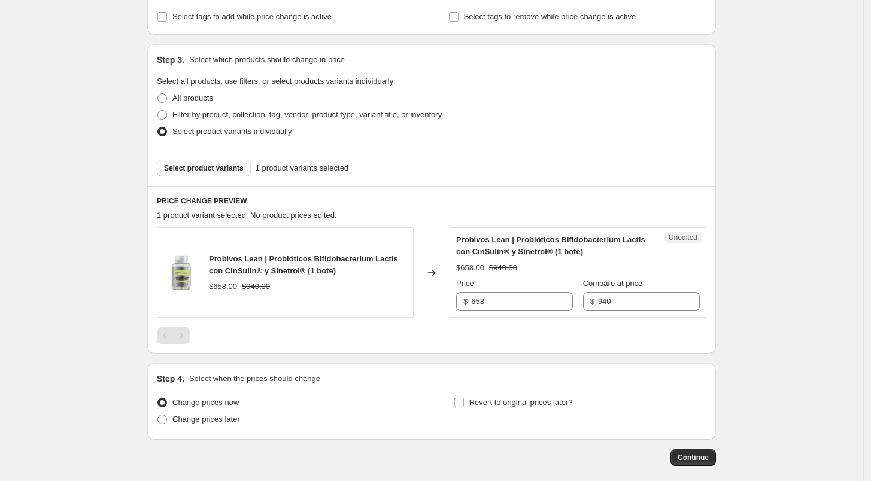
scroll to position [269, 0]
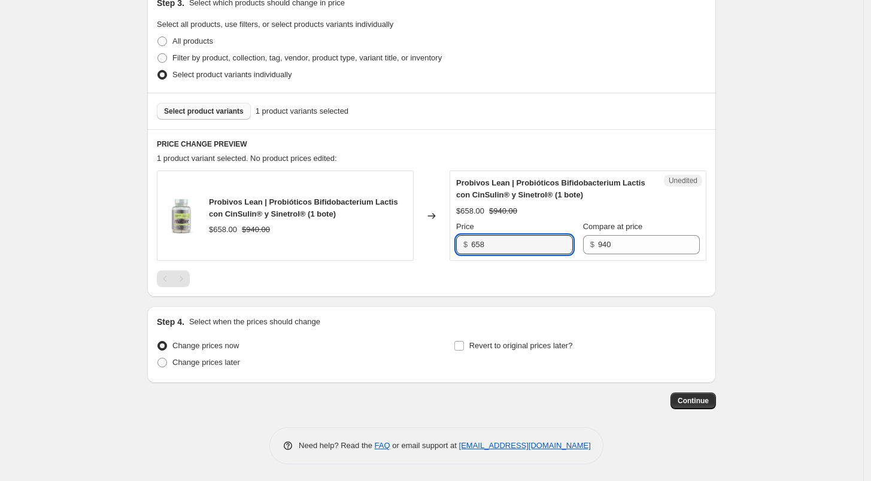
drag, startPoint x: 512, startPoint y: 251, endPoint x: 427, endPoint y: 254, distance: 85.1
click at [427, 254] on div "Probivos Lean | Probióticos Bifidobacterium Lactis con CinSulin® y Sinetrol® (1…" at bounding box center [432, 216] width 550 height 90
type input "752"
click at [501, 274] on div at bounding box center [432, 279] width 550 height 17
click at [464, 342] on input "Revert to original prices later?" at bounding box center [459, 346] width 10 height 10
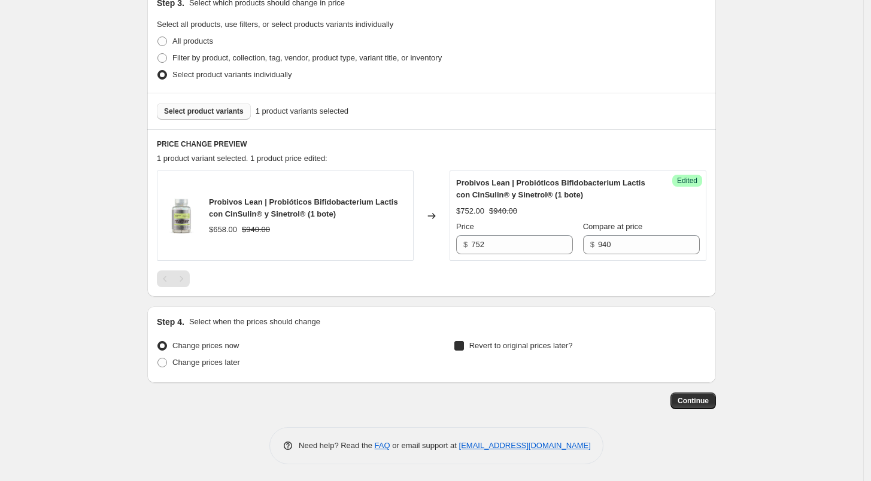
checkbox input "true"
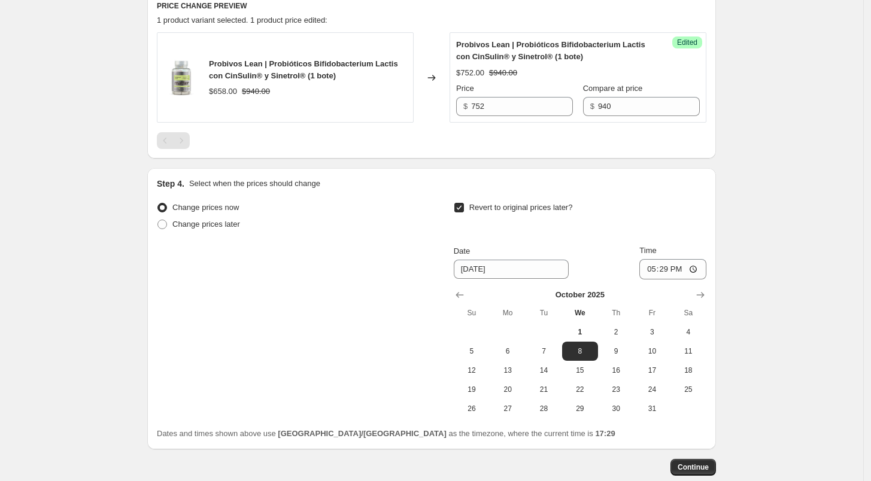
scroll to position [423, 0]
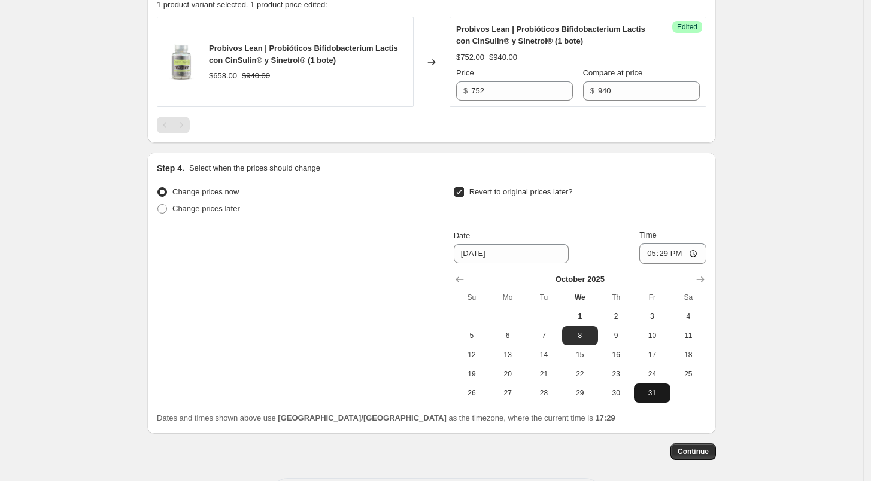
click at [644, 397] on span "31" at bounding box center [652, 394] width 26 height 10
type input "[DATE]"
click at [649, 256] on input "17:29" at bounding box center [672, 254] width 67 height 20
type input "23:59"
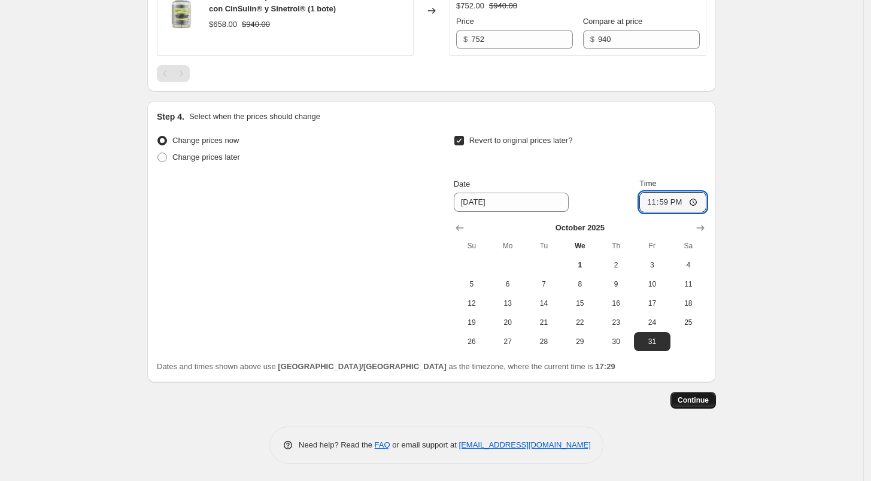
click at [709, 400] on span "Continue" at bounding box center [693, 401] width 31 height 10
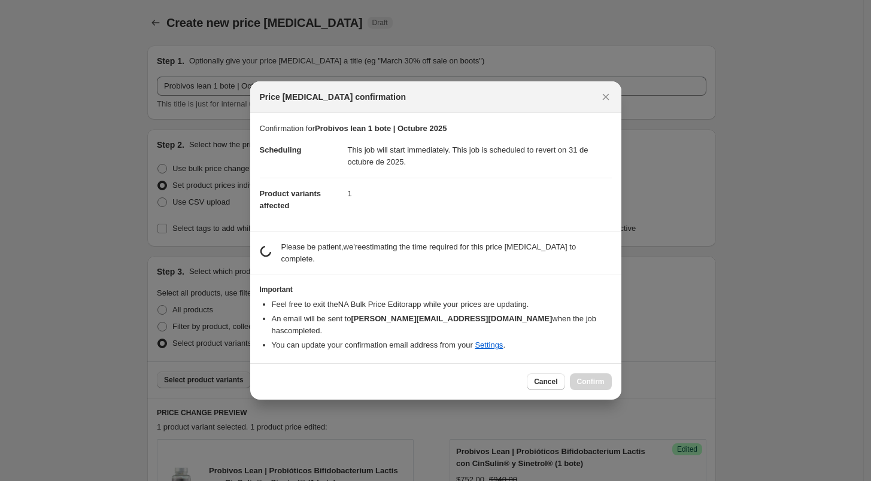
scroll to position [0, 0]
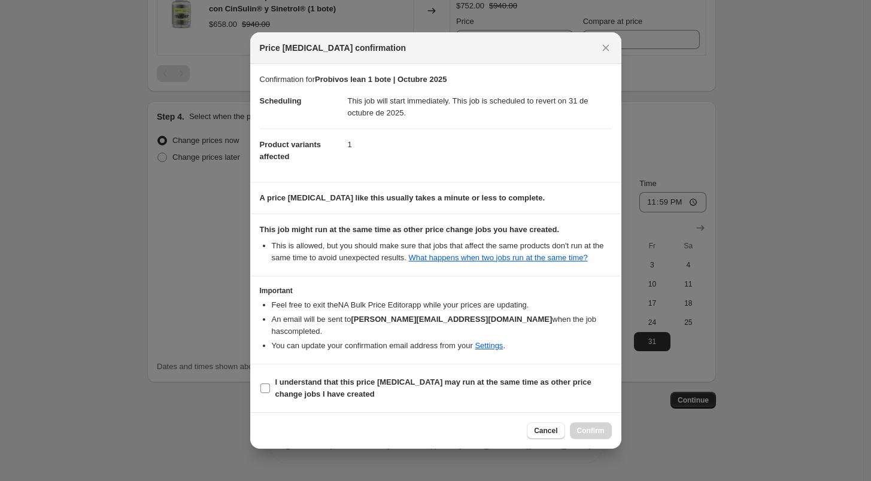
click at [354, 378] on b "I understand that this price [MEDICAL_DATA] may run at the same time as other p…" at bounding box center [433, 388] width 316 height 21
click at [270, 384] on input "I understand that this price [MEDICAL_DATA] may run at the same time as other p…" at bounding box center [265, 389] width 10 height 10
checkbox input "true"
click at [589, 427] on span "Confirm" at bounding box center [591, 431] width 28 height 10
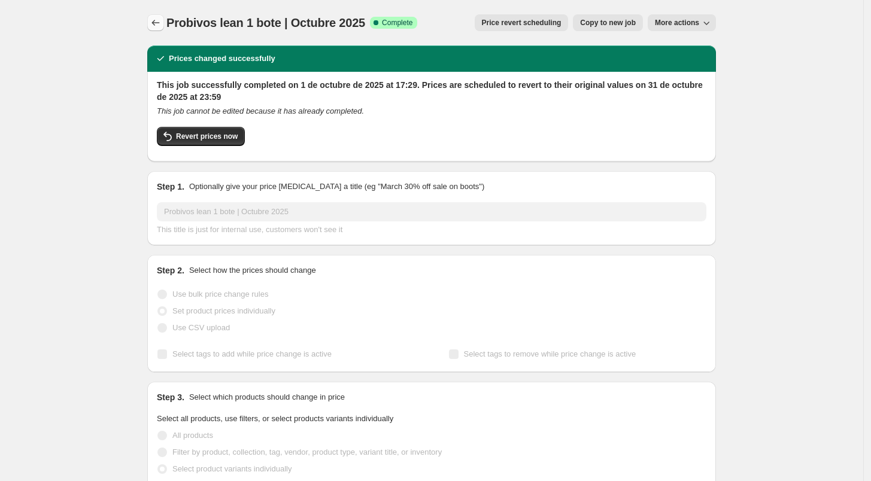
click at [162, 19] on icon "Price change jobs" at bounding box center [156, 23] width 12 height 12
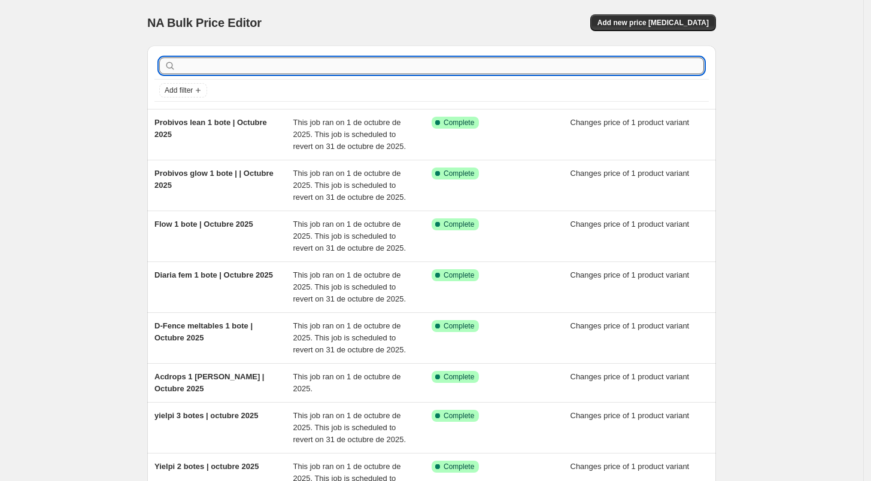
click at [242, 60] on input "text" at bounding box center [441, 65] width 526 height 17
type input "kit"
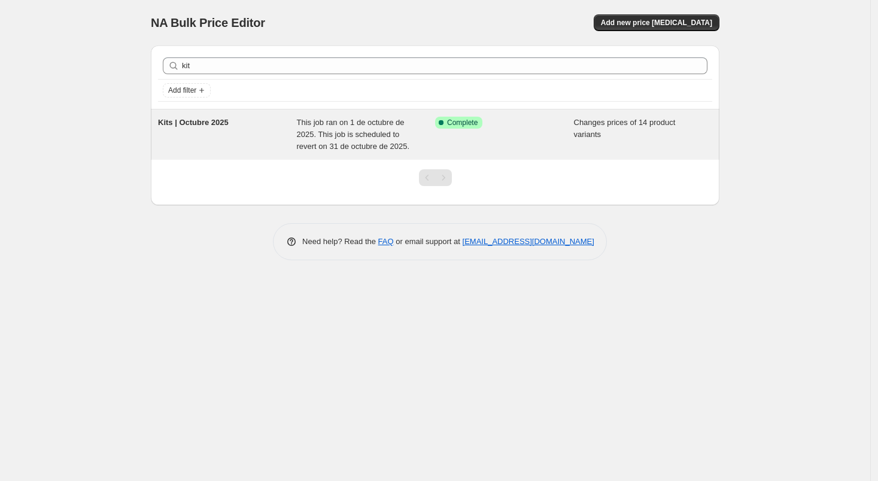
click at [199, 126] on span "Kits | Octubre 2025" at bounding box center [193, 122] width 71 height 9
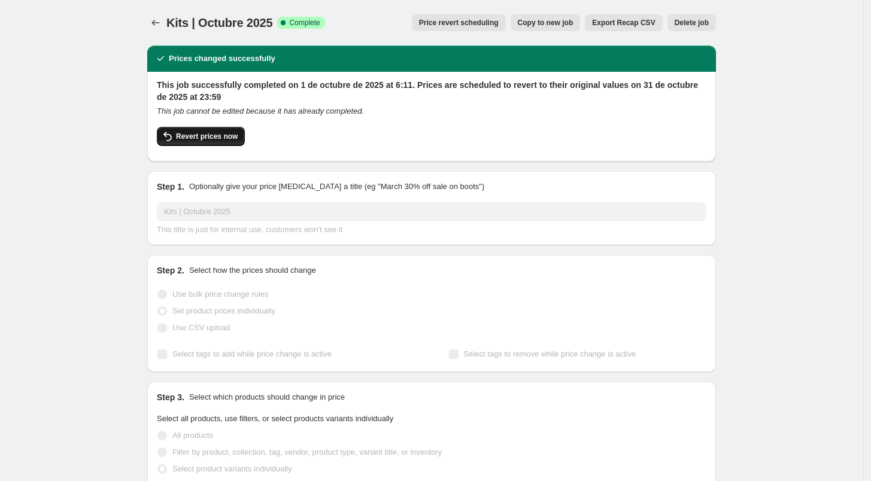
click at [215, 144] on button "Revert prices now" at bounding box center [201, 136] width 88 height 19
checkbox input "false"
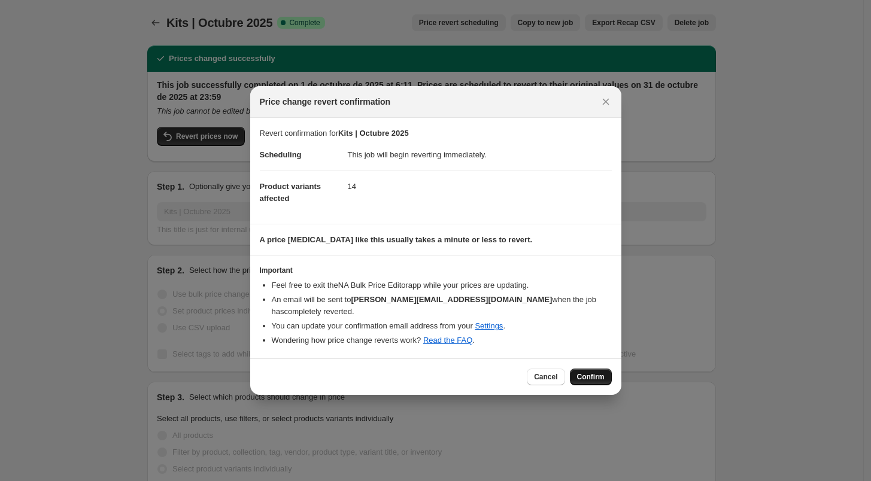
click at [594, 372] on span "Confirm" at bounding box center [591, 377] width 28 height 10
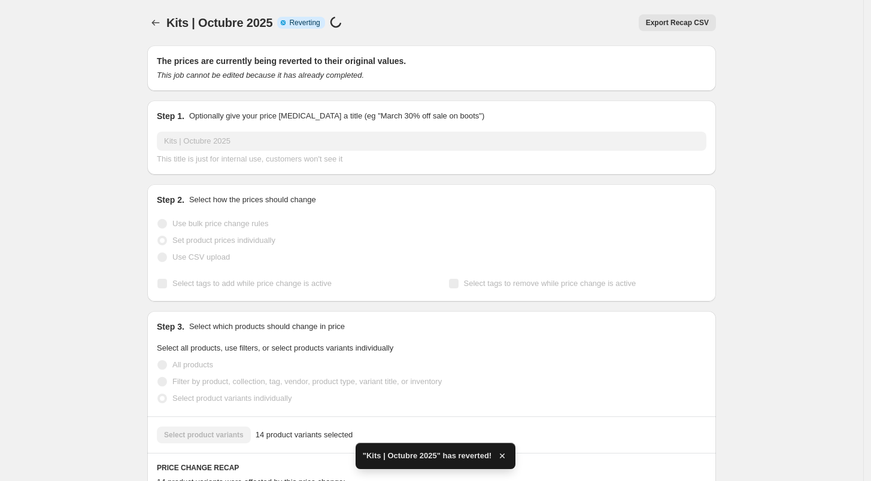
checkbox input "true"
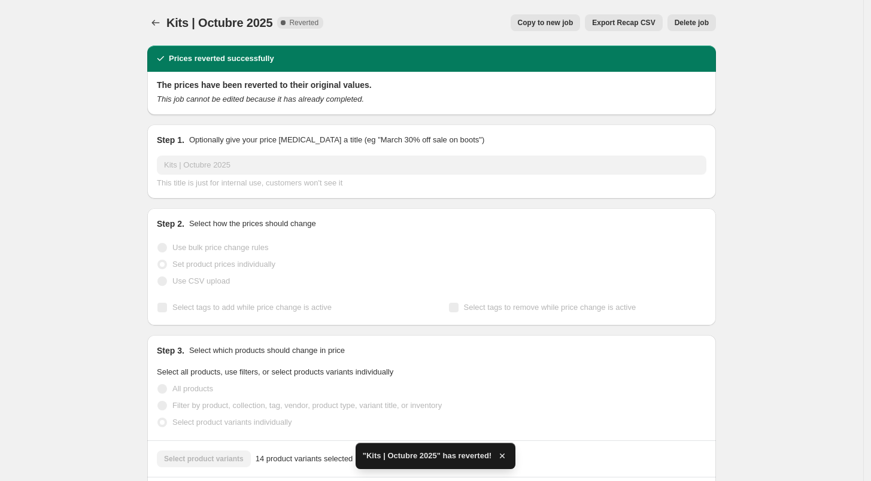
click at [685, 21] on span "Delete job" at bounding box center [692, 23] width 34 height 10
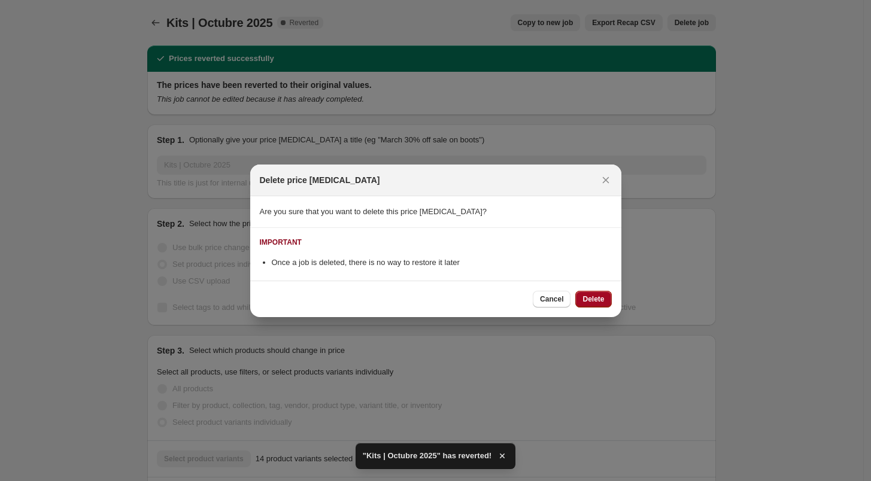
click at [595, 295] on span "Delete" at bounding box center [593, 300] width 22 height 10
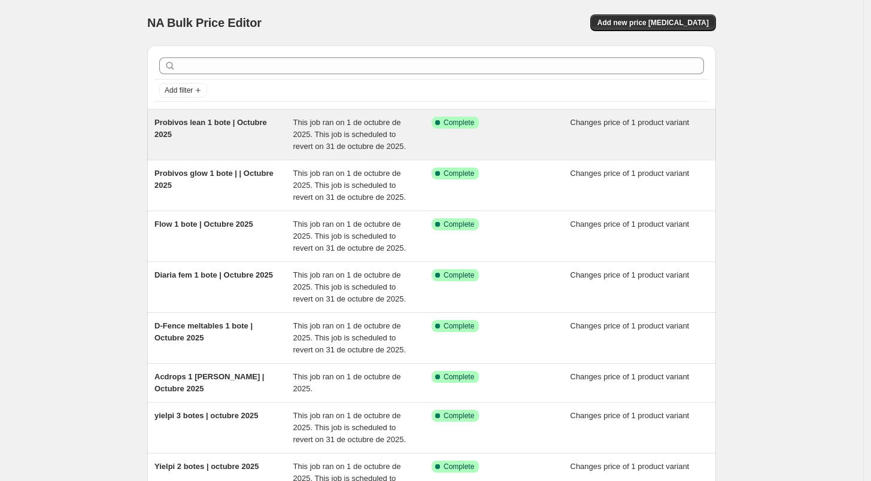
click at [283, 138] on div "Probivos lean 1 bote | Octubre 2025" at bounding box center [223, 135] width 139 height 36
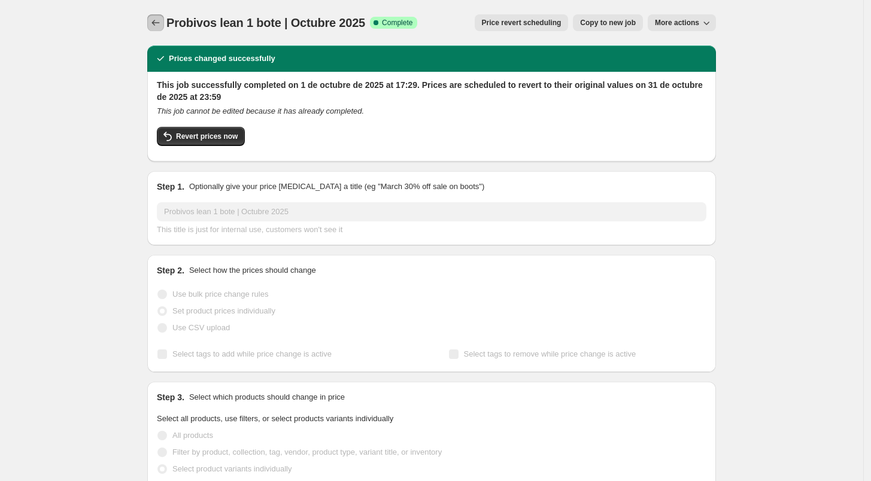
click at [157, 27] on icon "Price change jobs" at bounding box center [156, 23] width 12 height 12
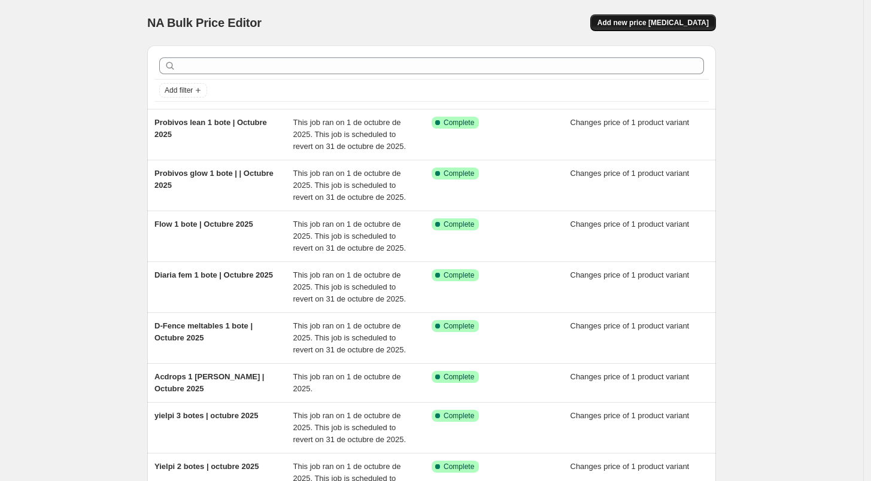
click at [654, 16] on button "Add new price [MEDICAL_DATA]" at bounding box center [653, 22] width 126 height 17
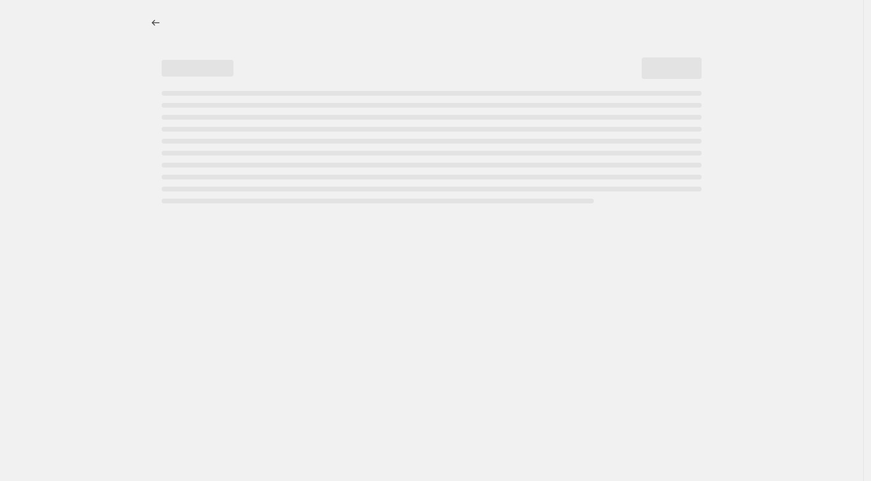
select select "percentage"
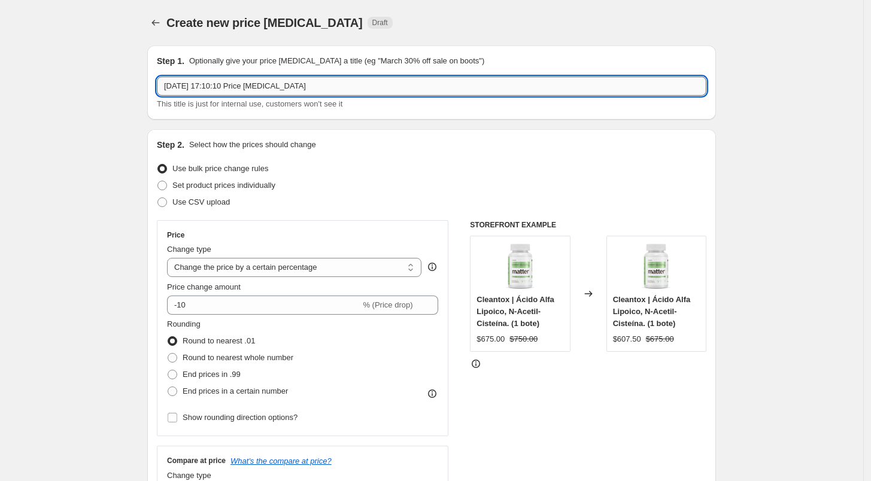
click at [287, 78] on input "[DATE] 17:10:10 Price [MEDICAL_DATA]" at bounding box center [432, 86] width 550 height 19
type input "test"
click at [289, 118] on div "Step 1. Optionally give your price [MEDICAL_DATA] a title (eg "March 30% off sa…" at bounding box center [431, 82] width 569 height 74
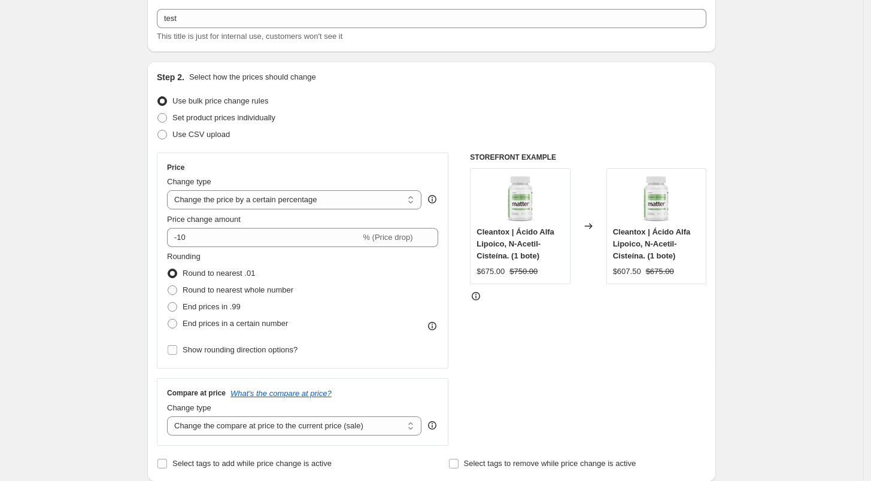
scroll to position [69, 0]
click at [193, 119] on span "Set product prices individually" at bounding box center [223, 115] width 103 height 9
click at [158, 112] on input "Set product prices individually" at bounding box center [157, 111] width 1 height 1
radio input "true"
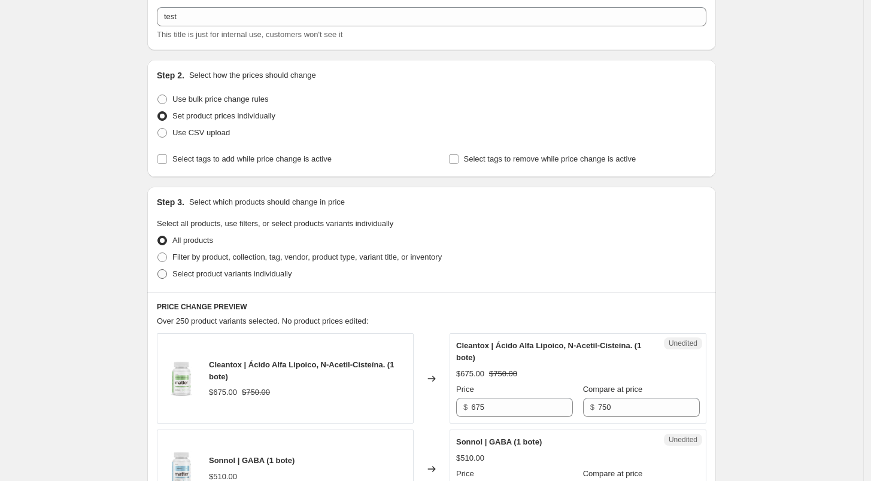
click at [205, 278] on span "Select product variants individually" at bounding box center [231, 273] width 119 height 9
click at [158, 270] on input "Select product variants individually" at bounding box center [157, 269] width 1 height 1
radio input "true"
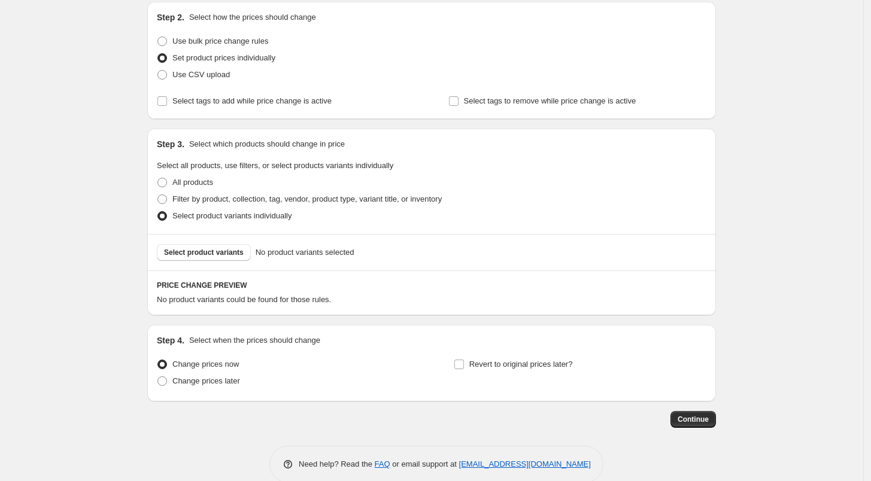
scroll to position [147, 0]
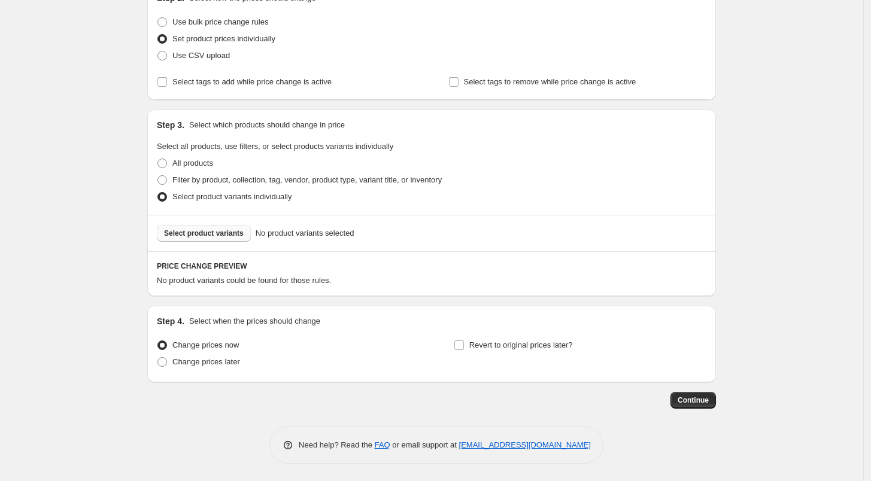
click at [212, 225] on button "Select product variants" at bounding box center [204, 233] width 94 height 17
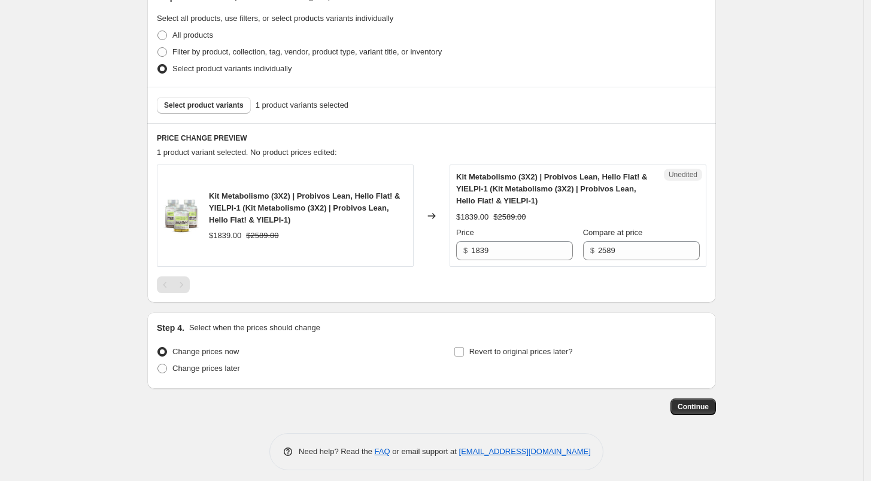
scroll to position [281, 0]
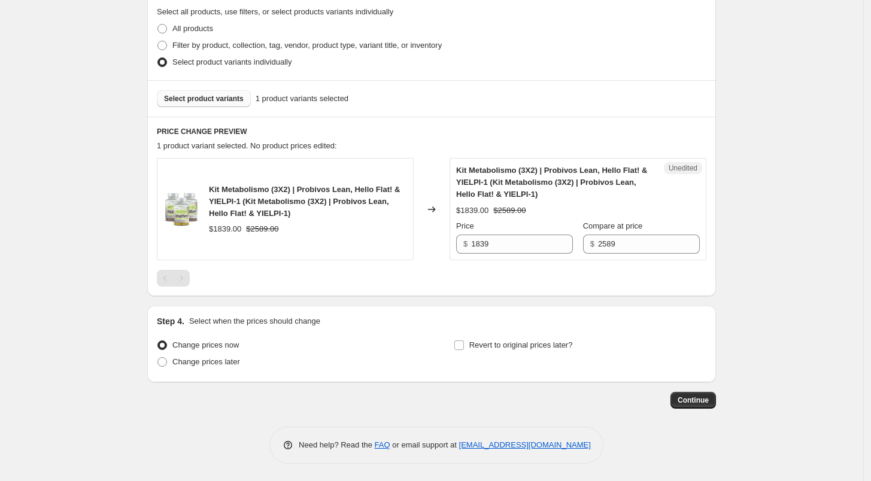
click at [229, 101] on span "Select product variants" at bounding box center [204, 99] width 80 height 10
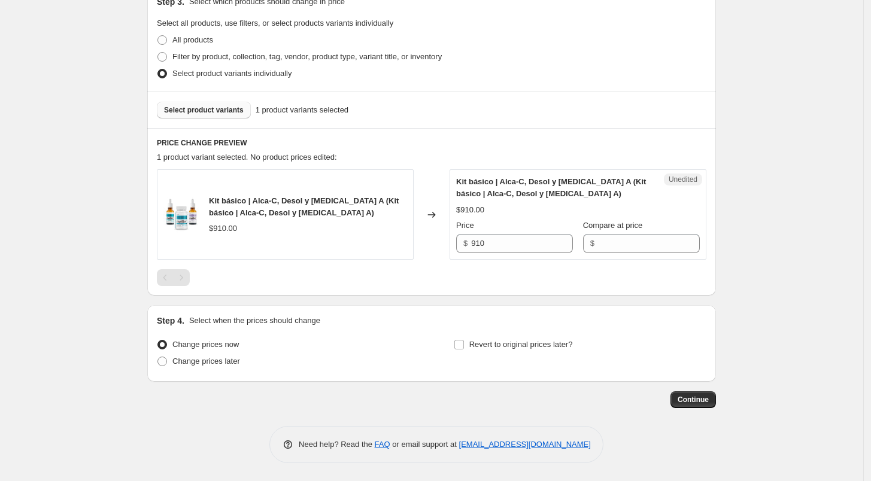
scroll to position [269, 0]
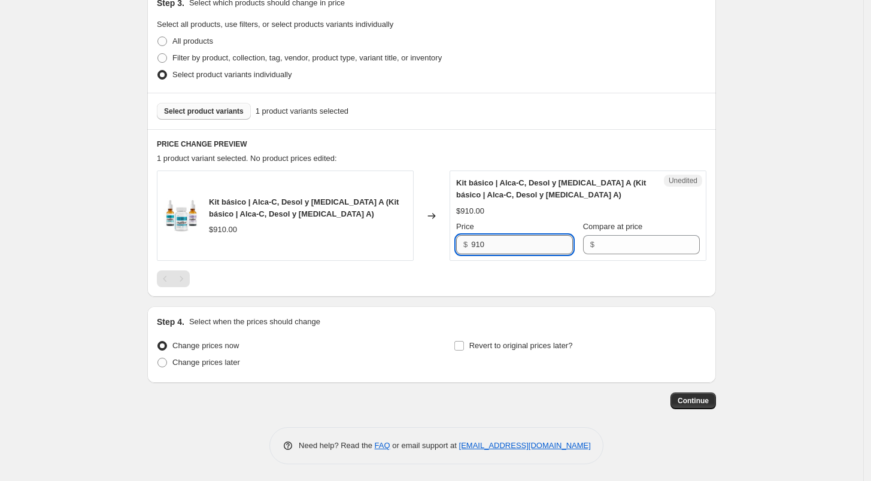
click at [504, 250] on input "910" at bounding box center [522, 244] width 102 height 19
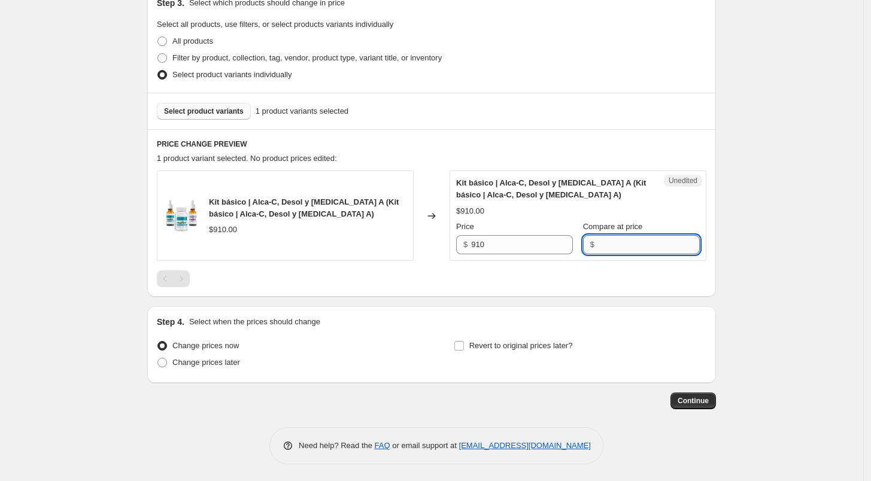
click at [632, 250] on input "Compare at price" at bounding box center [649, 244] width 102 height 19
type input "910"
click at [499, 247] on input "910" at bounding box center [522, 244] width 102 height 19
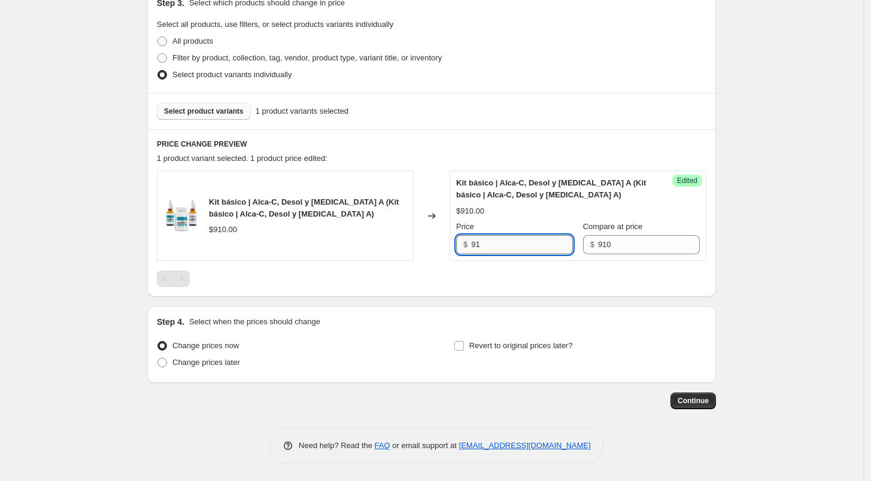
type input "9"
type input "880"
click at [501, 271] on div at bounding box center [432, 279] width 550 height 17
click at [467, 351] on label "Revert to original prices later?" at bounding box center [513, 346] width 119 height 17
click at [464, 351] on input "Revert to original prices later?" at bounding box center [459, 346] width 10 height 10
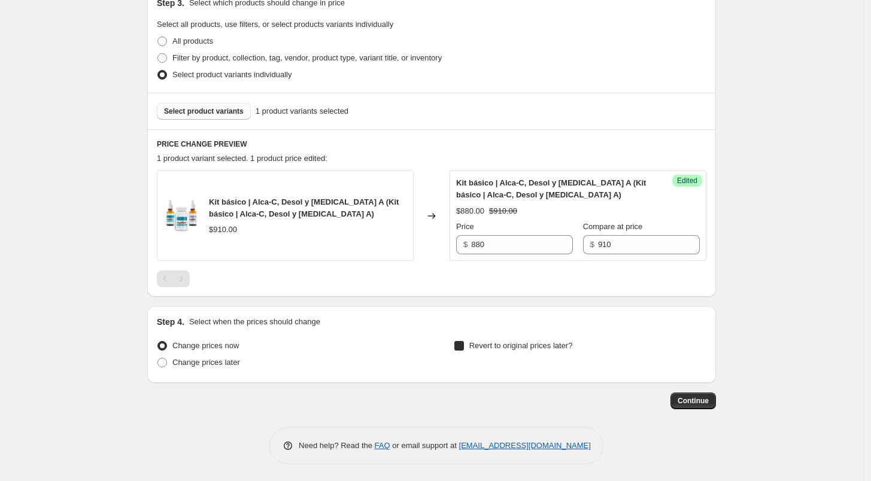
checkbox input "true"
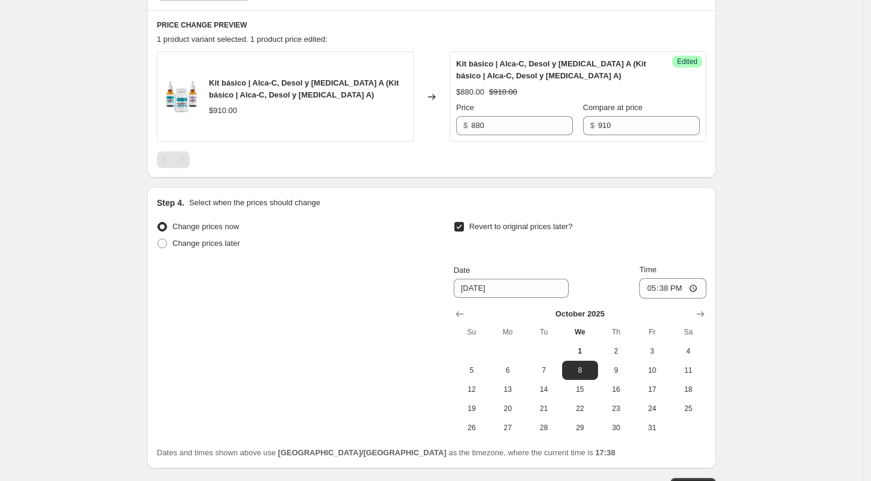
scroll to position [387, 0]
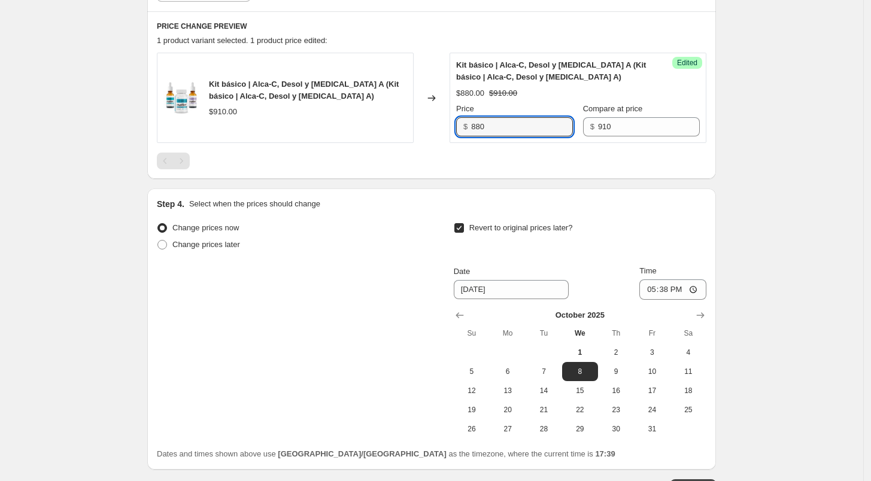
drag, startPoint x: 511, startPoint y: 124, endPoint x: 417, endPoint y: 128, distance: 94.1
click at [417, 128] on div "Kit básico | Alca-C, Desol y [MEDICAL_DATA] A (Kit básico | Alca-C, Desol y [ME…" at bounding box center [432, 98] width 550 height 90
type input "910"
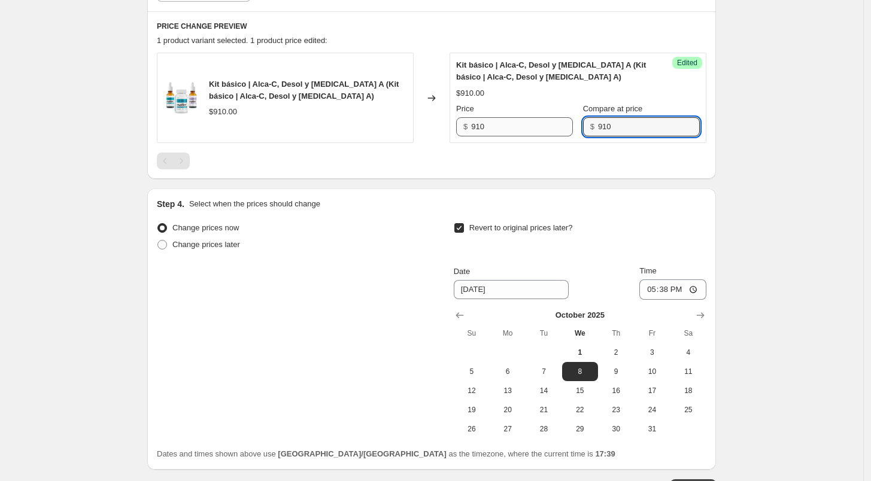
drag, startPoint x: 615, startPoint y: 120, endPoint x: 571, endPoint y: 117, distance: 43.8
click at [570, 117] on div "Price $ 910 Compare at price $ 910" at bounding box center [578, 120] width 244 height 34
click at [576, 169] on div "PRICE CHANGE PREVIEW 1 product variant selected. No product prices edited: Kit …" at bounding box center [431, 95] width 569 height 168
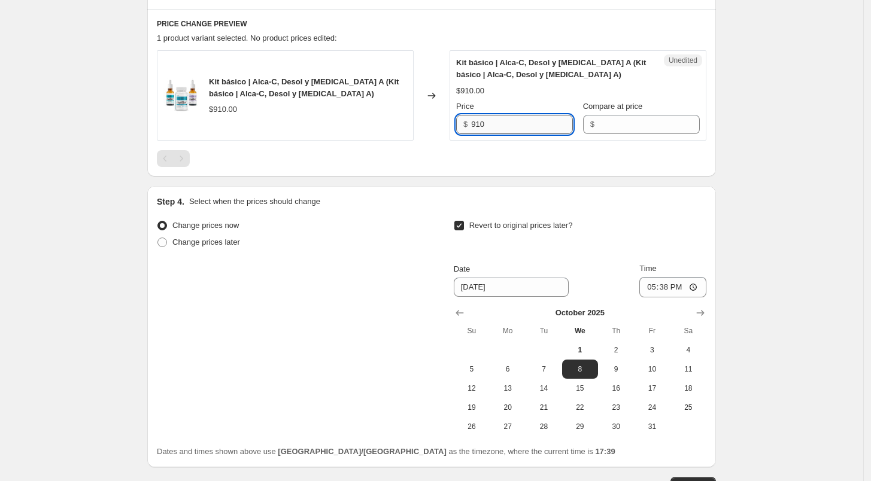
click at [521, 127] on input "910" at bounding box center [522, 124] width 102 height 19
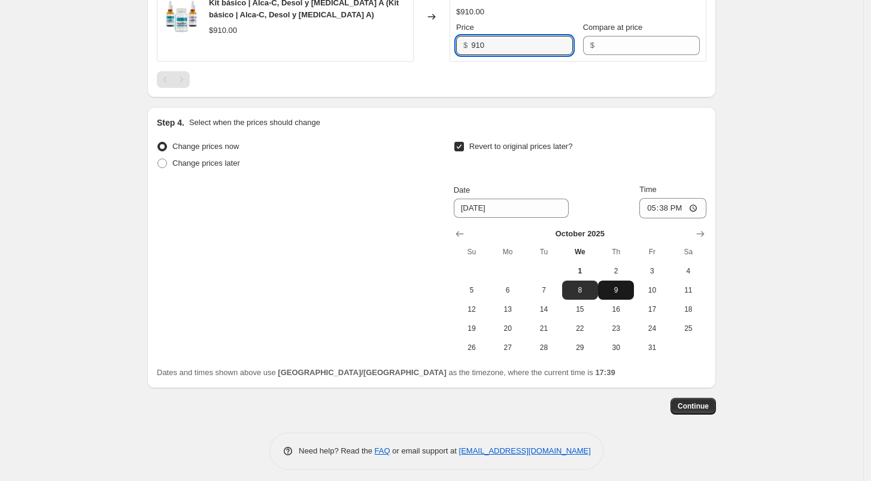
scroll to position [470, 0]
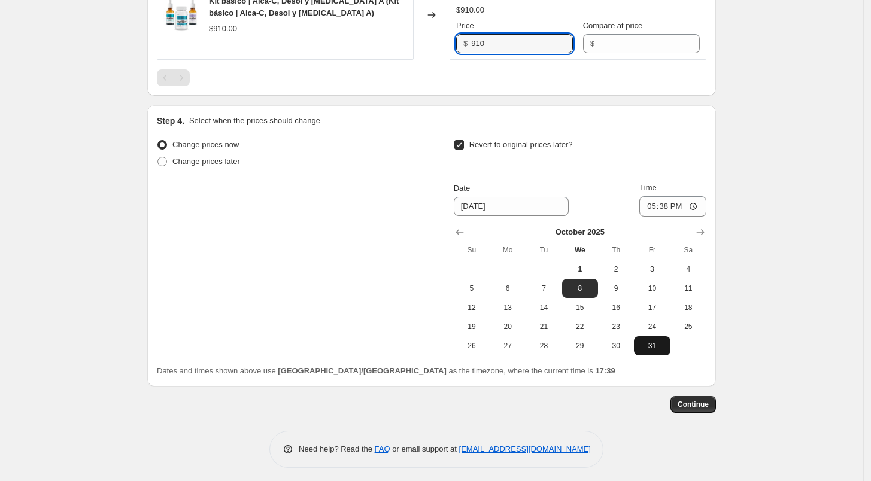
click at [660, 349] on span "31" at bounding box center [652, 346] width 26 height 10
type input "[DATE]"
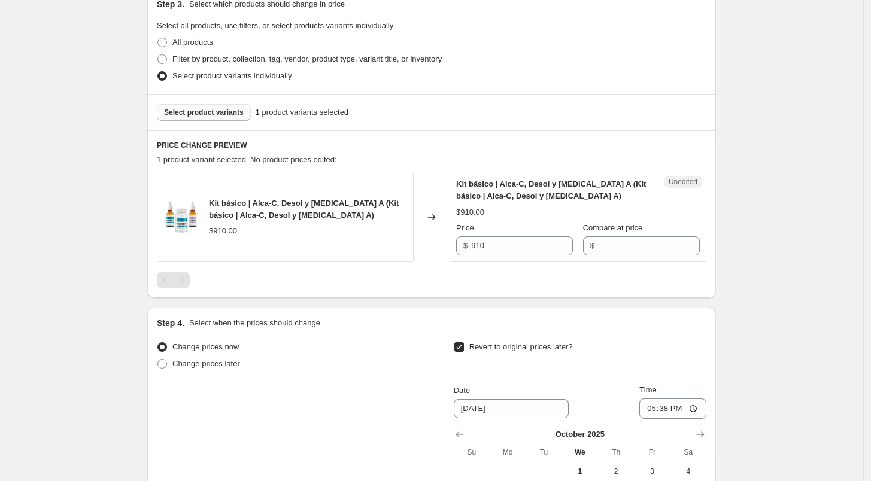
scroll to position [0, 0]
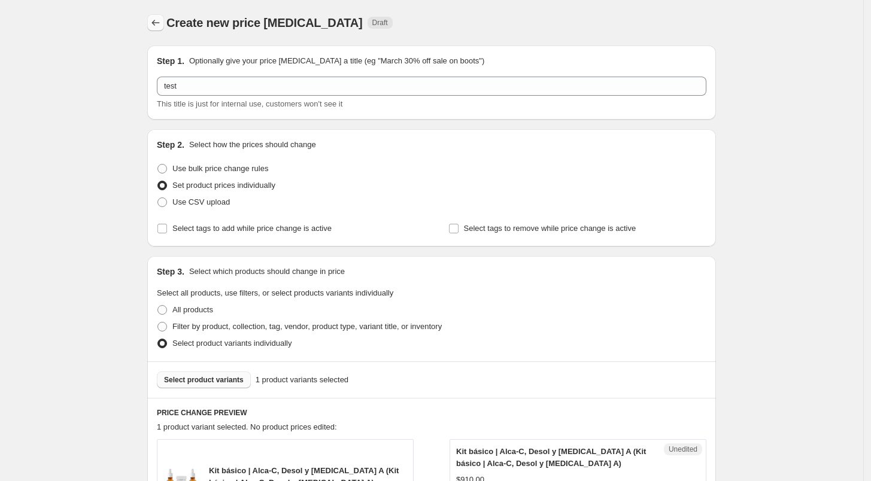
click at [160, 23] on icon "Price change jobs" at bounding box center [156, 23] width 8 height 6
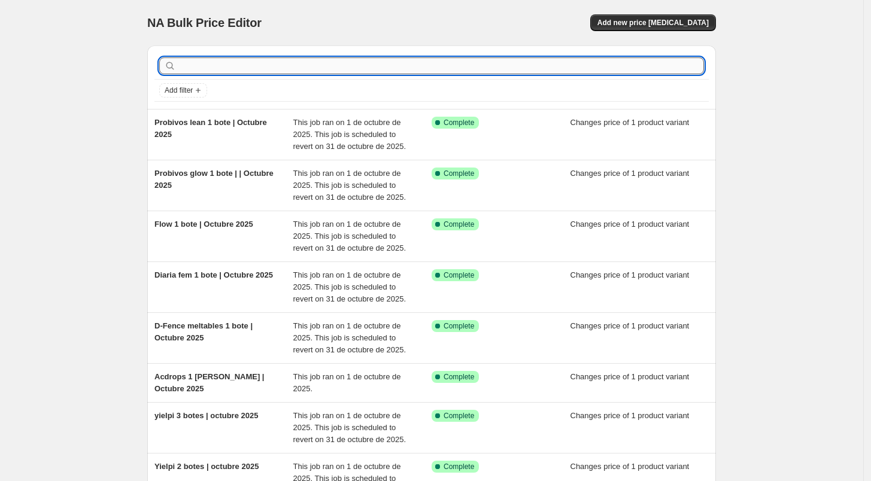
click at [365, 63] on input "text" at bounding box center [441, 65] width 526 height 17
type input "kits"
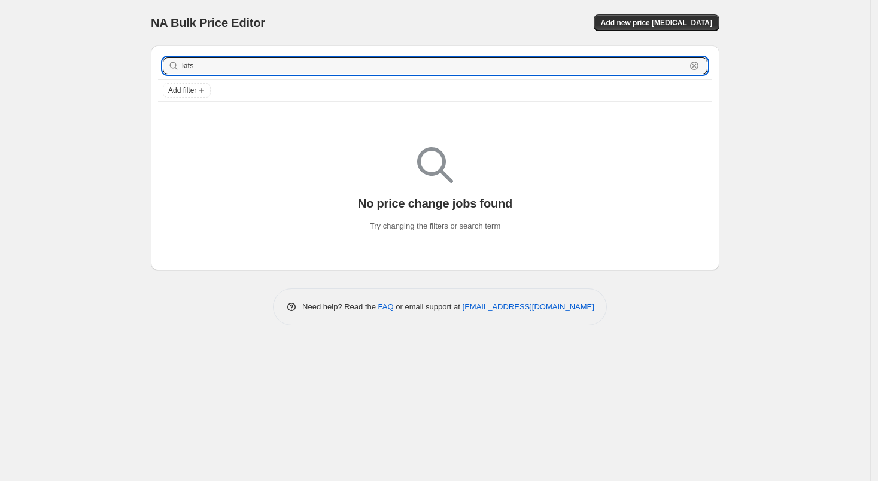
click at [365, 63] on input "kits" at bounding box center [434, 65] width 504 height 17
type input "kit"
click at [365, 63] on input "kit" at bounding box center [434, 65] width 504 height 17
type input "k"
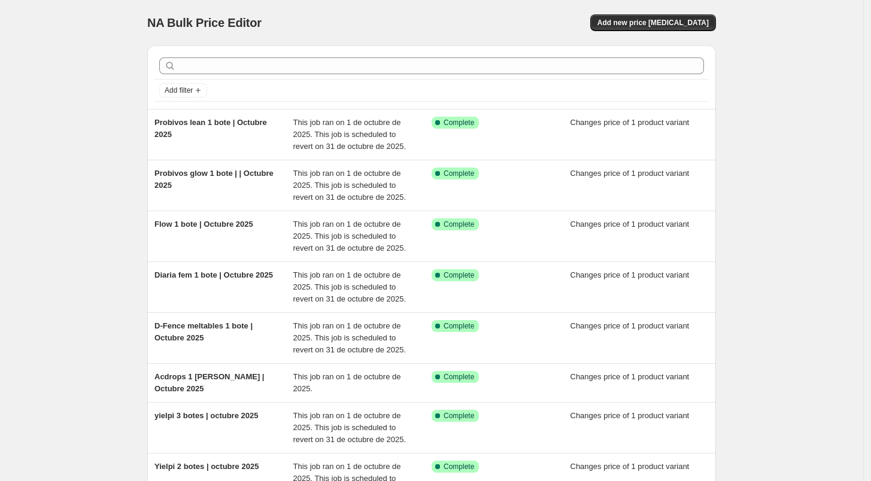
click at [678, 10] on div "NA Bulk Price Editor. This page is ready NA Bulk Price Editor Add new price [ME…" at bounding box center [431, 22] width 569 height 45
click at [679, 22] on span "Add new price [MEDICAL_DATA]" at bounding box center [652, 23] width 111 height 10
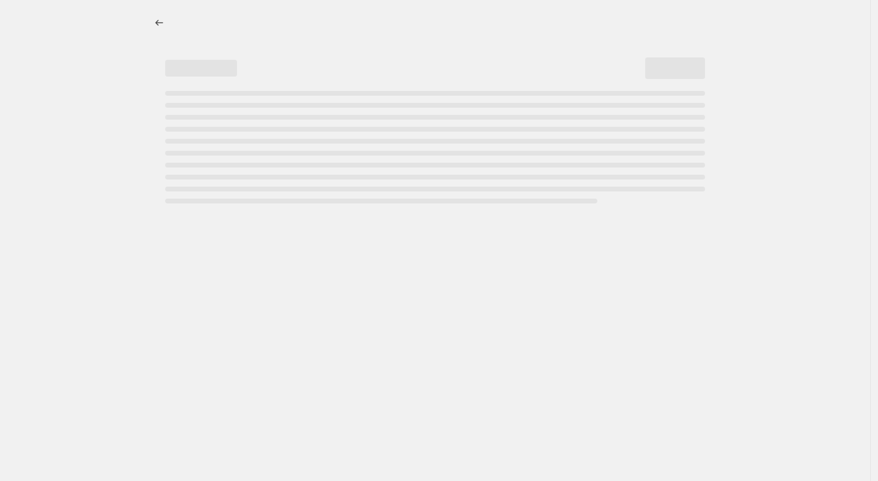
select select "percentage"
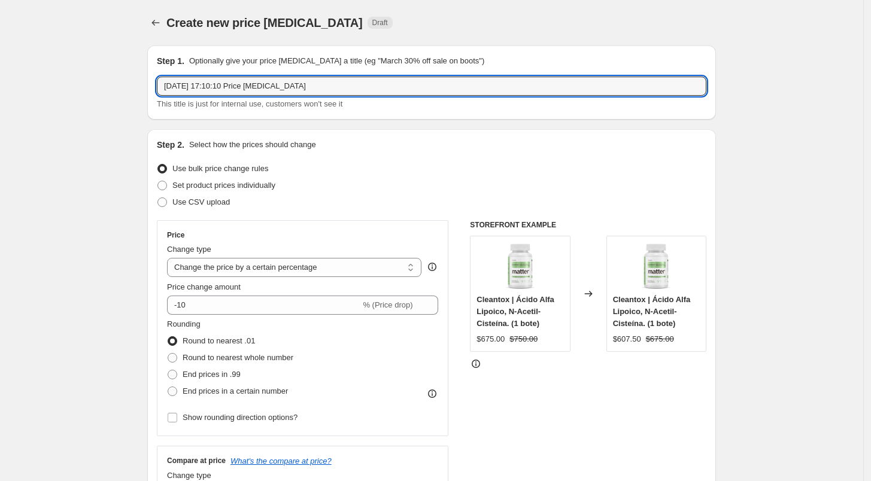
drag, startPoint x: 309, startPoint y: 91, endPoint x: 146, endPoint y: 93, distance: 163.4
type input "Total beauty: Mix & match 2 sabores | Octubre 2025"
click at [241, 184] on span "Set product prices individually" at bounding box center [223, 185] width 103 height 9
click at [158, 181] on input "Set product prices individually" at bounding box center [157, 181] width 1 height 1
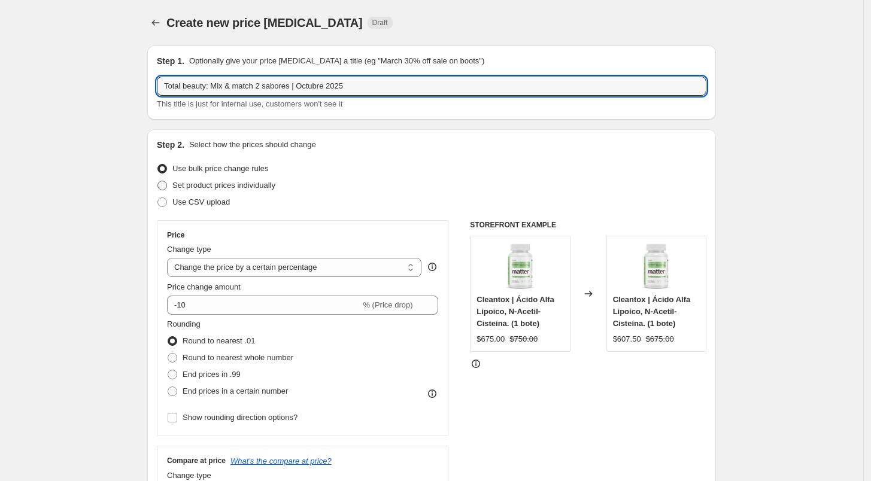
radio input "true"
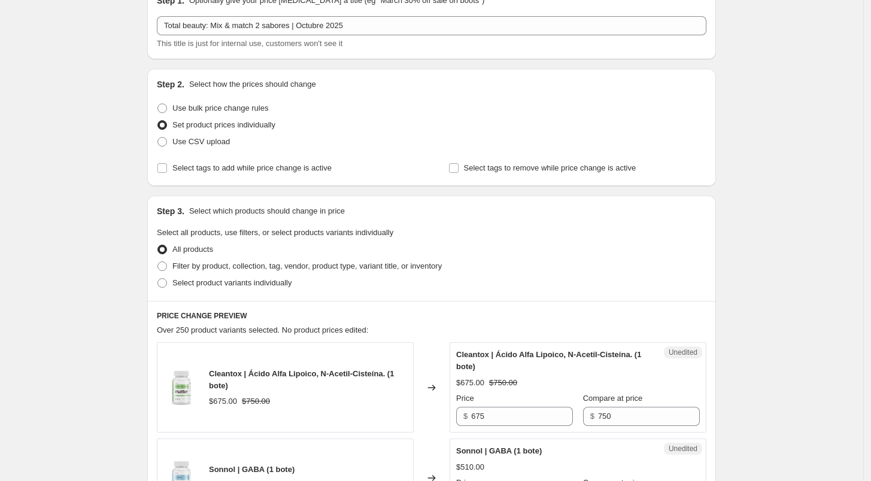
scroll to position [65, 0]
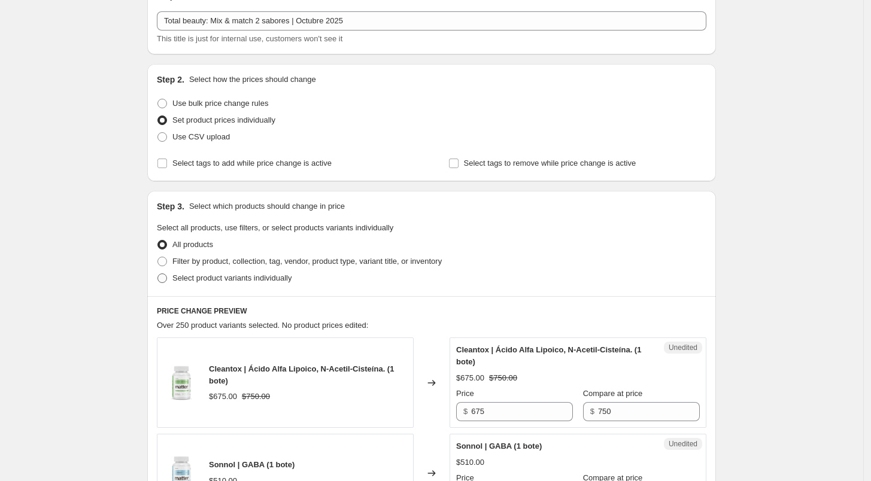
click at [217, 275] on span "Select product variants individually" at bounding box center [231, 278] width 119 height 9
click at [158, 274] on input "Select product variants individually" at bounding box center [157, 274] width 1 height 1
radio input "true"
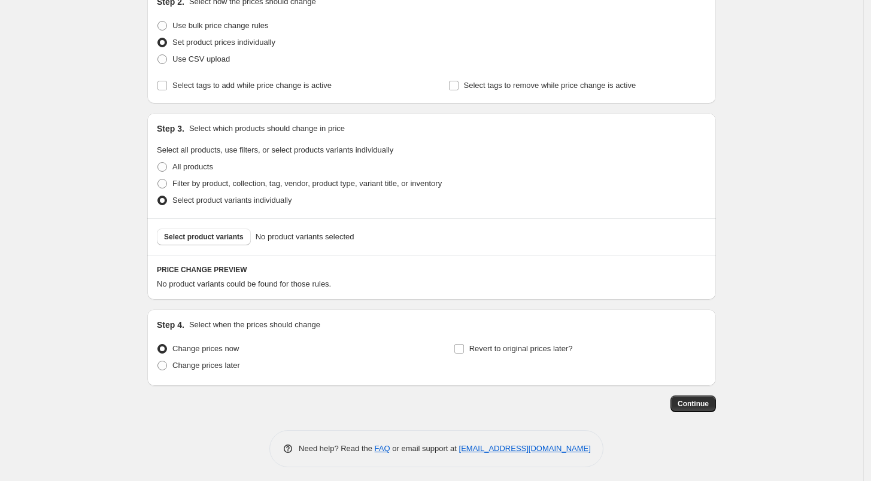
scroll to position [147, 0]
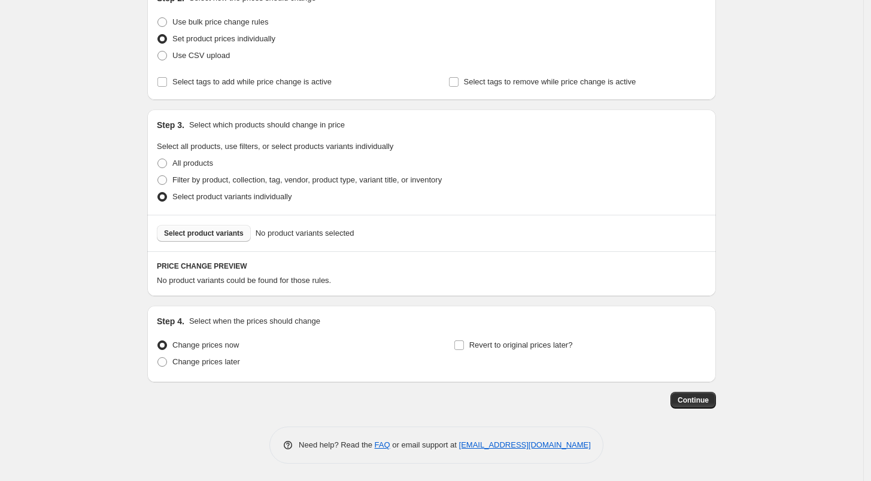
click at [215, 238] on button "Select product variants" at bounding box center [204, 233] width 94 height 17
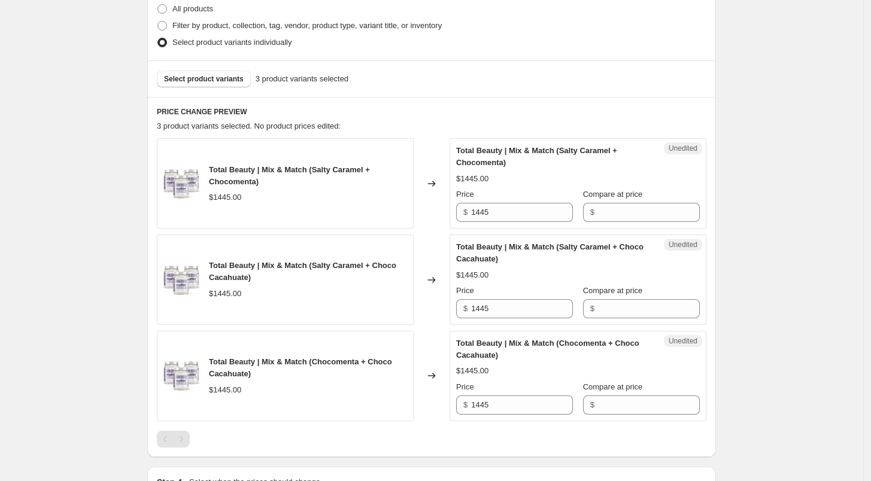
scroll to position [318, 0]
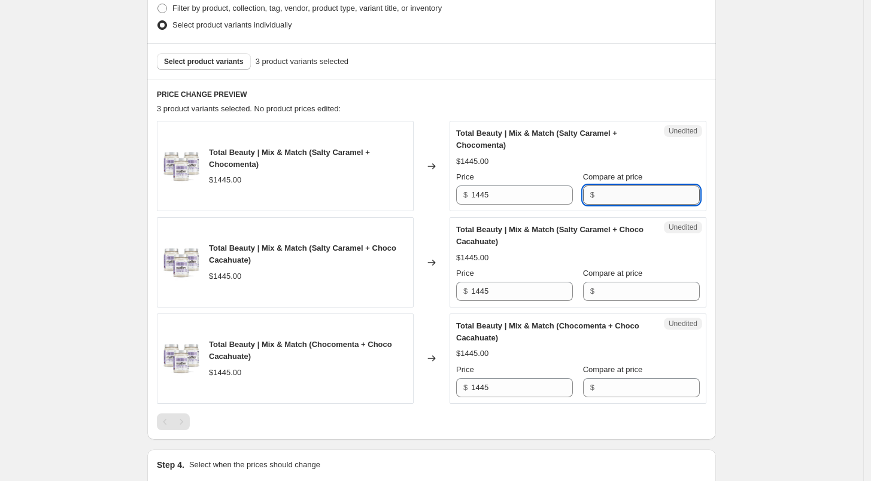
click at [598, 200] on input "Compare at price" at bounding box center [649, 195] width 102 height 19
type input "1700"
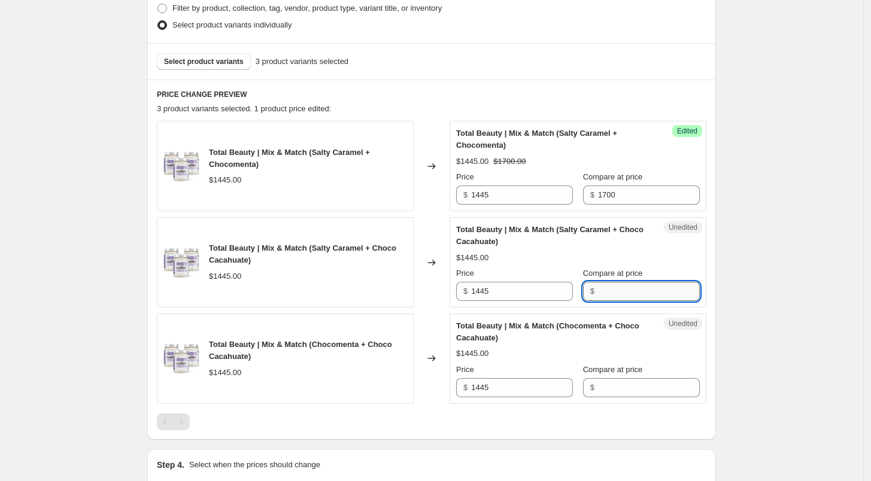
click at [627, 292] on input "Compare at price" at bounding box center [649, 291] width 102 height 19
type input "1700"
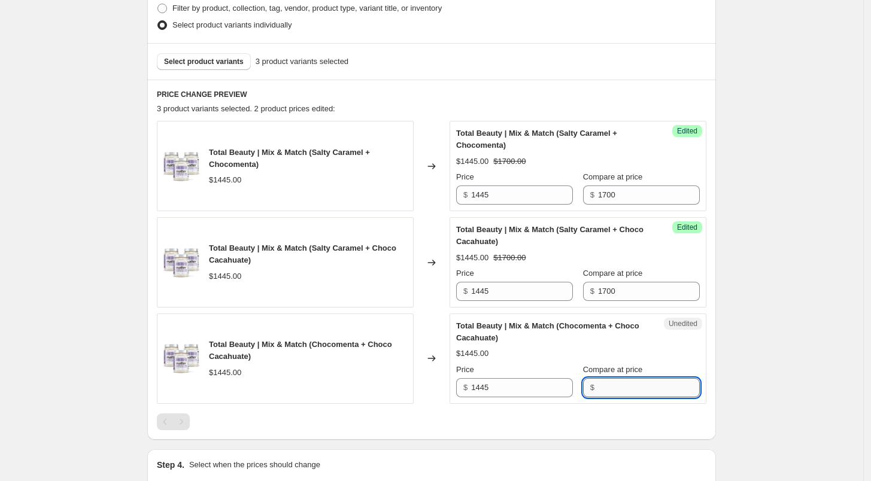
click at [629, 393] on input "Compare at price" at bounding box center [649, 387] width 102 height 19
type input "1700"
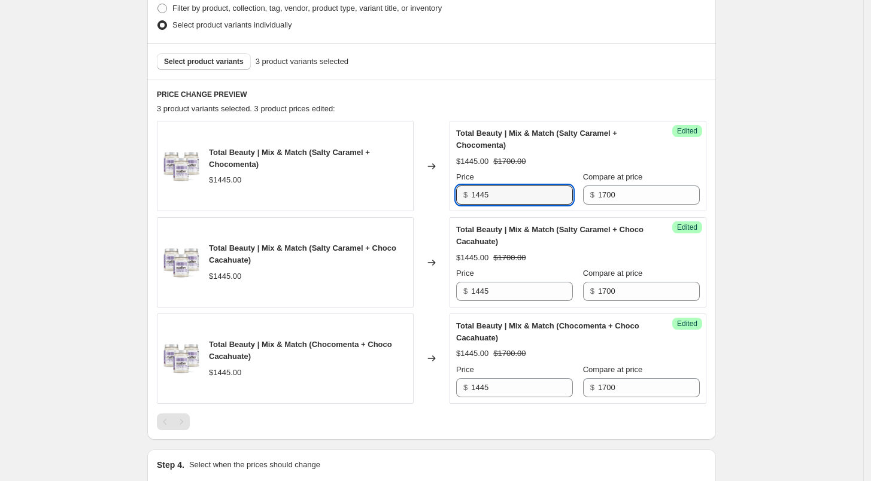
drag, startPoint x: 497, startPoint y: 191, endPoint x: 426, endPoint y: 200, distance: 71.2
click at [426, 200] on div "Total Beauty | Mix & Match (Salty Caramel + Chocomenta) $1445.00 Changed to Suc…" at bounding box center [432, 166] width 550 height 90
type input "1615"
click at [522, 292] on input "1445" at bounding box center [522, 291] width 102 height 19
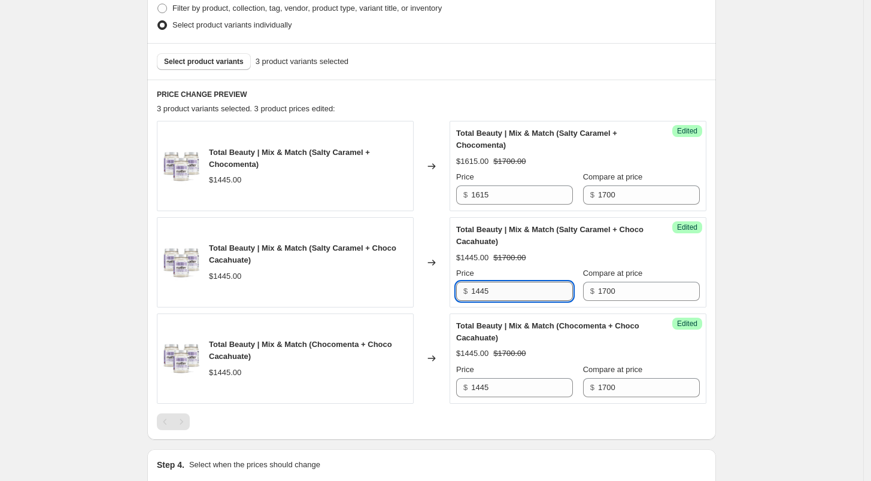
click at [522, 292] on input "1445" at bounding box center [522, 291] width 102 height 19
type input "1615"
click at [491, 384] on input "1445" at bounding box center [522, 387] width 102 height 19
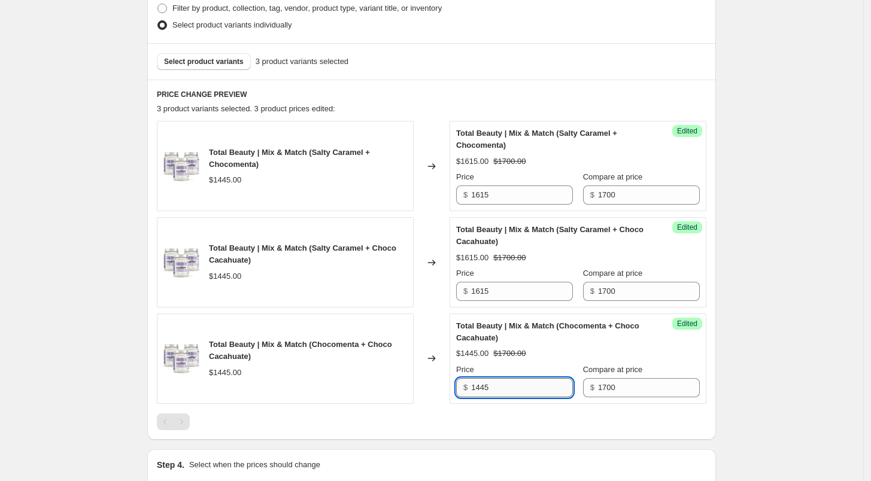
click at [491, 384] on input "1445" at bounding box center [522, 387] width 102 height 19
type input "1615"
click at [496, 414] on div at bounding box center [432, 422] width 550 height 17
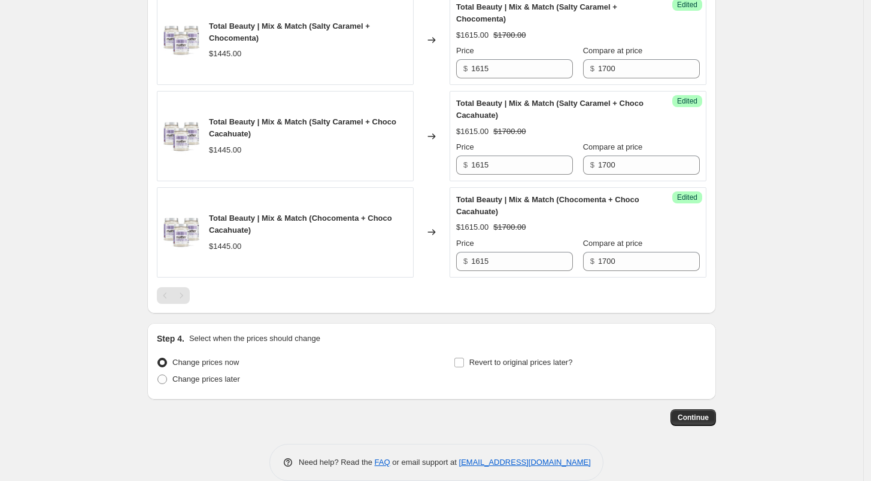
scroll to position [462, 0]
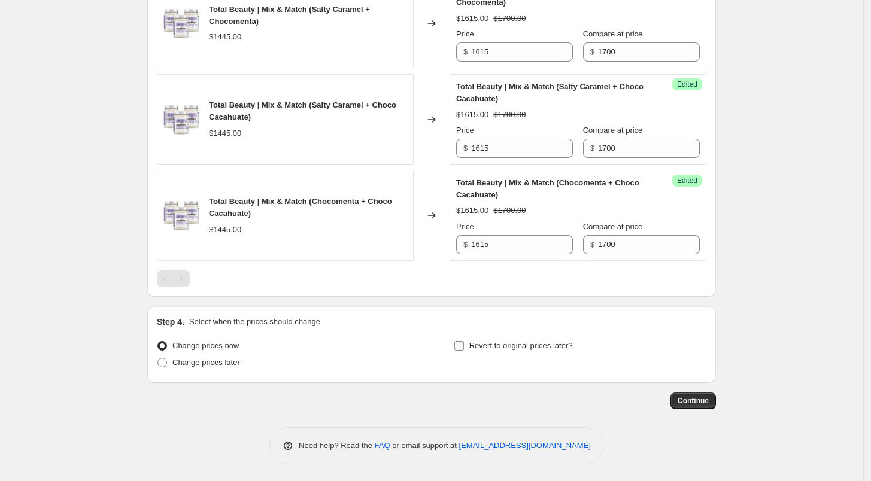
click at [464, 344] on input "Revert to original prices later?" at bounding box center [459, 346] width 10 height 10
checkbox input "true"
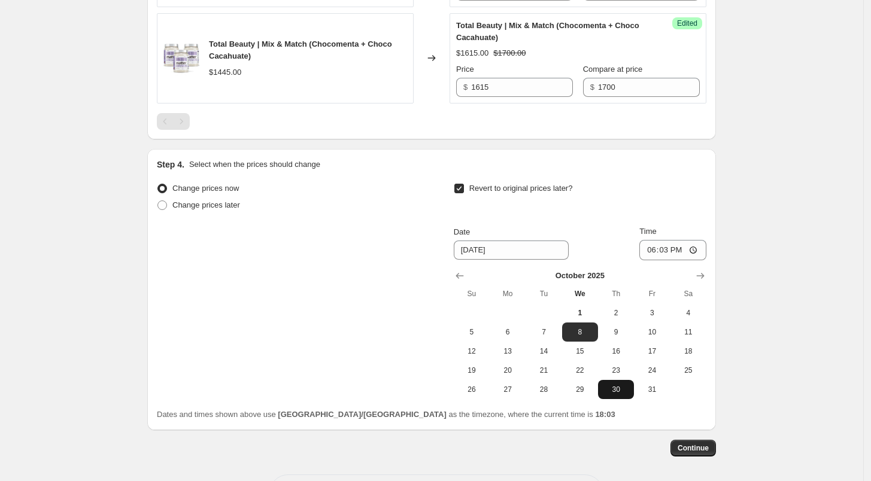
scroll to position [630, 0]
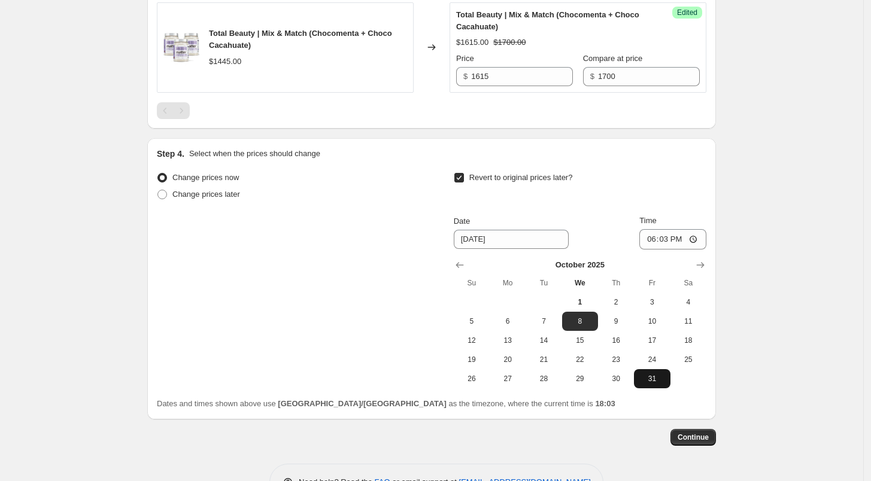
click at [650, 375] on span "31" at bounding box center [652, 379] width 26 height 10
type input "[DATE]"
click at [649, 239] on input "18:03" at bounding box center [672, 239] width 67 height 20
type input "23:59"
click at [698, 433] on span "Continue" at bounding box center [693, 438] width 31 height 10
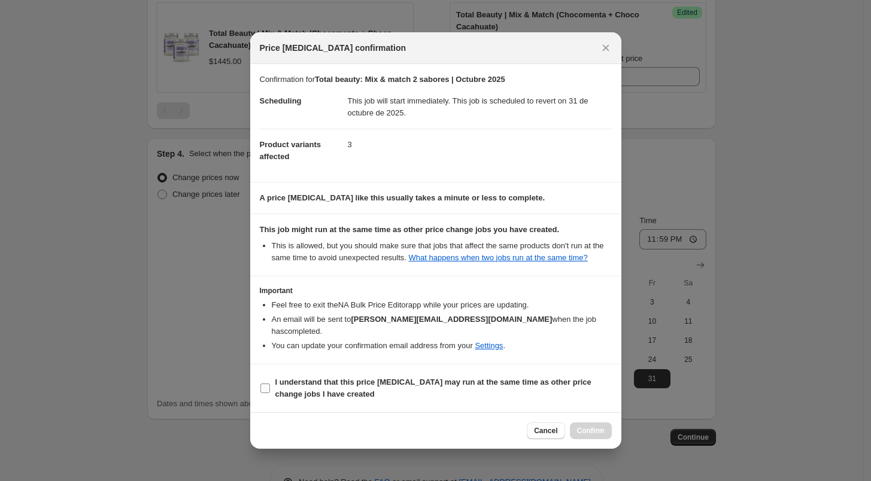
click at [263, 390] on label "I understand that this price [MEDICAL_DATA] may run at the same time as other p…" at bounding box center [436, 388] width 352 height 29
click at [263, 390] on input "I understand that this price [MEDICAL_DATA] may run at the same time as other p…" at bounding box center [265, 389] width 10 height 10
checkbox input "true"
click at [590, 423] on button "Confirm" at bounding box center [591, 431] width 42 height 17
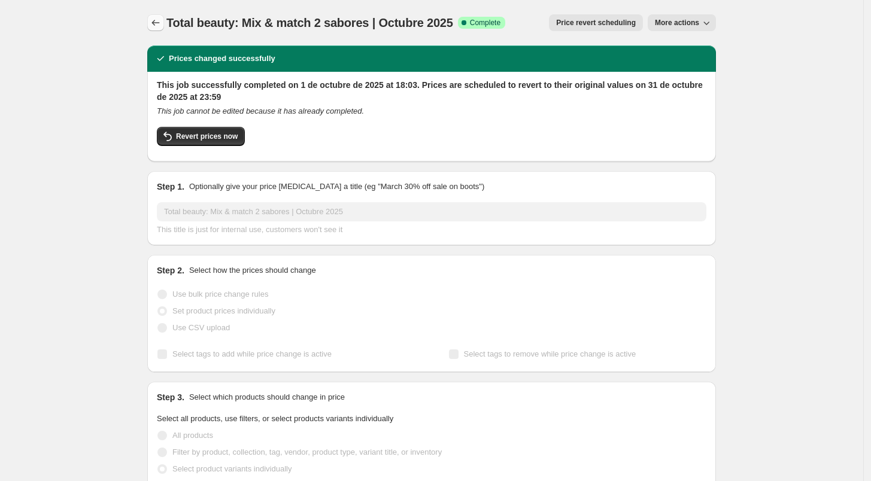
click at [160, 21] on icon "Price change jobs" at bounding box center [156, 23] width 12 height 12
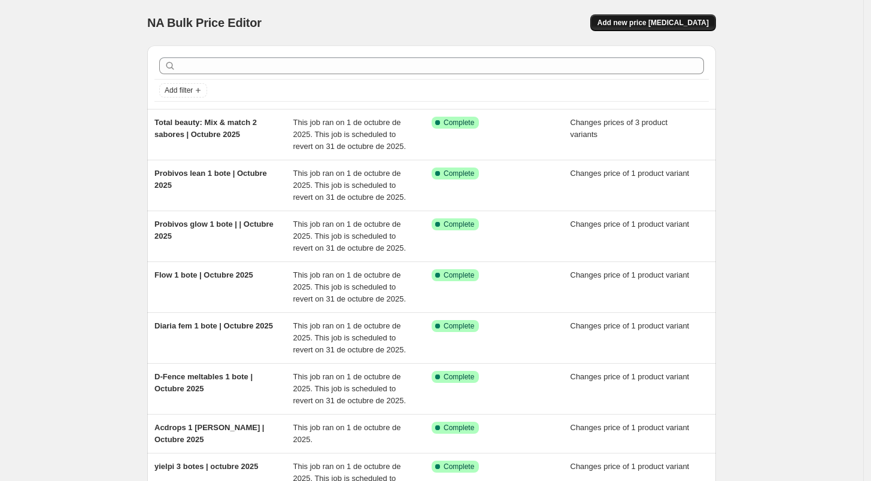
click at [636, 22] on span "Add new price [MEDICAL_DATA]" at bounding box center [652, 23] width 111 height 10
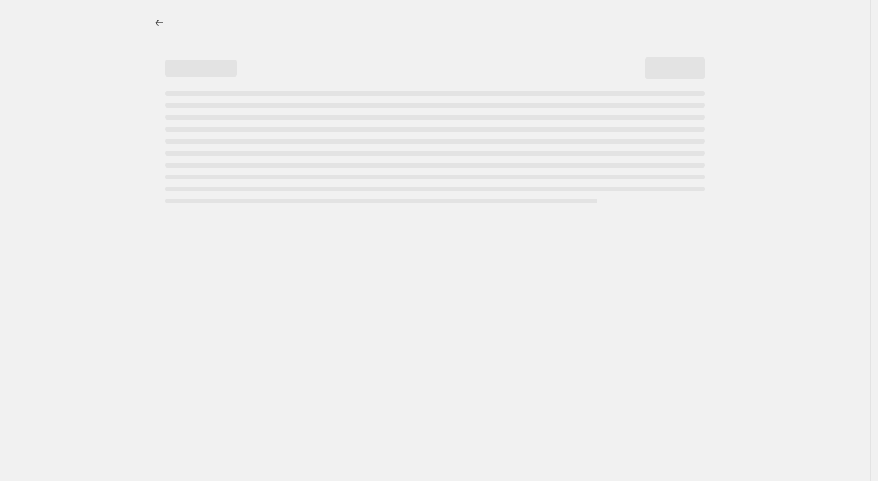
select select "percentage"
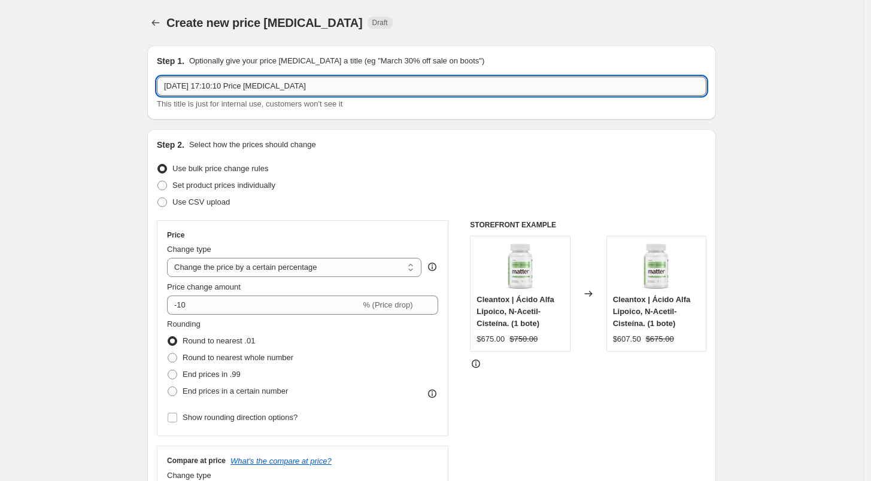
click at [254, 94] on input "[DATE] 17:10:10 Price [MEDICAL_DATA]" at bounding box center [432, 86] width 550 height 19
type input "Kits | Octubre 2025"
click at [218, 182] on span "Set product prices individually" at bounding box center [223, 185] width 103 height 9
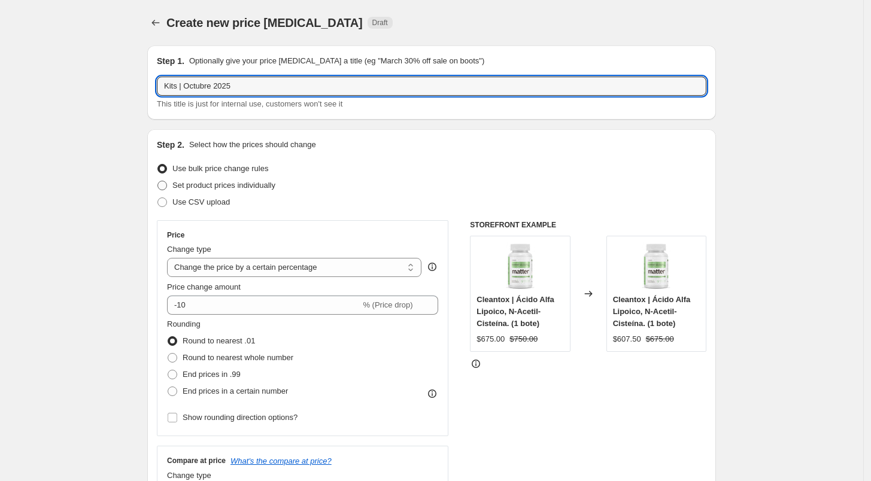
click at [158, 181] on input "Set product prices individually" at bounding box center [157, 181] width 1 height 1
radio input "true"
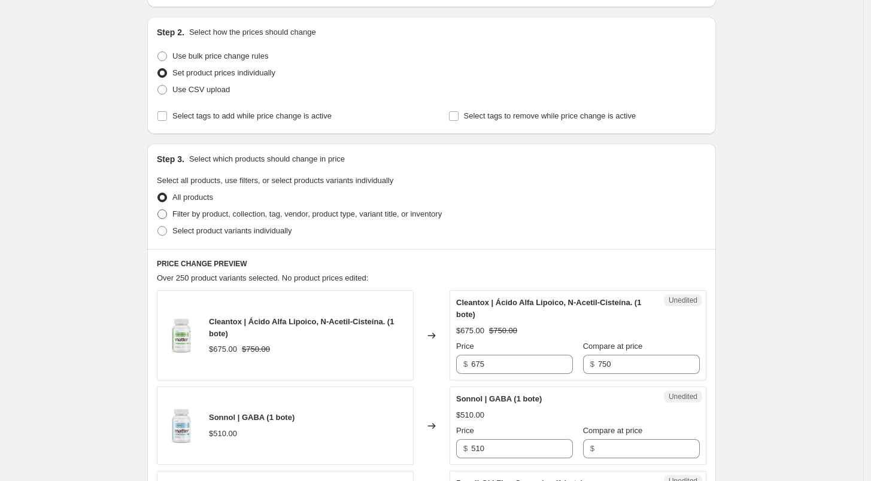
scroll to position [120, 0]
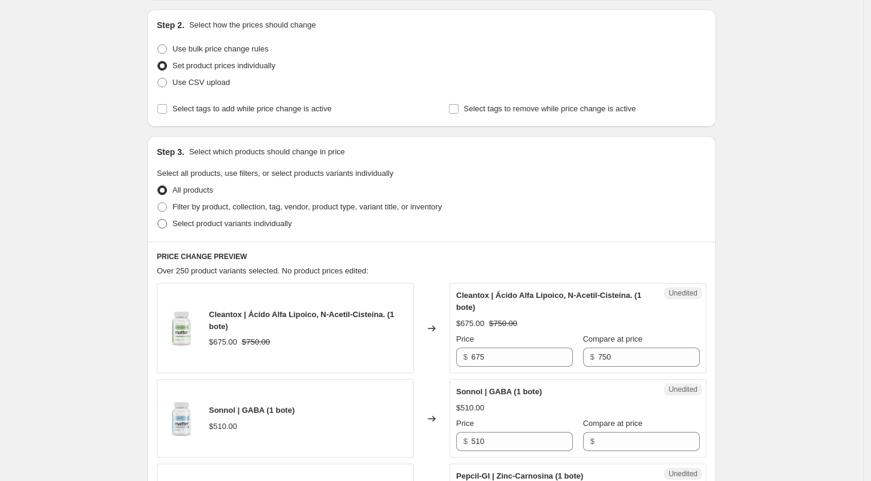
click at [213, 219] on span "Select product variants individually" at bounding box center [231, 223] width 119 height 9
click at [158, 219] on input "Select product variants individually" at bounding box center [157, 219] width 1 height 1
radio input "true"
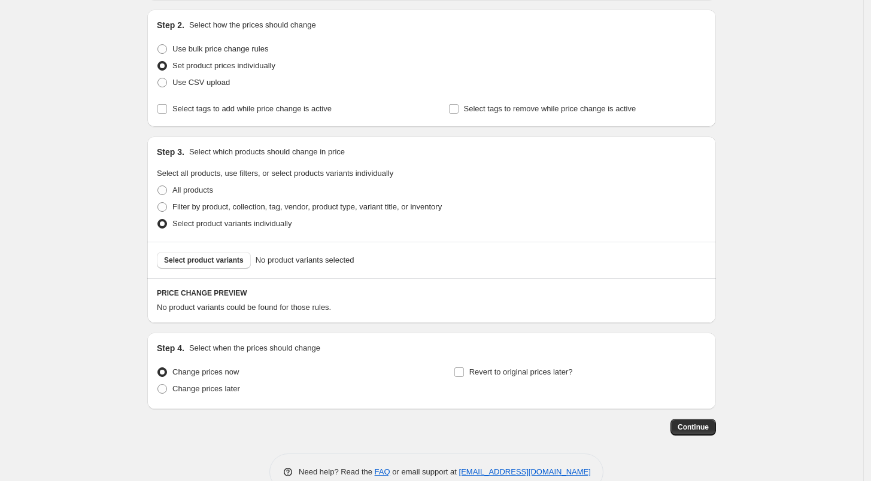
scroll to position [147, 0]
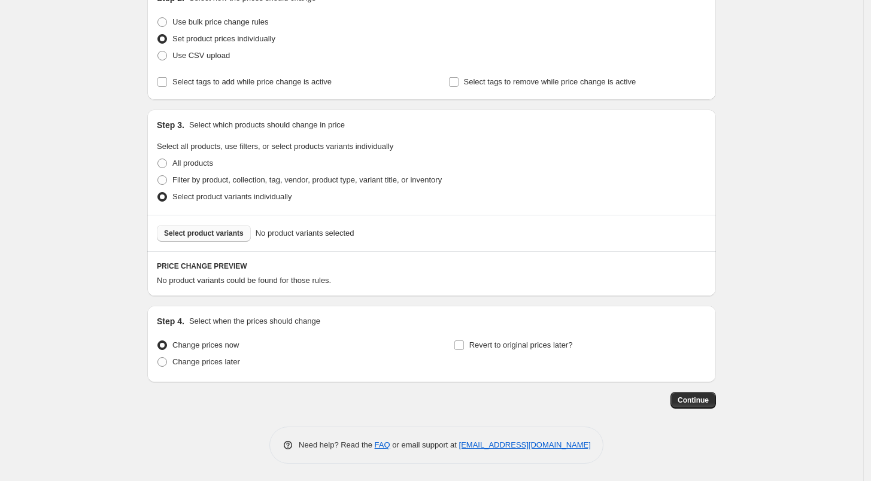
click at [227, 238] on button "Select product variants" at bounding box center [204, 233] width 94 height 17
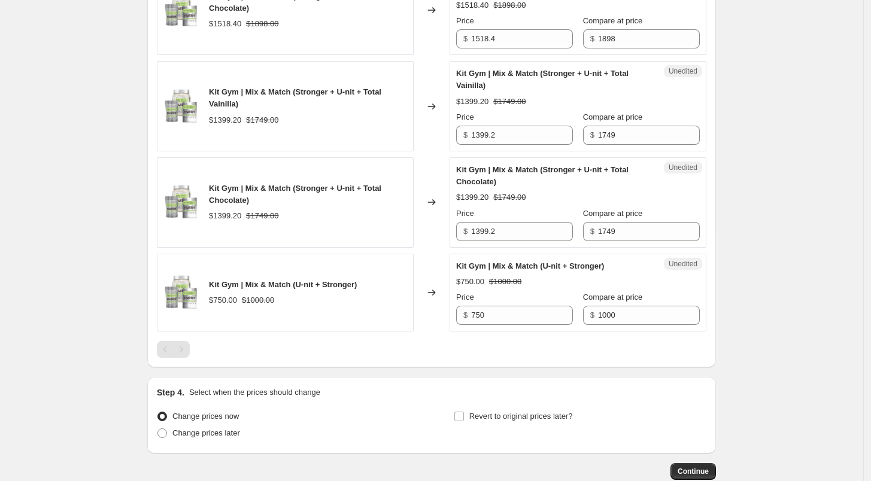
scroll to position [1903, 0]
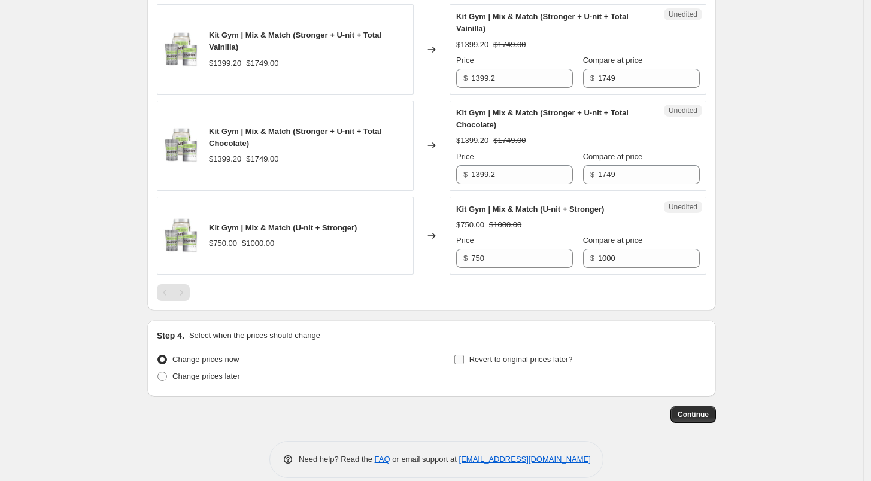
click at [464, 354] on span at bounding box center [459, 359] width 11 height 11
click at [464, 355] on input "Revert to original prices later?" at bounding box center [459, 360] width 10 height 10
checkbox input "true"
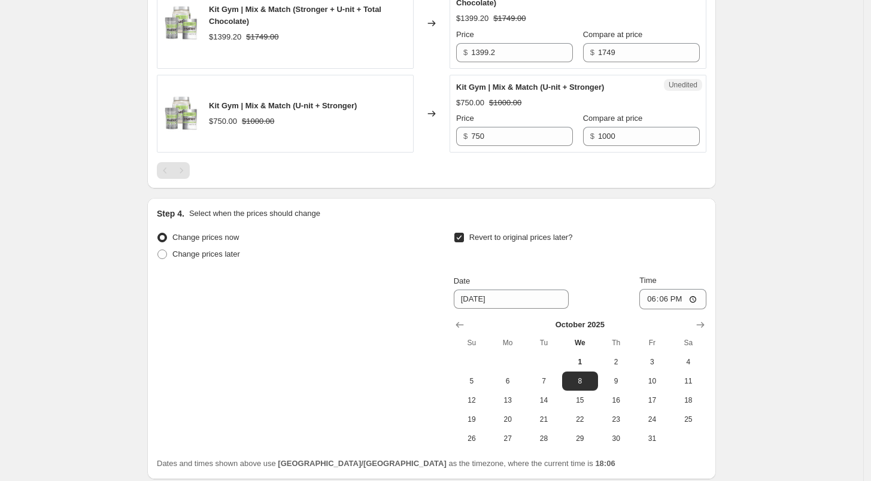
scroll to position [2108, 0]
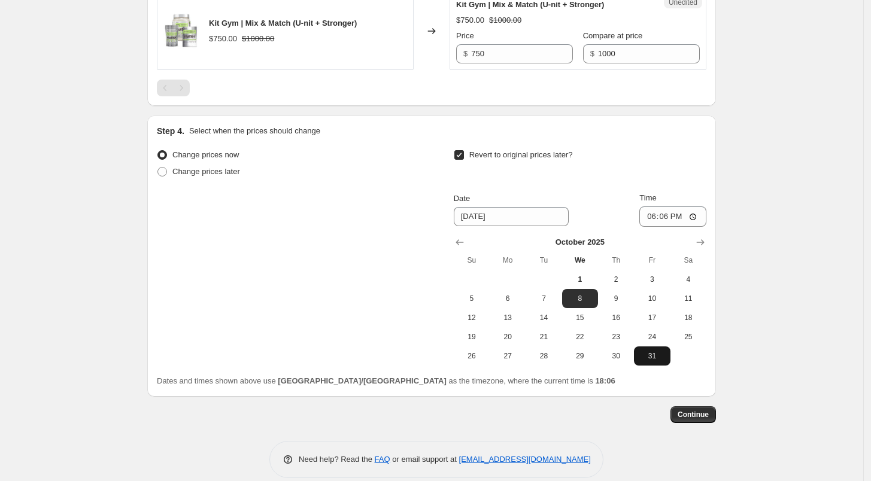
click at [640, 347] on button "31" at bounding box center [652, 356] width 36 height 19
type input "[DATE]"
click at [647, 207] on input "18:06" at bounding box center [672, 217] width 67 height 20
type input "23:59"
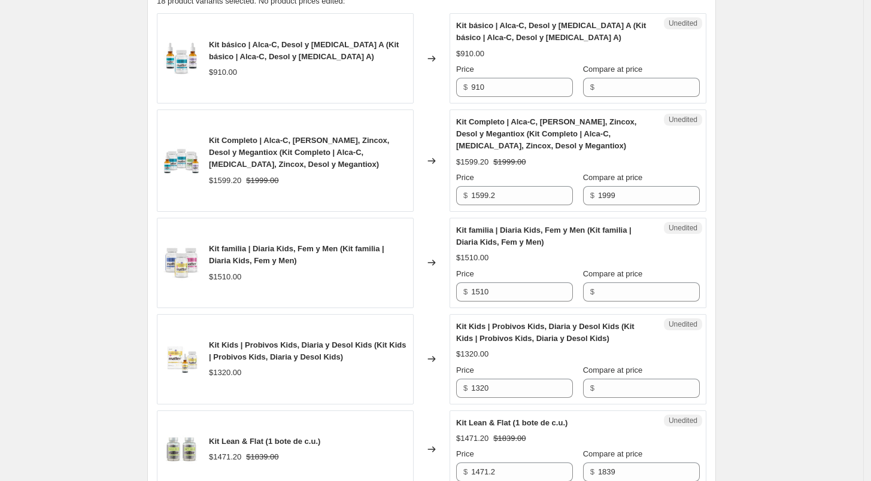
scroll to position [432, 0]
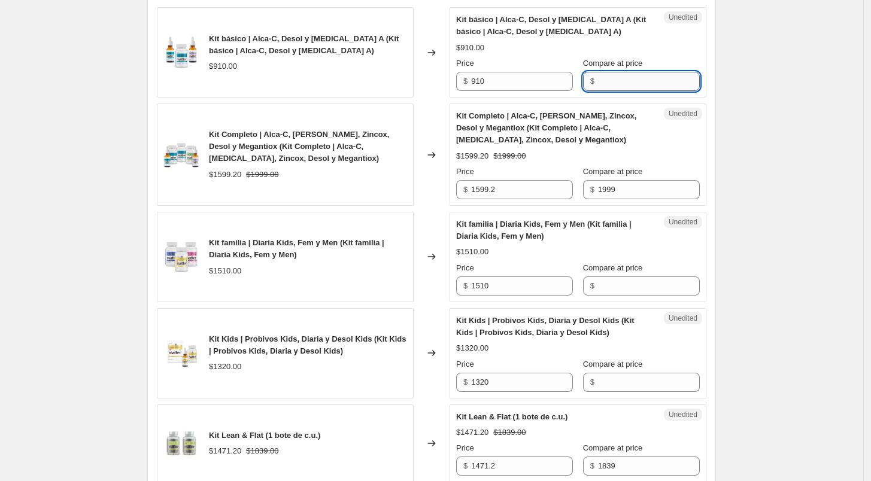
click at [623, 83] on input "Compare at price" at bounding box center [649, 81] width 102 height 19
type input "910"
click at [559, 83] on input "910" at bounding box center [522, 81] width 102 height 19
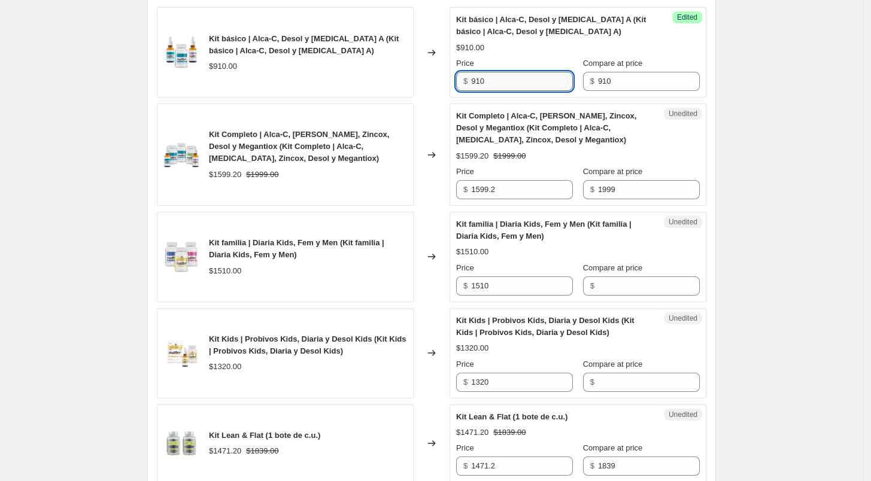
click at [559, 83] on input "910" at bounding box center [522, 81] width 102 height 19
type input "728"
click at [571, 104] on div "Unedited Kit Completo | Alca-C, [PERSON_NAME], Zincox, Desol y Megantiox (Kit C…" at bounding box center [578, 155] width 257 height 102
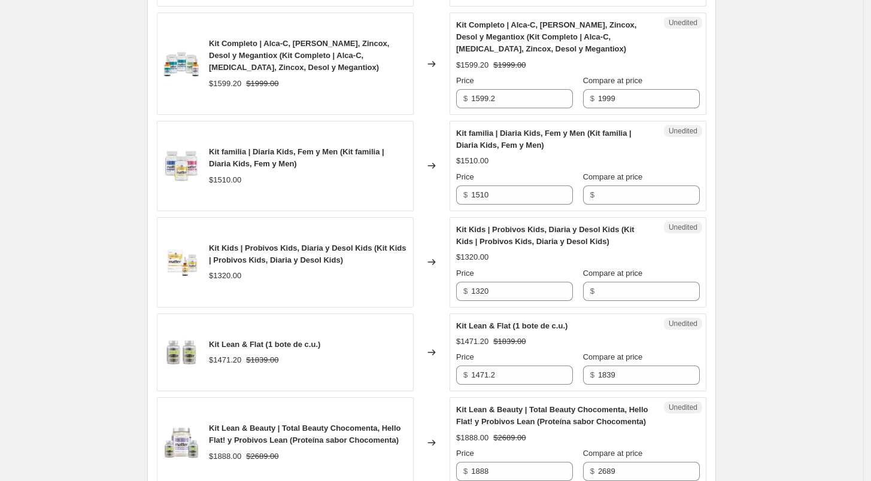
scroll to position [525, 0]
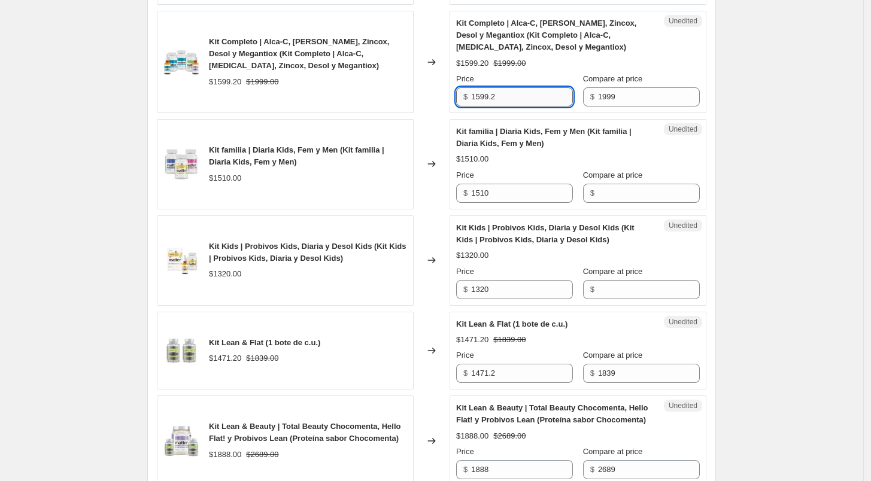
click at [509, 96] on input "1599.2" at bounding box center [522, 96] width 102 height 19
type input "1599"
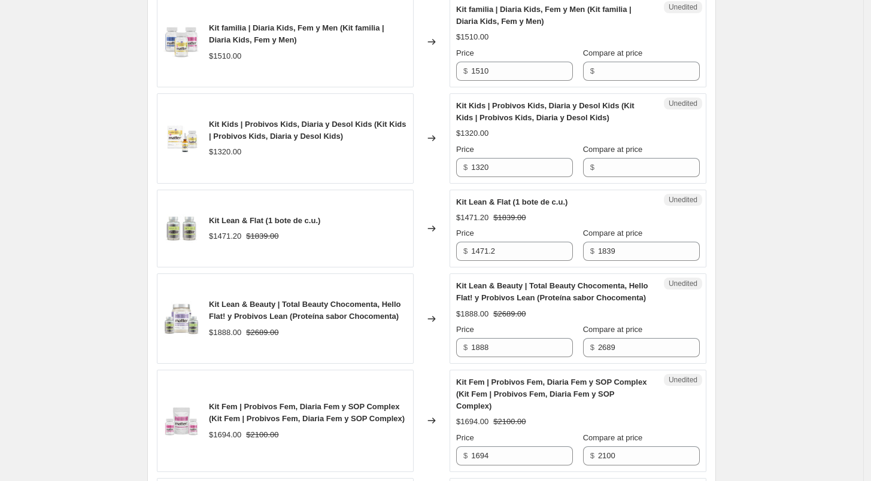
scroll to position [653, 0]
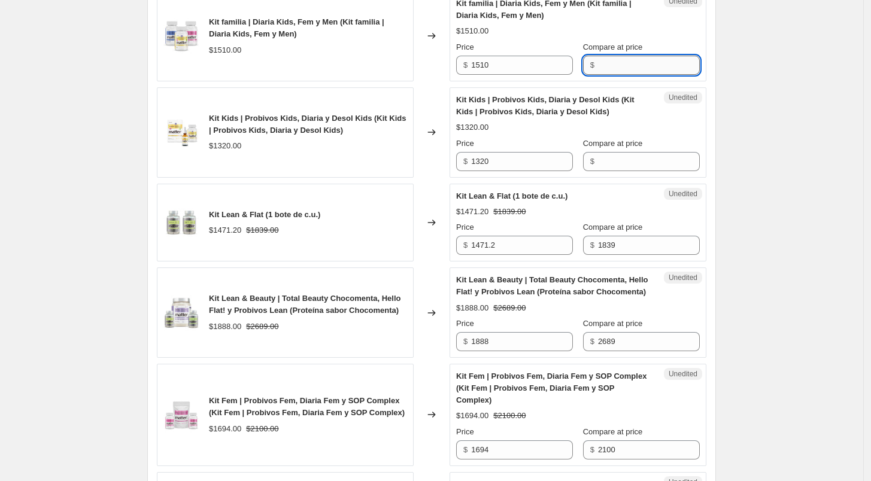
click at [621, 60] on input "Compare at price" at bounding box center [649, 65] width 102 height 19
type input "1510"
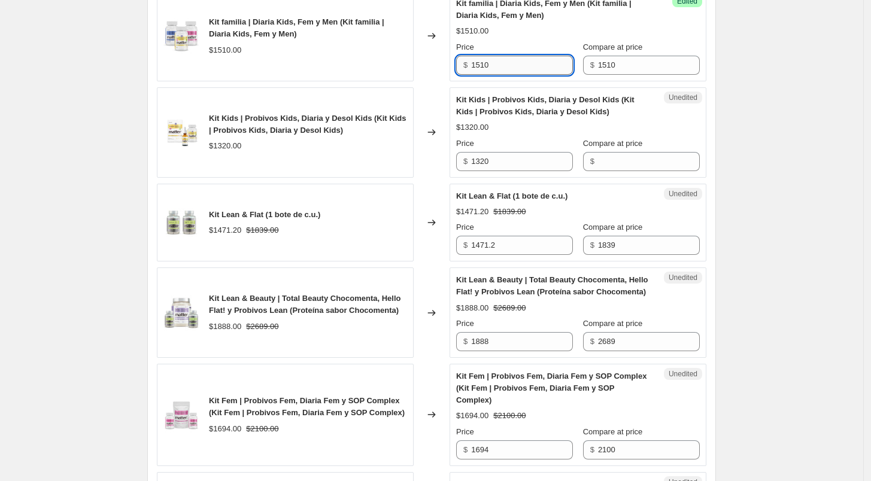
click at [538, 59] on input "1510" at bounding box center [522, 65] width 102 height 19
type input "1208"
click at [491, 79] on div "Success Edited Kit familia | Diaria Kids, Fem y Men (Kit familia | Diaria Kids,…" at bounding box center [578, 36] width 257 height 90
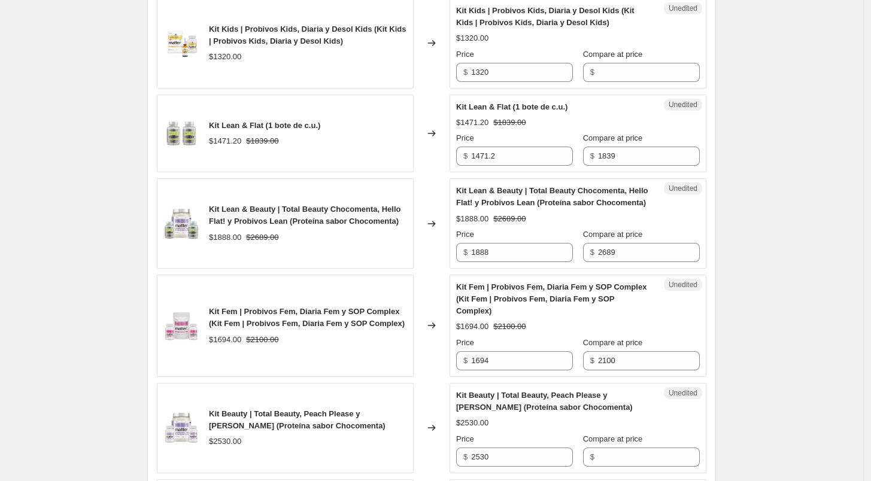
scroll to position [749, 0]
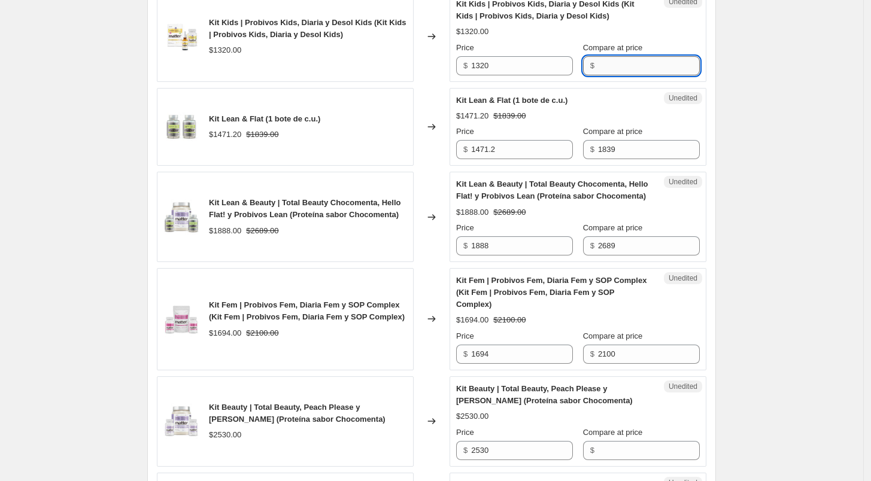
click at [606, 64] on input "Compare at price" at bounding box center [649, 65] width 102 height 19
type input "1320"
click at [515, 66] on input "1320" at bounding box center [522, 65] width 102 height 19
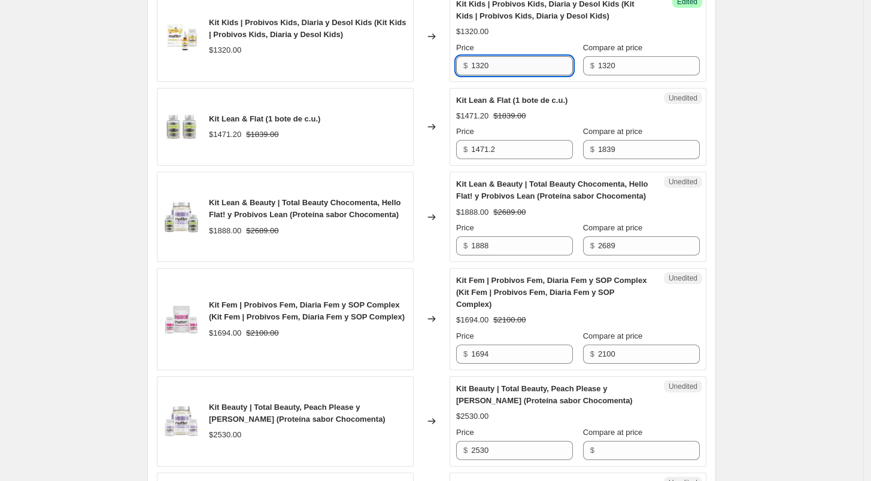
click at [515, 66] on input "1320" at bounding box center [522, 65] width 102 height 19
type input "1056"
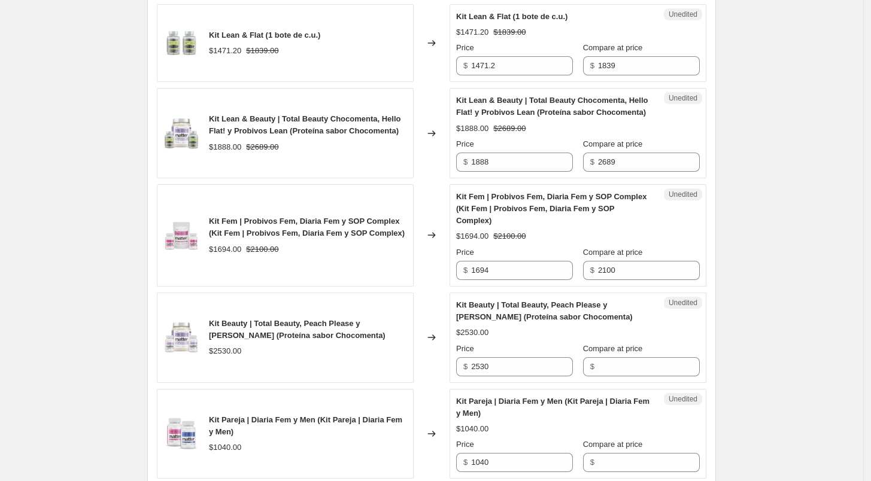
scroll to position [833, 0]
click at [520, 62] on input "1471.2" at bounding box center [522, 65] width 102 height 19
type input "1471"
click at [511, 91] on div "Unedited Kit Lean & Beauty | Total Beauty Chocomenta, Hello Flat! y Probivos Le…" at bounding box center [578, 132] width 257 height 90
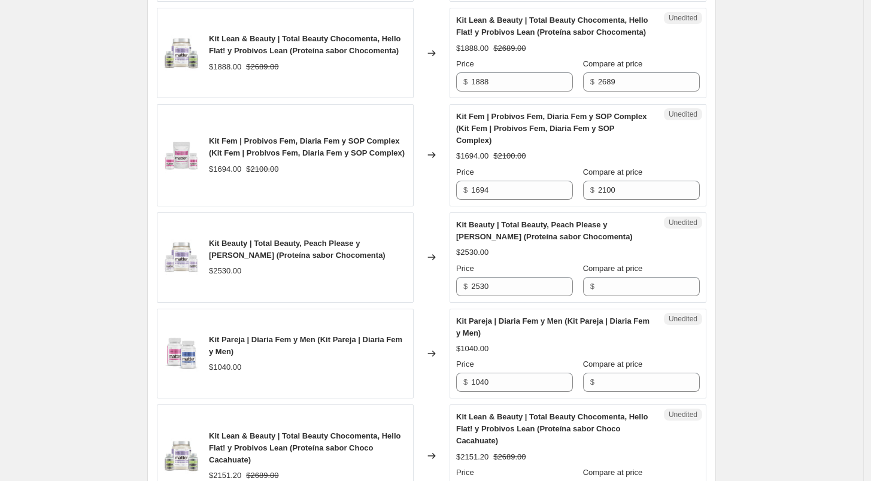
scroll to position [918, 0]
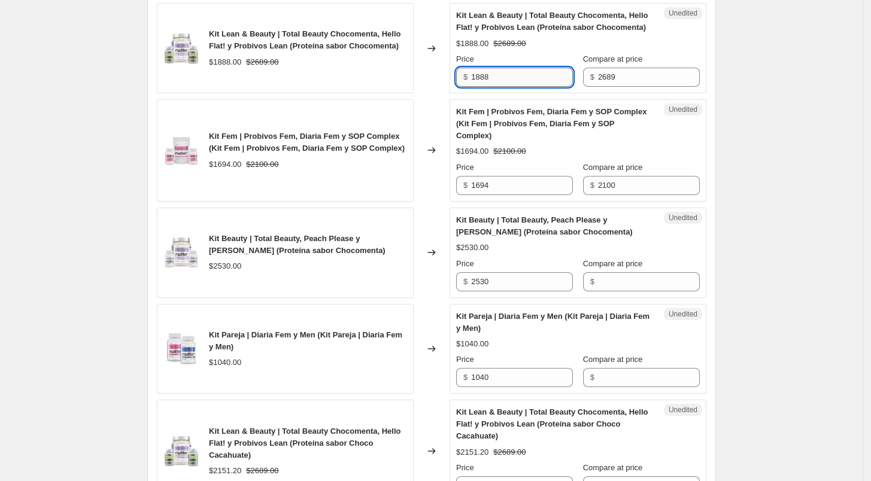
click at [508, 72] on input "1888" at bounding box center [522, 77] width 102 height 19
type input "2149"
click at [511, 93] on div "Kit básico | Alca-C, Desol y [MEDICAL_DATA] A (Kit básico | Alca-C, Desol y [ME…" at bounding box center [432, 391] width 550 height 1738
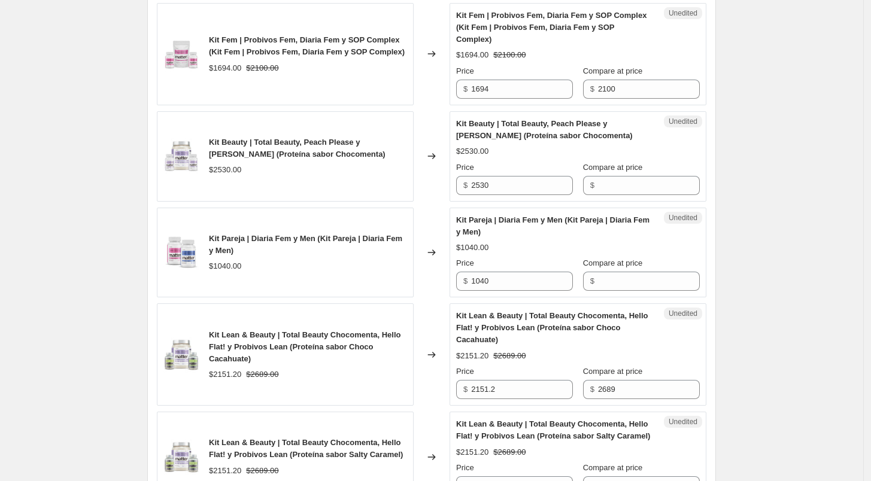
scroll to position [1022, 0]
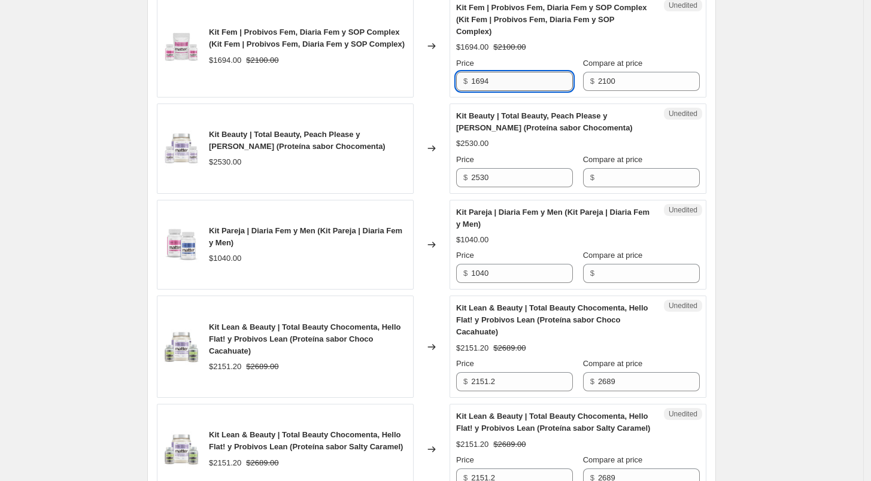
click at [487, 72] on input "1694" at bounding box center [522, 81] width 102 height 19
type input "1575"
click at [488, 83] on div "Success Edited Kit Fem | Probivos Fem, Diaria Fem y SOP Complex (Kit Fem | Prob…" at bounding box center [578, 46] width 257 height 102
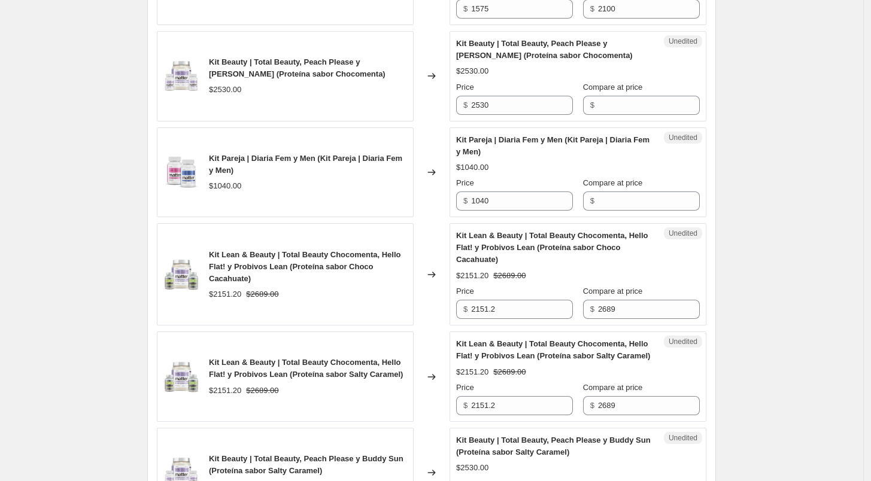
scroll to position [1094, 0]
click at [616, 96] on input "Compare at price" at bounding box center [649, 105] width 102 height 19
type input "2530"
click at [512, 96] on input "2530" at bounding box center [522, 105] width 102 height 19
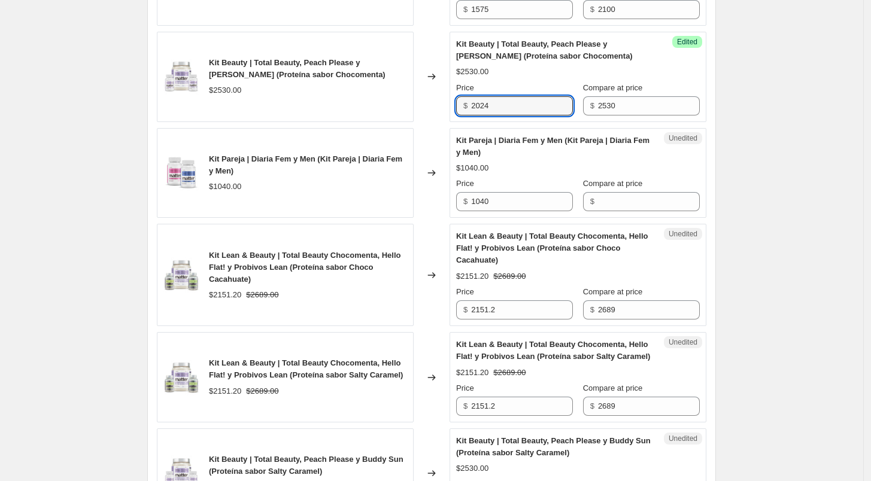
type input "2024"
click at [470, 110] on div "Kit básico | Alca-C, Desol y [MEDICAL_DATA] A (Kit básico | Alca-C, Desol y [ME…" at bounding box center [432, 215] width 550 height 1738
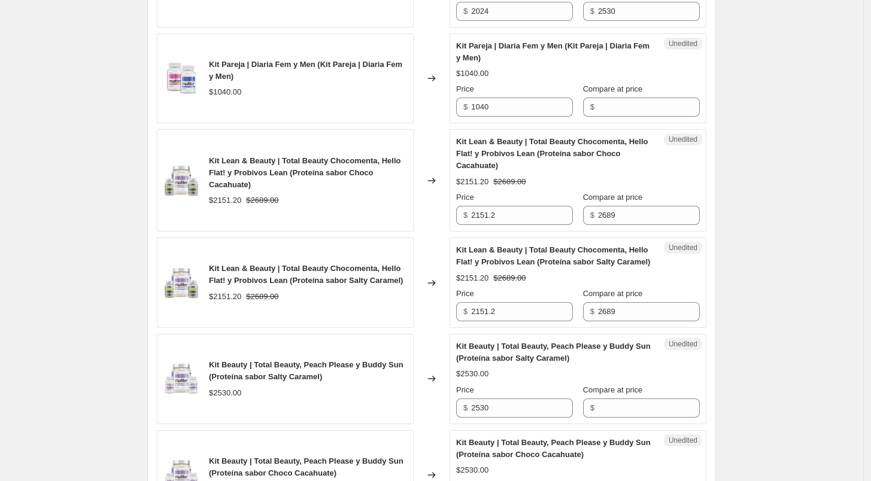
scroll to position [1209, 0]
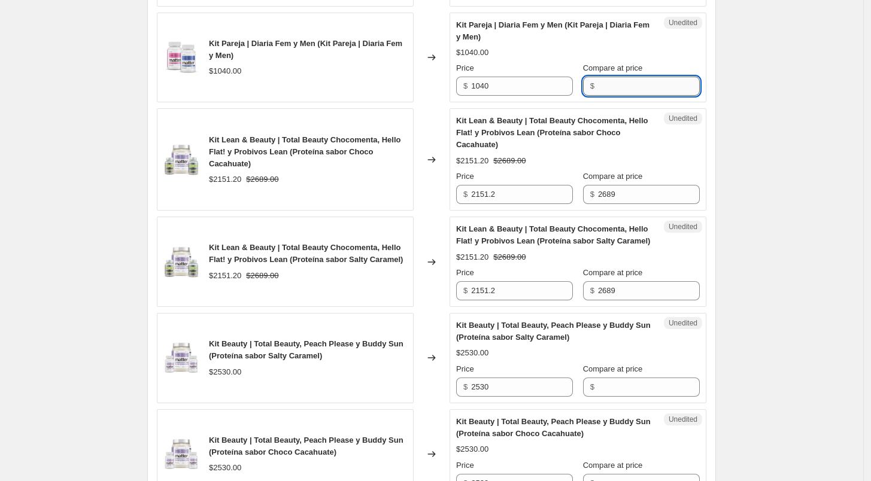
click at [629, 77] on input "Compare at price" at bounding box center [649, 86] width 102 height 19
type input "1040"
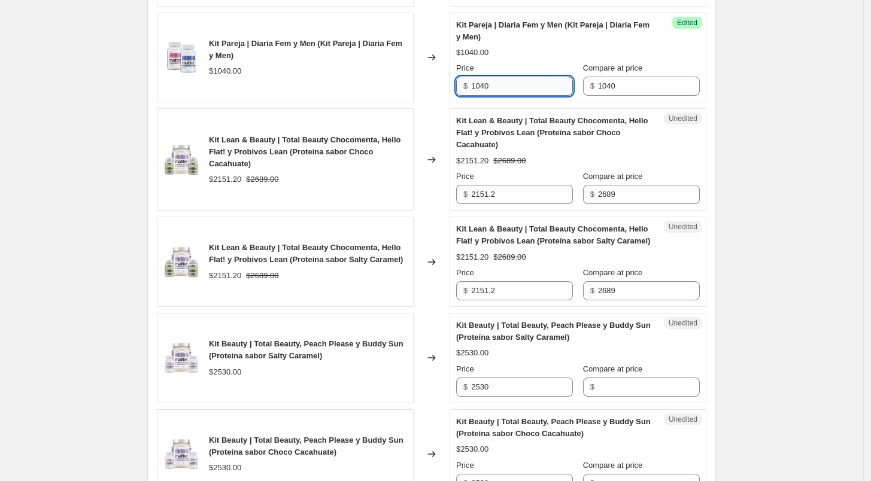
click at [494, 77] on input "1040" at bounding box center [522, 86] width 102 height 19
type input "832"
click at [494, 92] on div "Kit básico | Alca-C, Desol y [MEDICAL_DATA] A (Kit básico | Alca-C, Desol y [ME…" at bounding box center [432, 99] width 550 height 1738
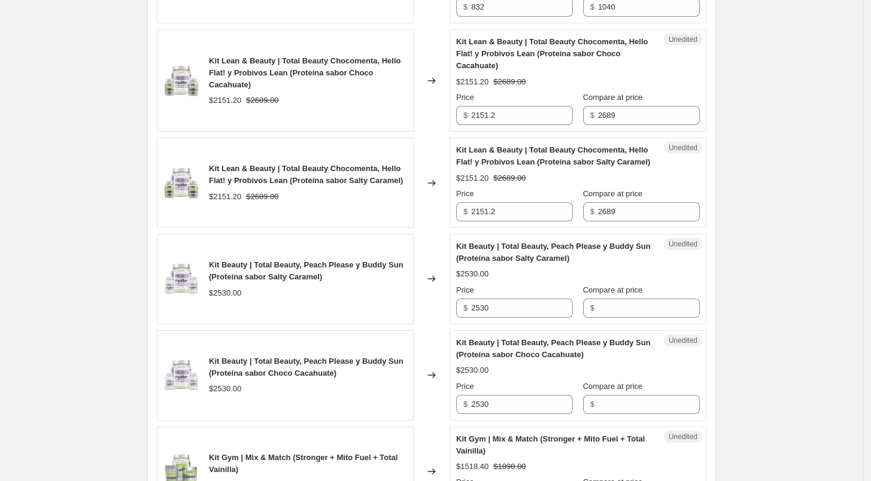
scroll to position [1292, 0]
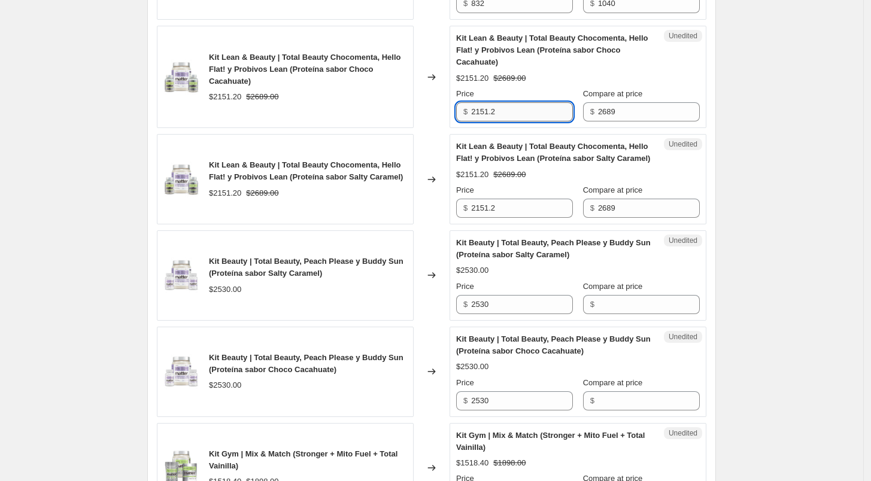
click at [521, 102] on input "2151.2" at bounding box center [522, 111] width 102 height 19
type input "2151"
click at [508, 199] on input "2151.2" at bounding box center [522, 208] width 102 height 19
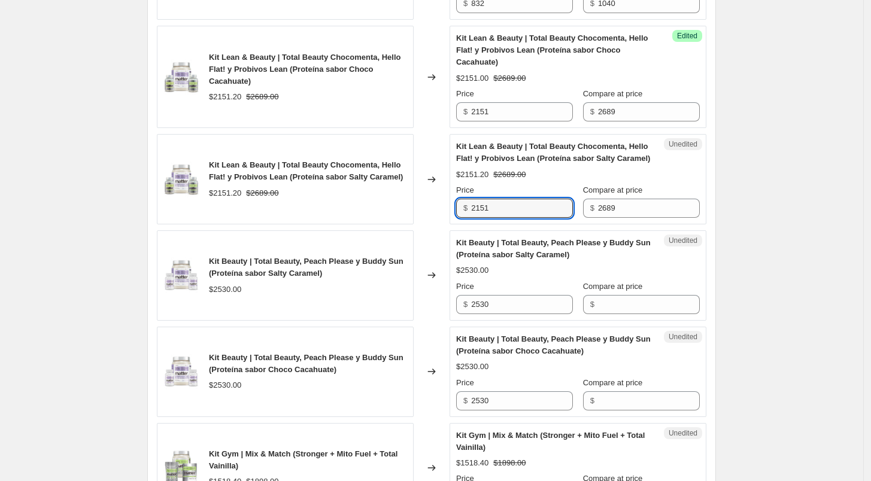
type input "2151"
click at [506, 238] on span "Kit Beauty | Total Beauty, Peach Please y Buddy Sun (Proteína sabor Salty Caram…" at bounding box center [553, 248] width 195 height 21
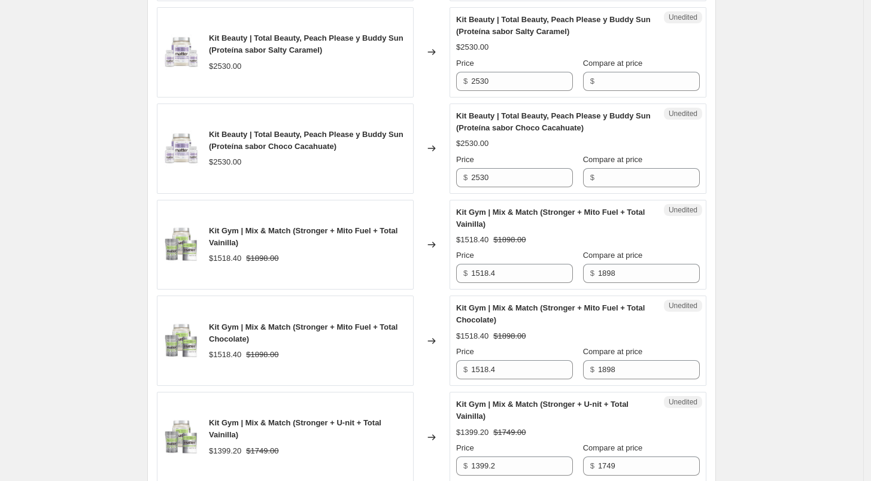
scroll to position [1516, 0]
click at [628, 71] on input "Compare at price" at bounding box center [649, 80] width 102 height 19
type input "2530"
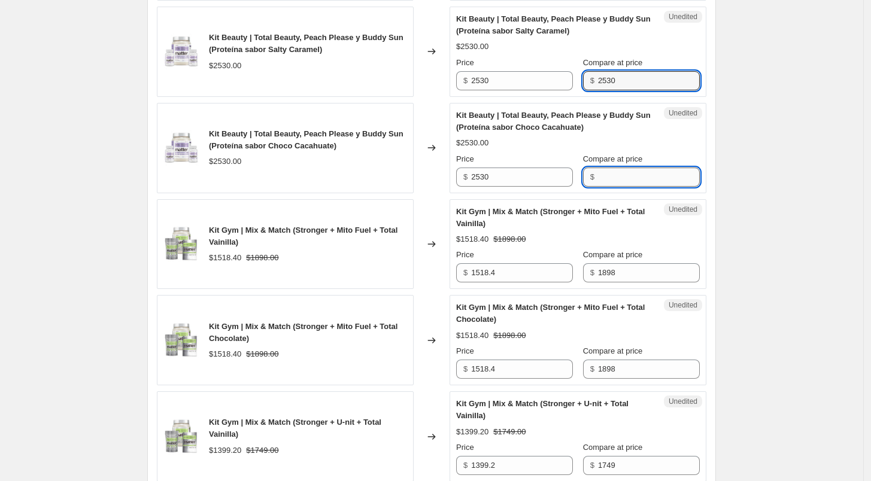
click at [627, 171] on input "Compare at price" at bounding box center [649, 177] width 102 height 19
type input "2530"
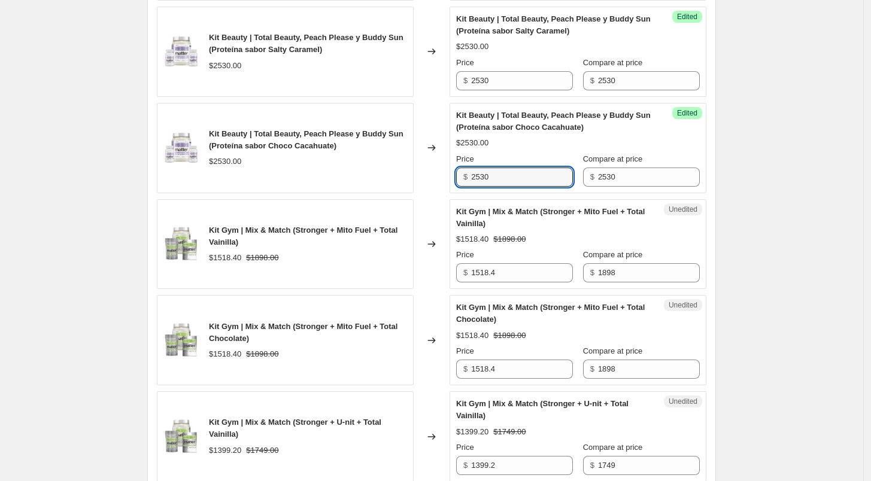
drag, startPoint x: 522, startPoint y: 169, endPoint x: 459, endPoint y: 173, distance: 63.0
click at [459, 173] on div "Success Edited Kit Beauty | Total Beauty, Peach Please y [PERSON_NAME] (Proteín…" at bounding box center [578, 148] width 257 height 90
type input "2530"
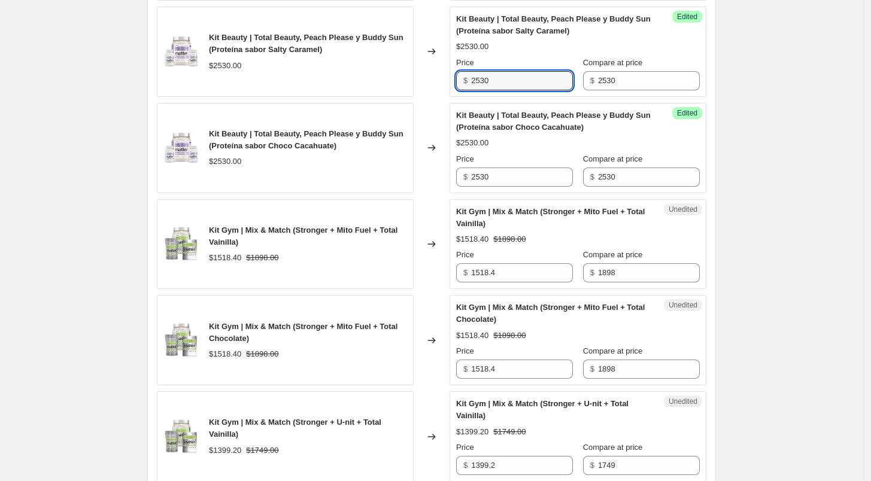
drag, startPoint x: 506, startPoint y: 68, endPoint x: 451, endPoint y: 69, distance: 54.5
click at [451, 69] on div "Kit Beauty | Total Beauty, Peach Please y Buddy Sun (Proteína sabor Salty Caram…" at bounding box center [432, 52] width 550 height 90
drag, startPoint x: 512, startPoint y: 68, endPoint x: 456, endPoint y: 66, distance: 56.3
click at [456, 66] on div "Success Edited Kit Beauty | Total Beauty, Peach Please y [PERSON_NAME] (Proteín…" at bounding box center [578, 52] width 257 height 90
type input "2024"
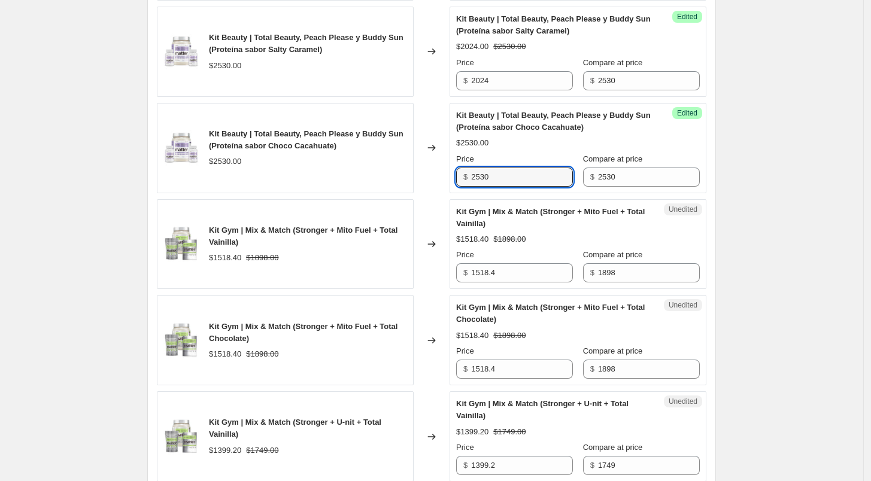
drag, startPoint x: 500, startPoint y: 159, endPoint x: 435, endPoint y: 170, distance: 66.2
click at [435, 170] on div "Kit Beauty | Total Beauty, Peach Please y Buddy Sun (Proteína sabor Choco Cacah…" at bounding box center [432, 148] width 550 height 90
type input "2024"
click at [434, 171] on div "Changed to" at bounding box center [432, 148] width 36 height 90
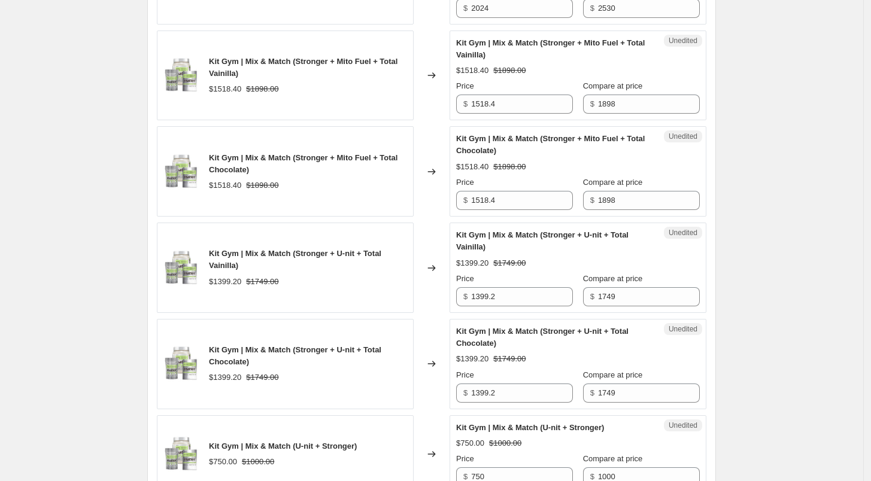
scroll to position [1692, 0]
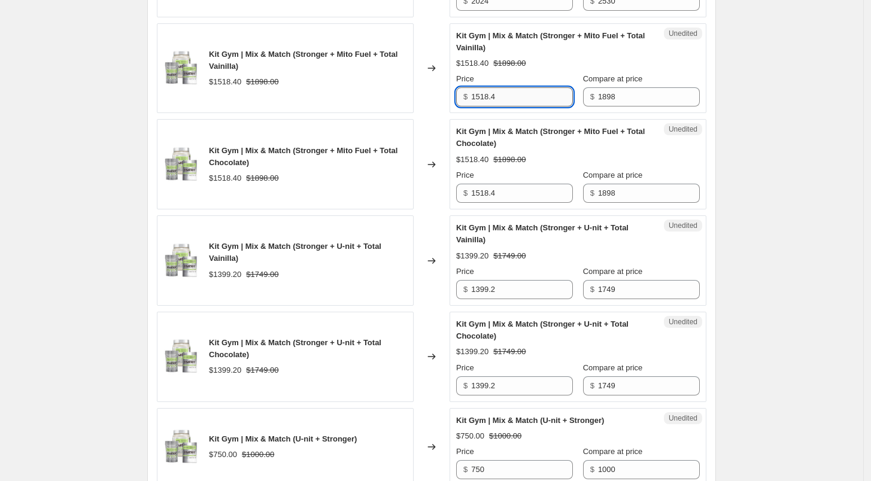
click at [514, 87] on input "1518.4" at bounding box center [522, 96] width 102 height 19
type input "1518"
click at [514, 184] on input "1518.4" at bounding box center [522, 193] width 102 height 19
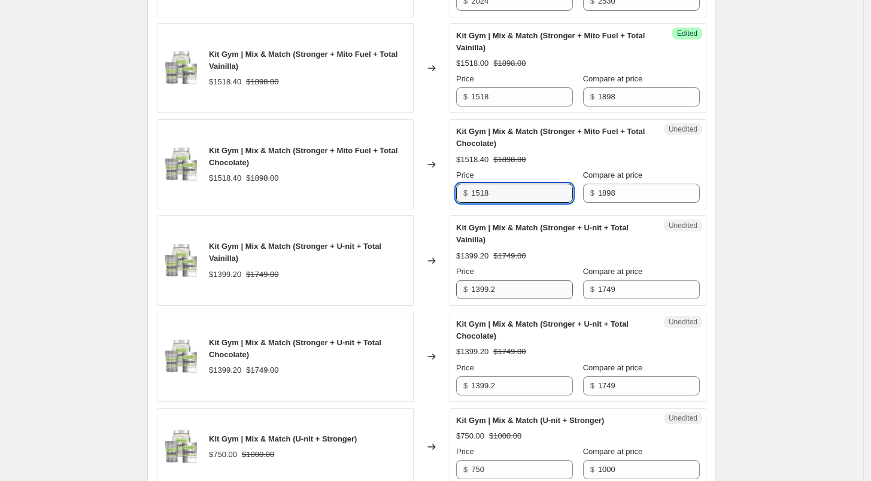
type input "1518"
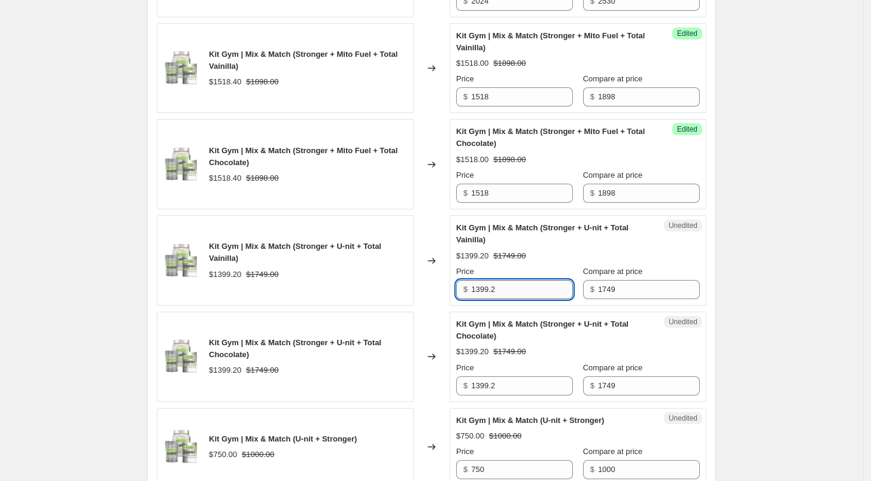
click at [514, 280] on input "1399.2" at bounding box center [522, 289] width 102 height 19
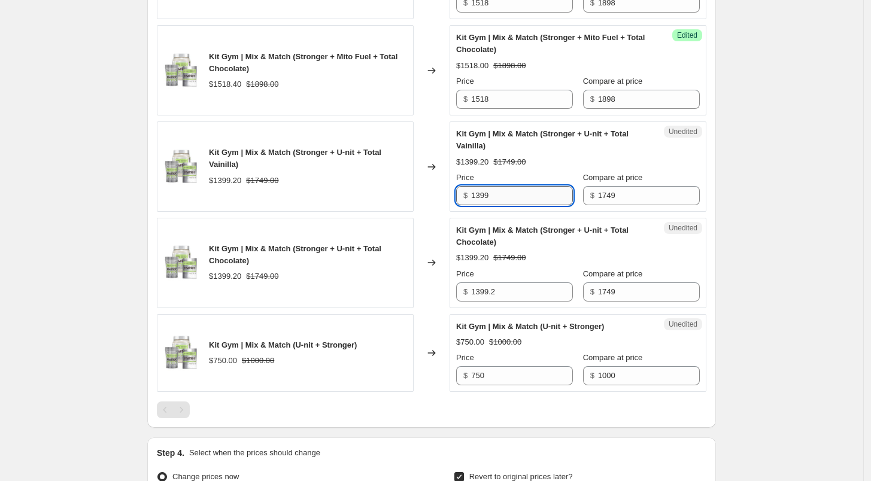
scroll to position [1791, 0]
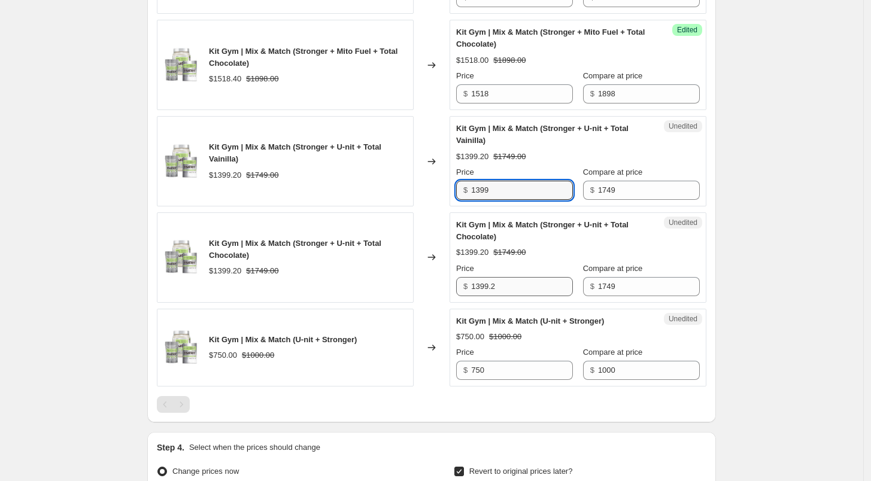
type input "1399"
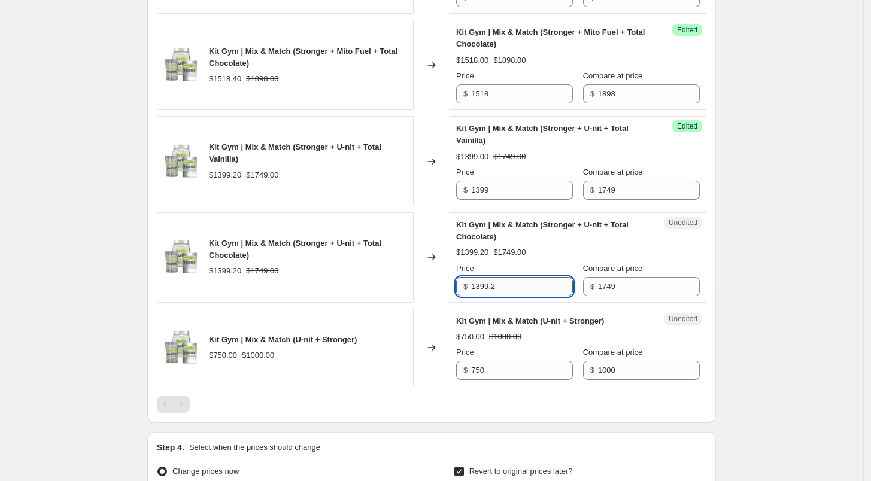
click at [517, 277] on input "1399.2" at bounding box center [522, 286] width 102 height 19
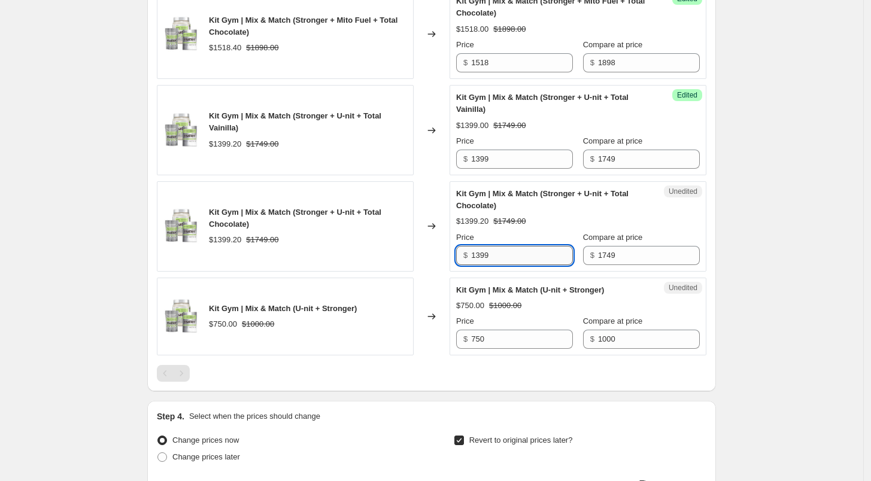
scroll to position [1827, 0]
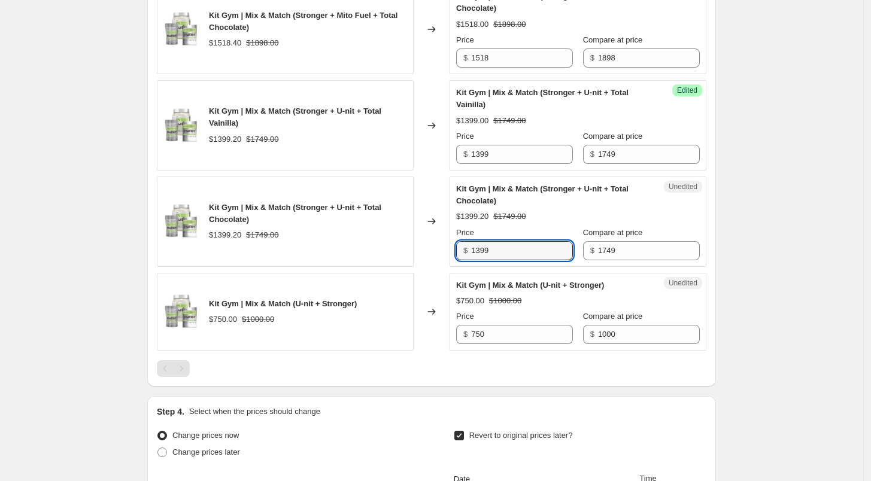
type input "1399"
click at [511, 360] on div at bounding box center [432, 368] width 550 height 17
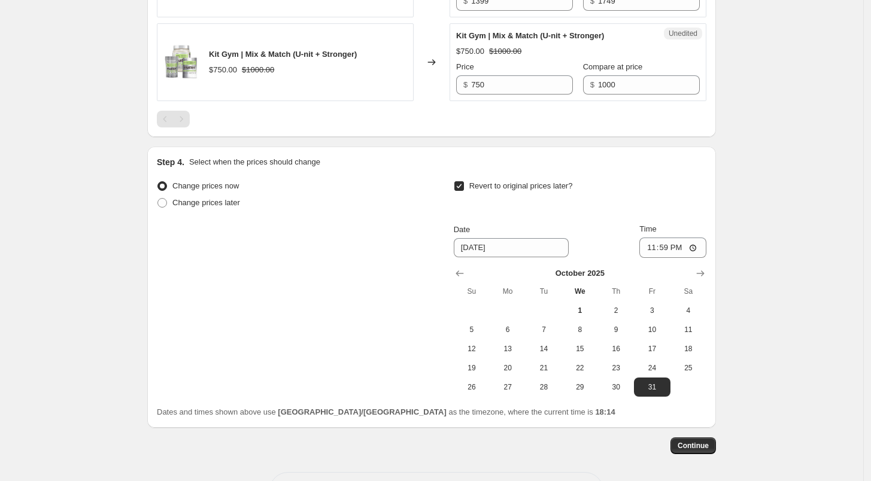
scroll to position [2084, 0]
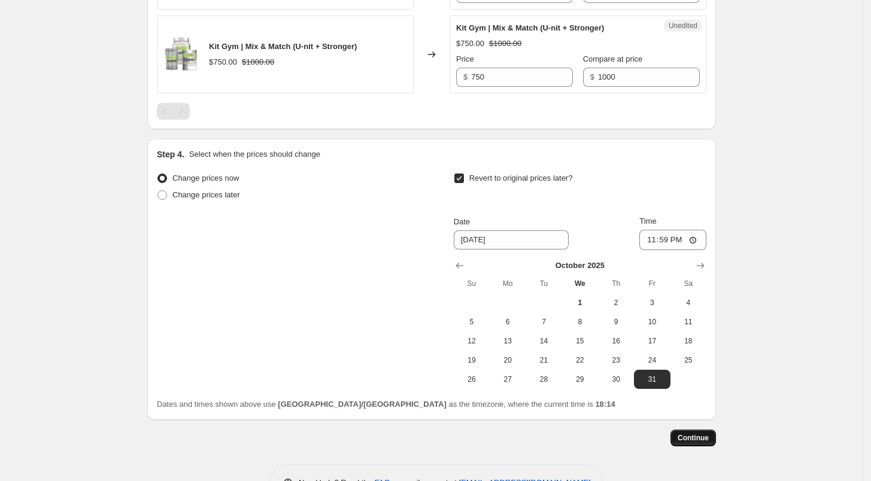
click at [689, 433] on span "Continue" at bounding box center [693, 438] width 31 height 10
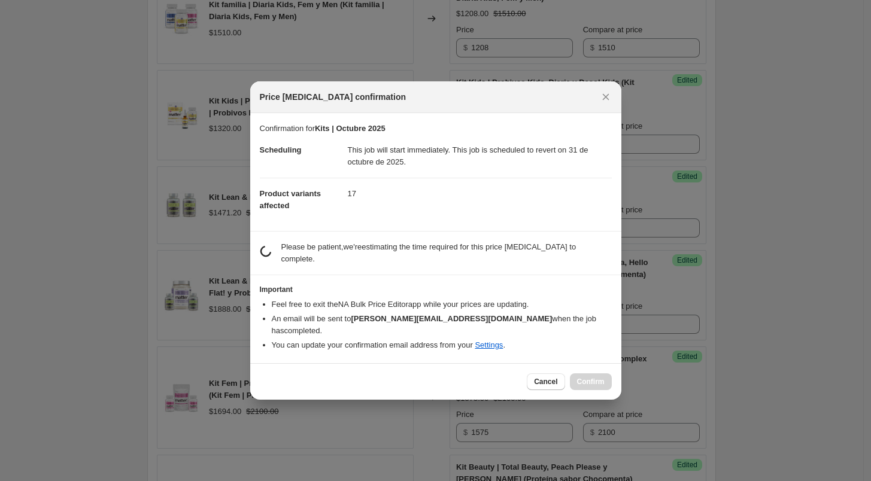
scroll to position [0, 0]
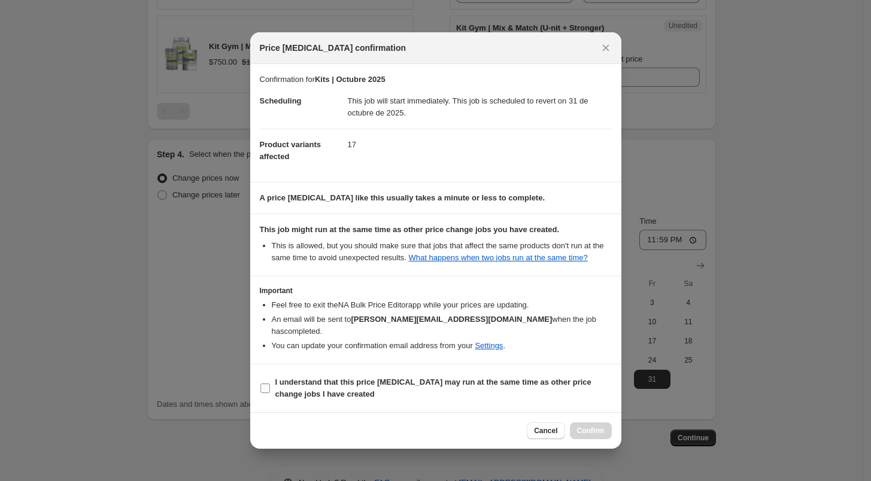
click at [269, 384] on span ":r3kd:" at bounding box center [265, 388] width 11 height 11
click at [269, 384] on input "I understand that this price [MEDICAL_DATA] may run at the same time as other p…" at bounding box center [265, 389] width 10 height 10
checkbox input "true"
click at [599, 426] on span "Confirm" at bounding box center [591, 431] width 28 height 10
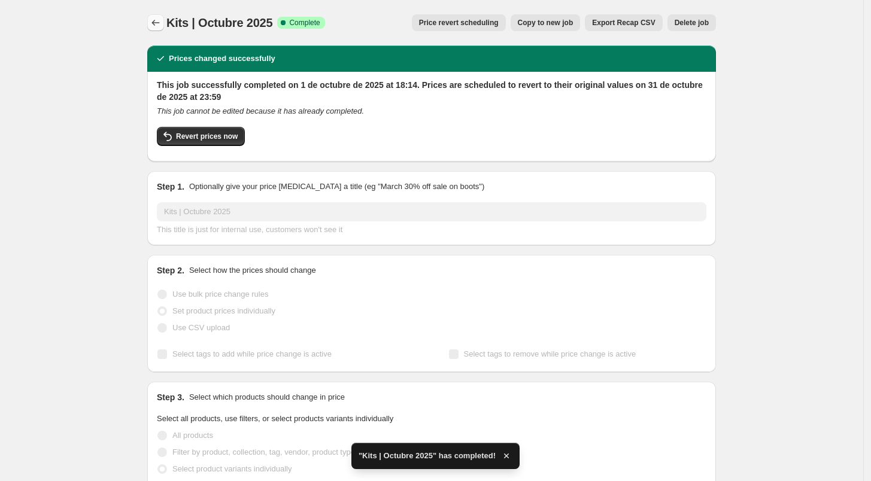
click at [159, 26] on icon "Price change jobs" at bounding box center [156, 23] width 12 height 12
